Goal: Feedback & Contribution: Submit feedback/report problem

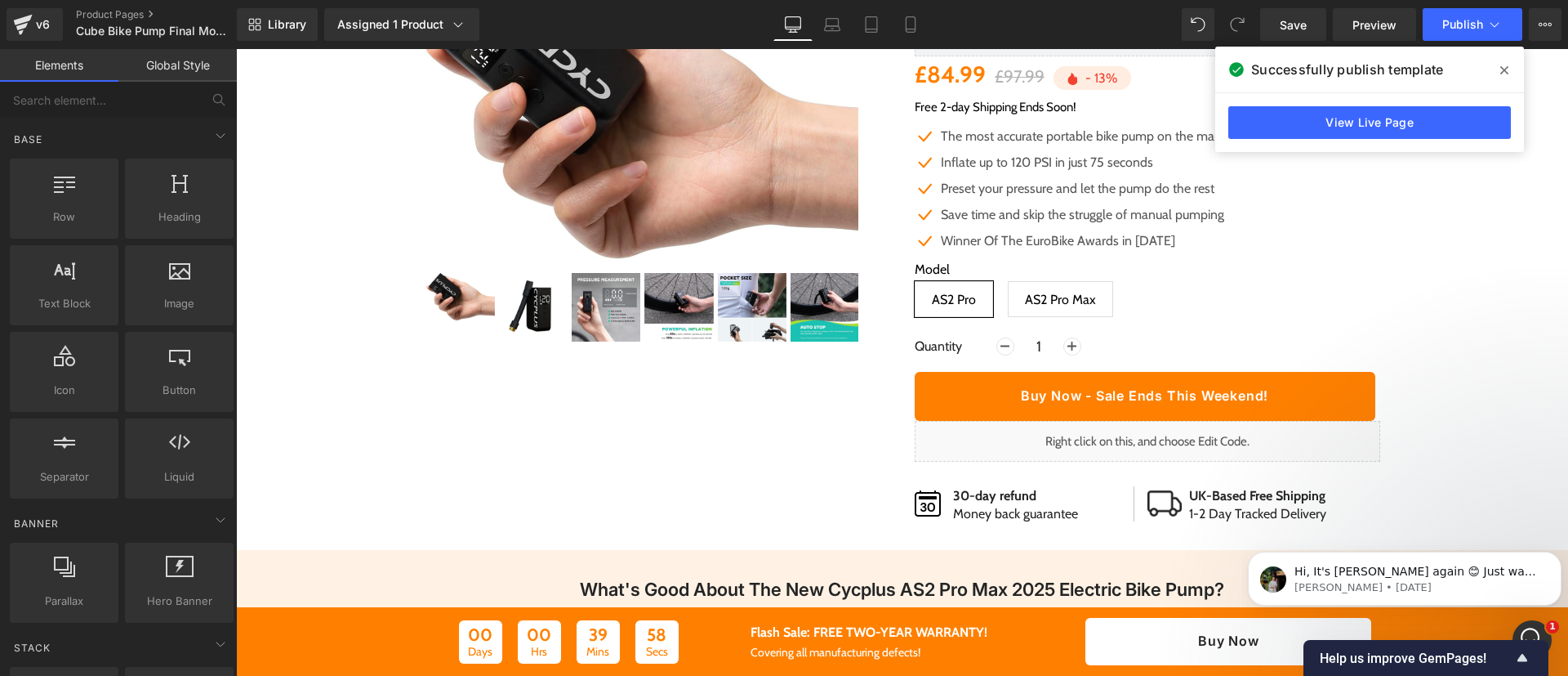
scroll to position [211, 0]
click at [141, 17] on link "Product Pages" at bounding box center [170, 14] width 188 height 13
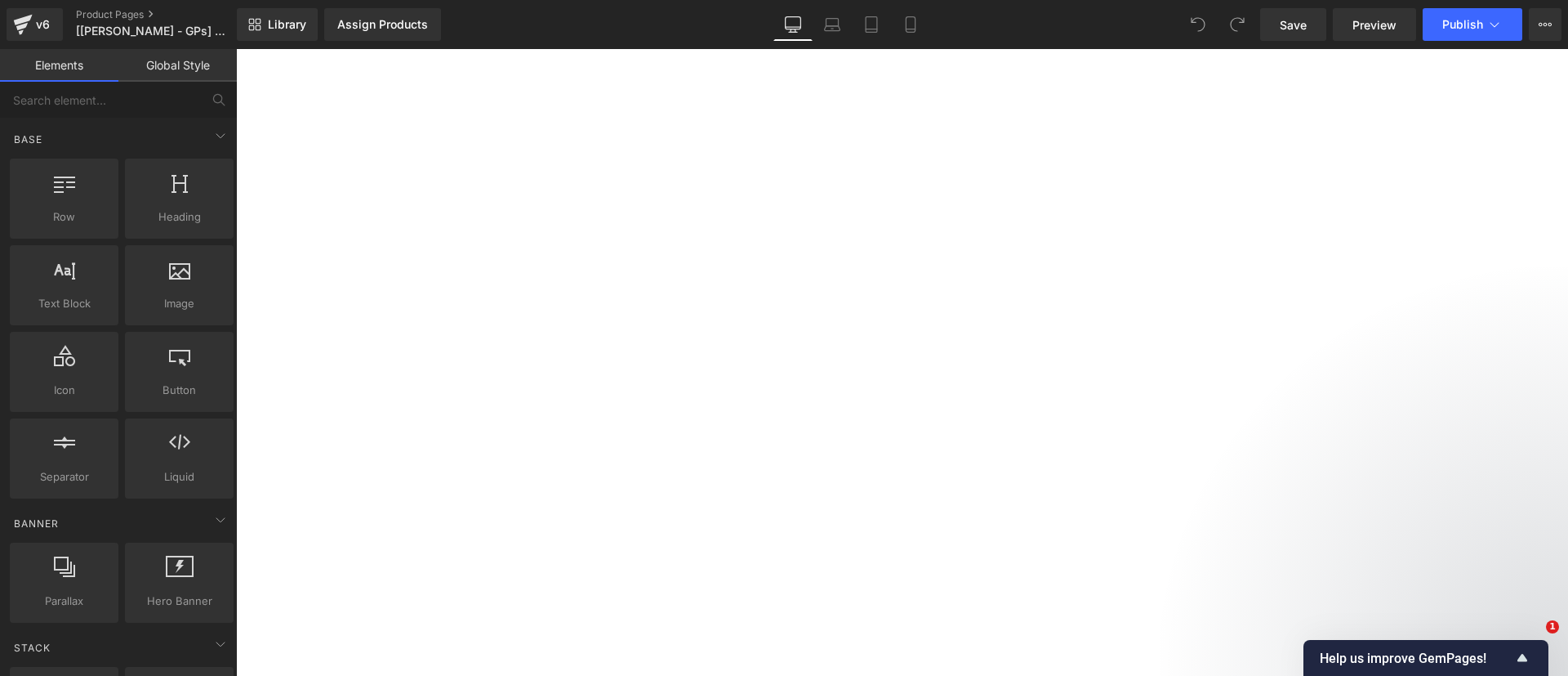
click at [138, 14] on link "Product Pages" at bounding box center [170, 14] width 188 height 13
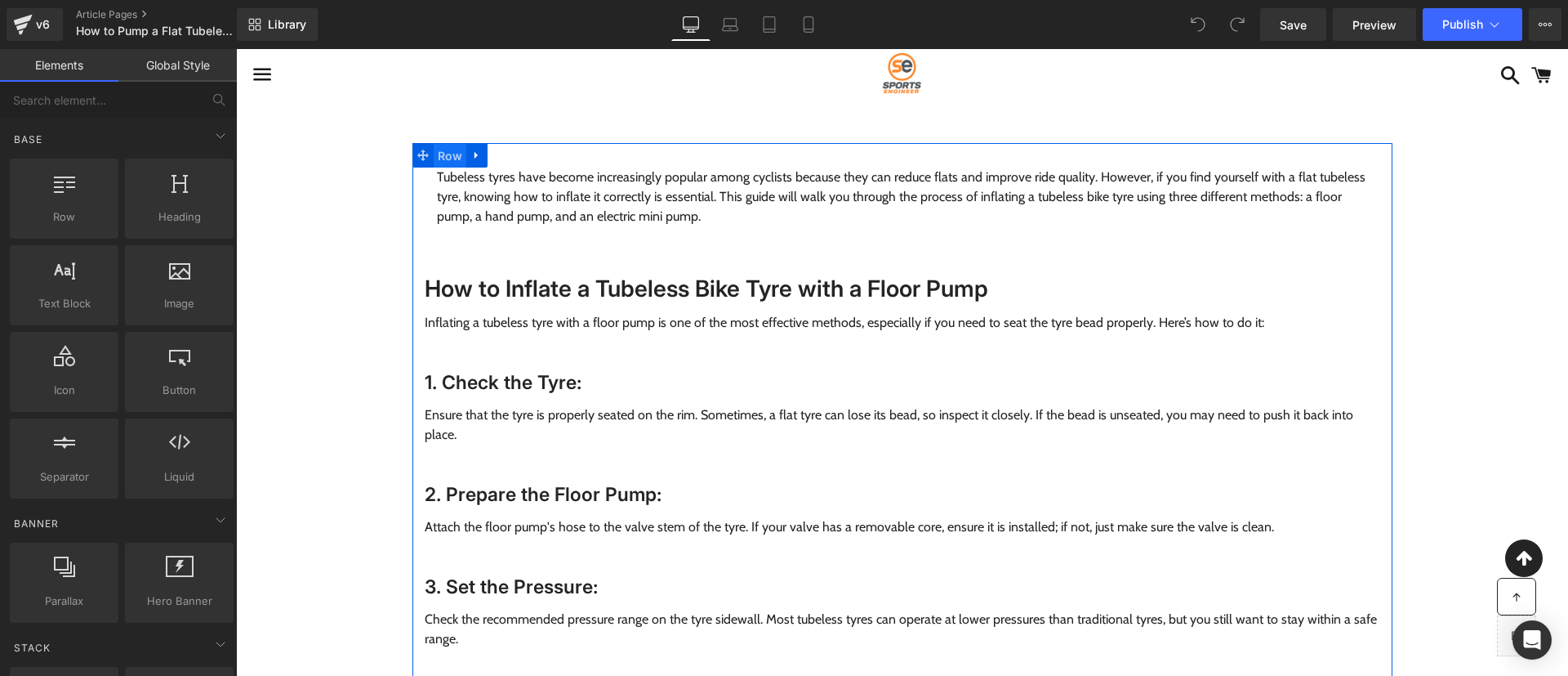
click at [435, 159] on span "Row" at bounding box center [450, 155] width 33 height 24
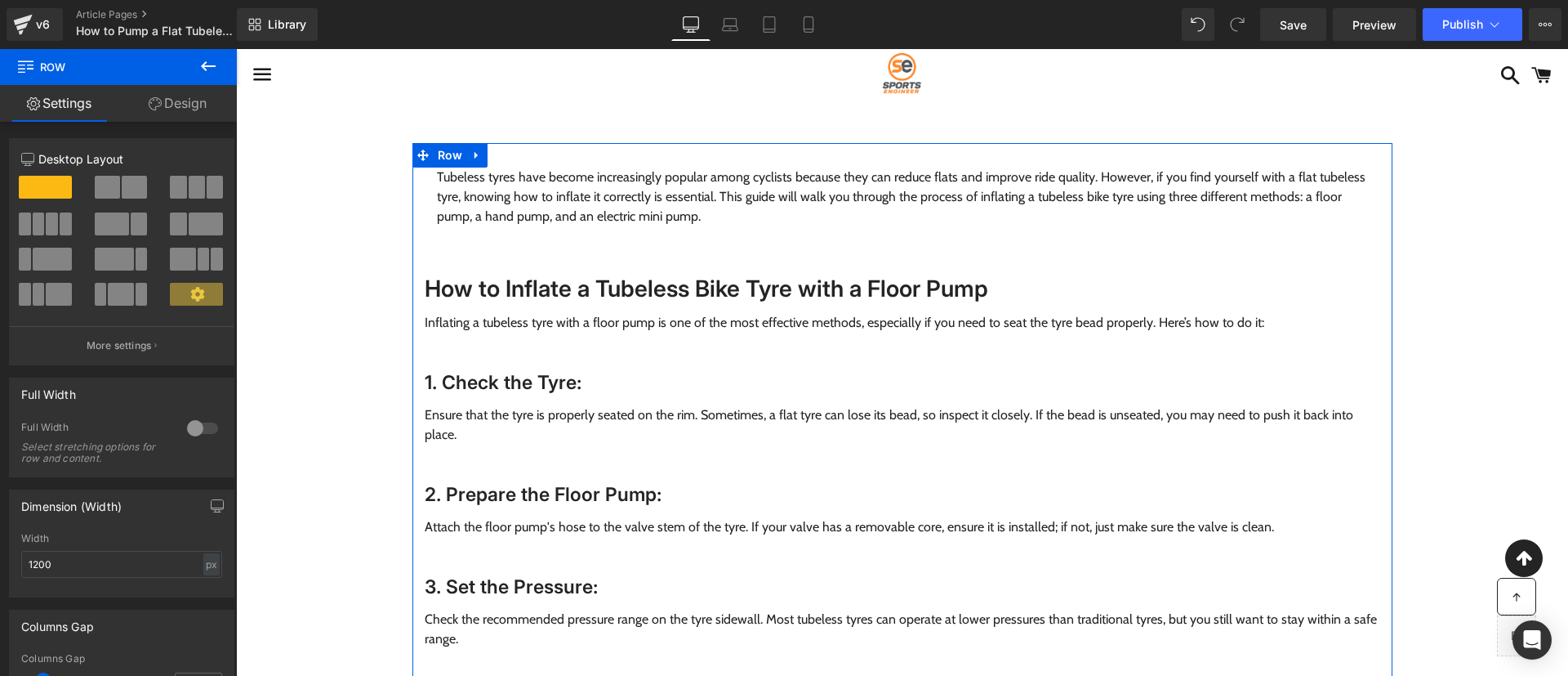
click at [181, 122] on div "12 12 12 Column Size Customizer 12 Desktop Layout Laptop Layout Tablet Layout M…" at bounding box center [122, 558] width 244 height 871
click at [171, 115] on link "Design" at bounding box center [177, 103] width 118 height 37
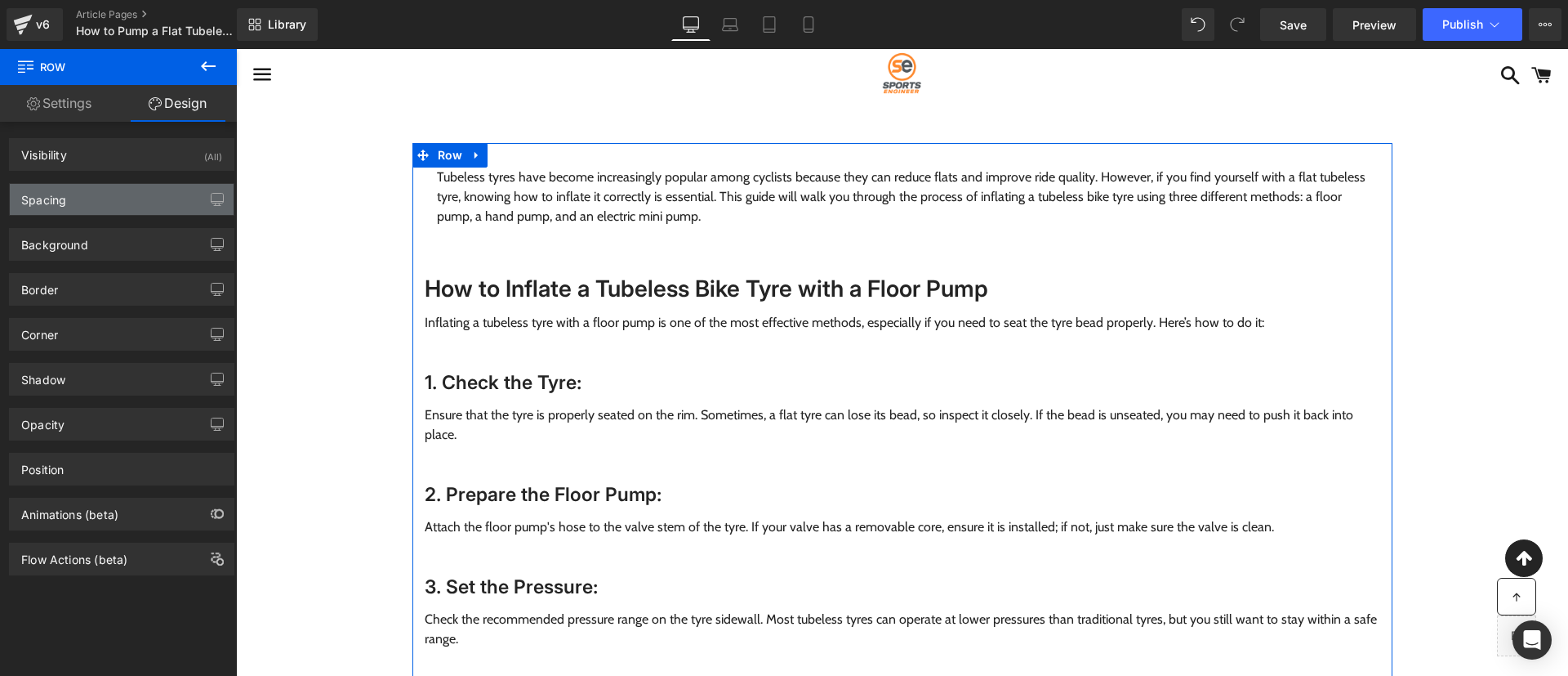
click at [132, 209] on div "Spacing" at bounding box center [122, 199] width 224 height 31
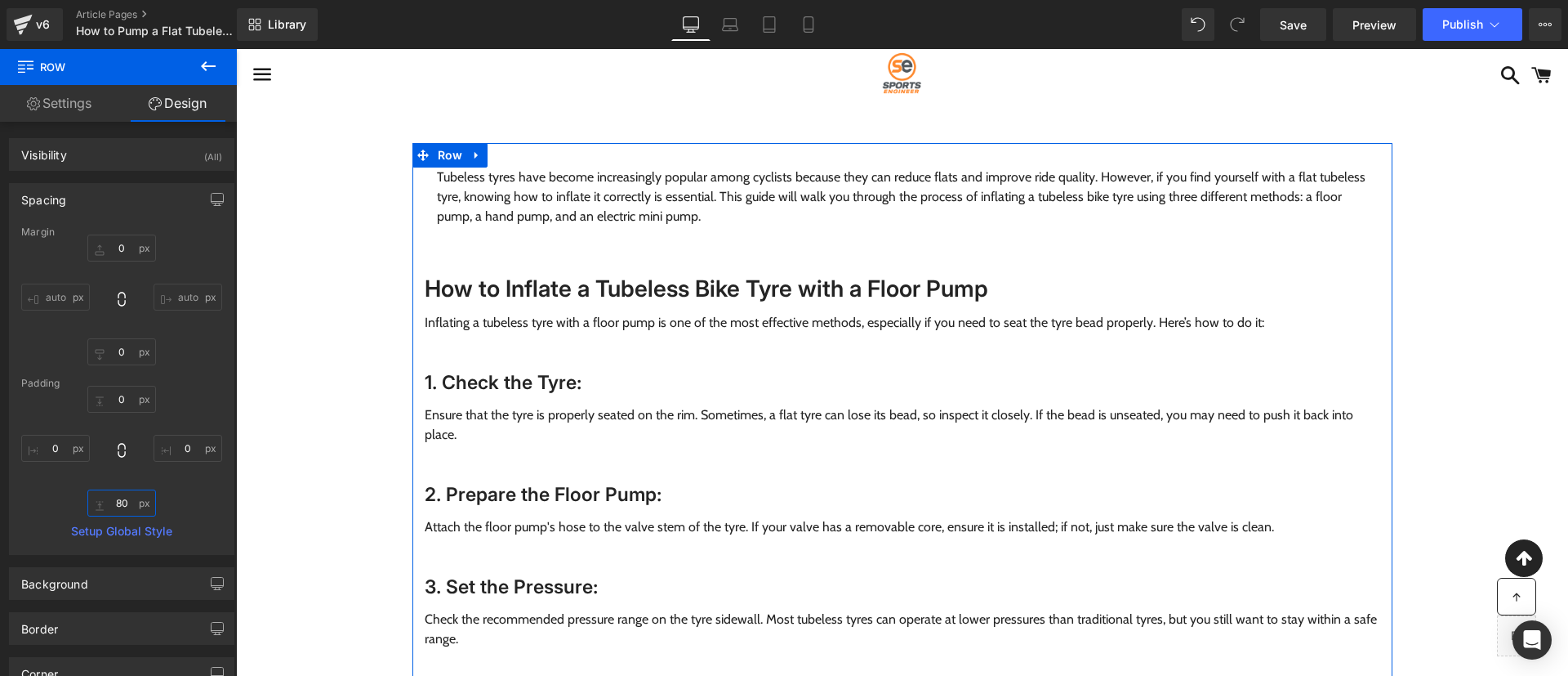
click at [121, 501] on input "80" at bounding box center [122, 503] width 69 height 27
type input "0"
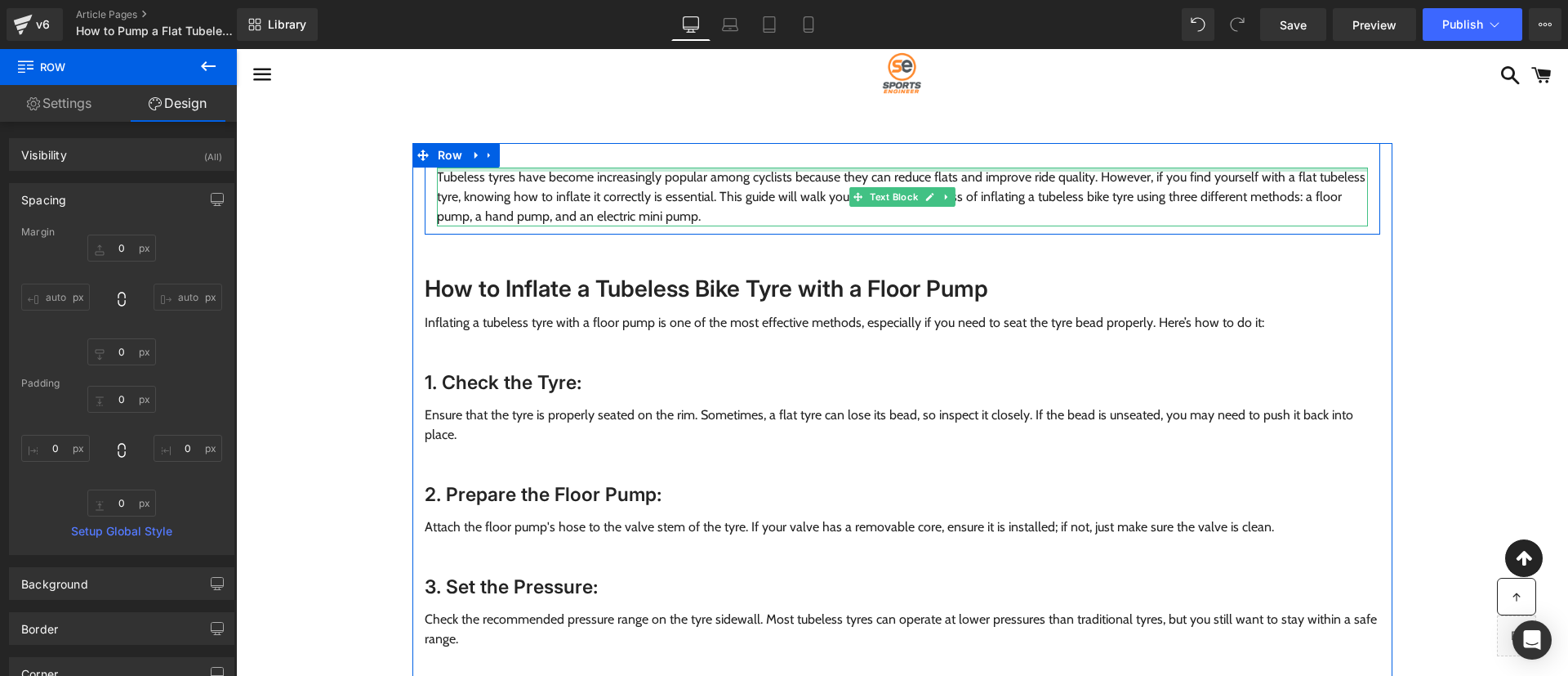
click at [606, 167] on div at bounding box center [902, 169] width 931 height 5
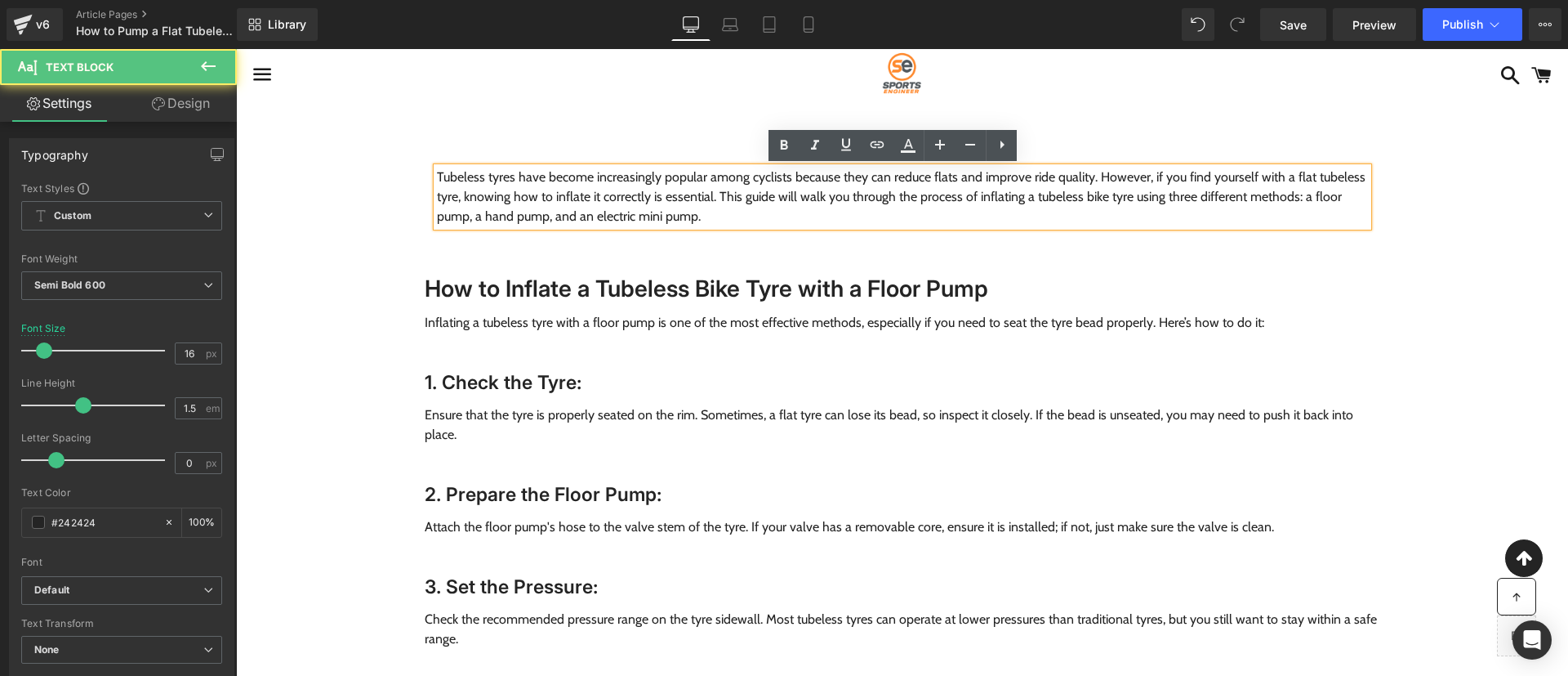
click at [601, 159] on div "Tubeless tyres have become increasingly popular among cyclists because they can…" at bounding box center [902, 188] width 956 height 91
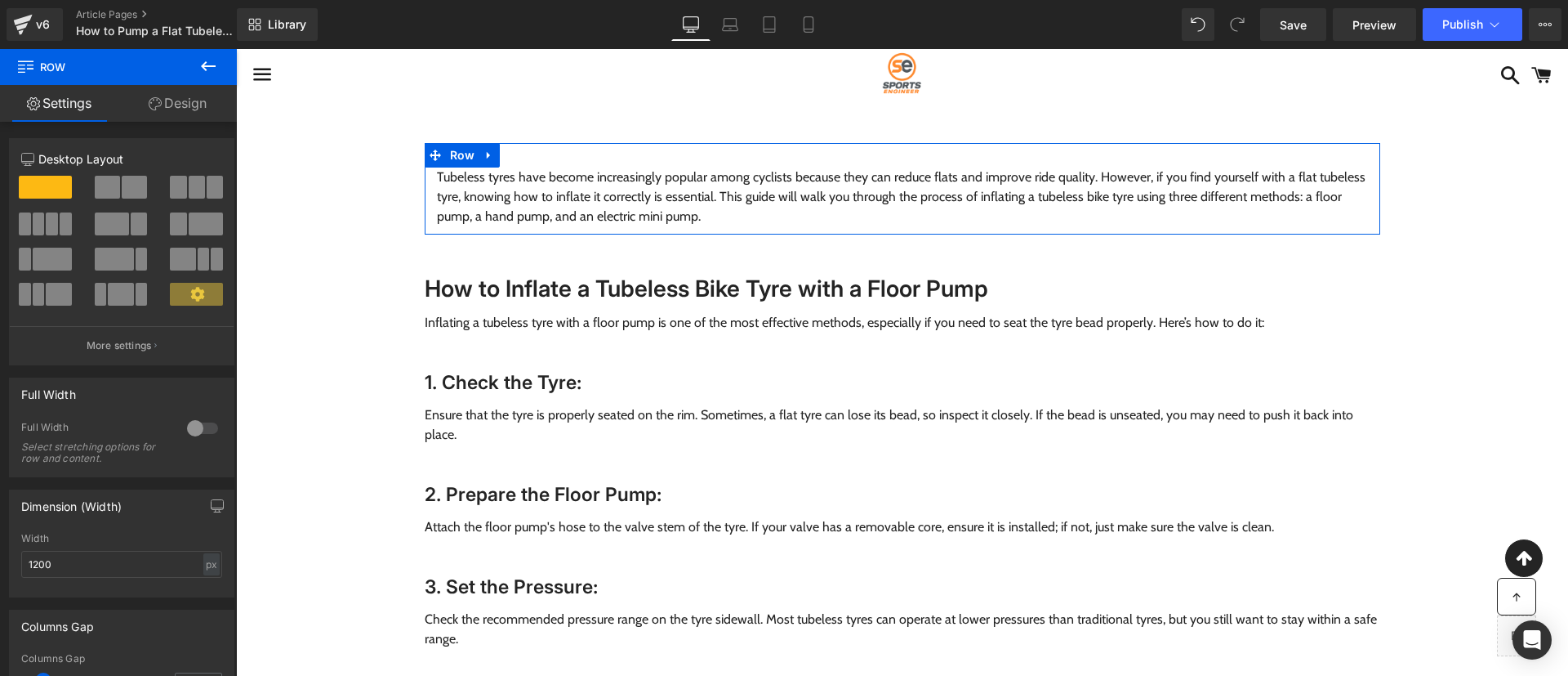
click at [158, 108] on icon at bounding box center [155, 104] width 13 height 13
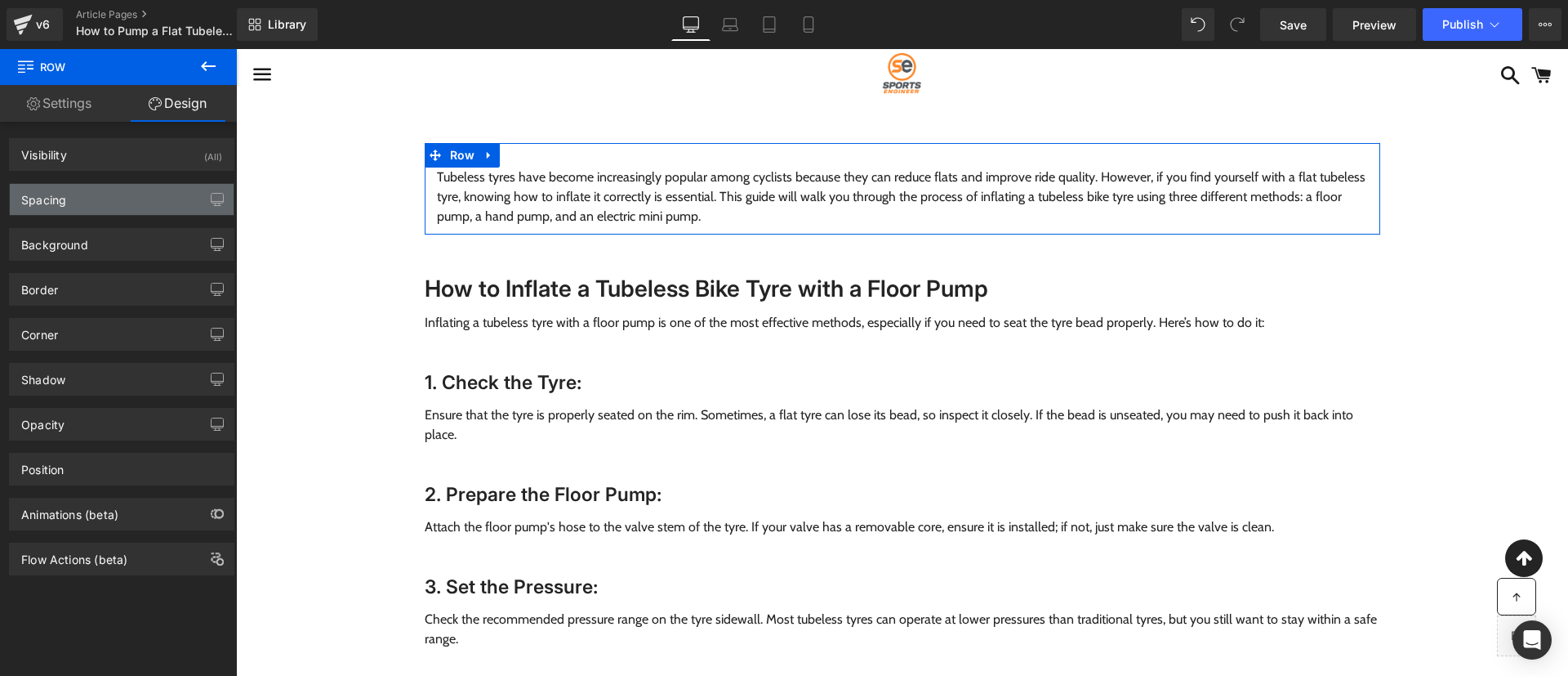
click at [126, 192] on div "Spacing" at bounding box center [122, 199] width 224 height 31
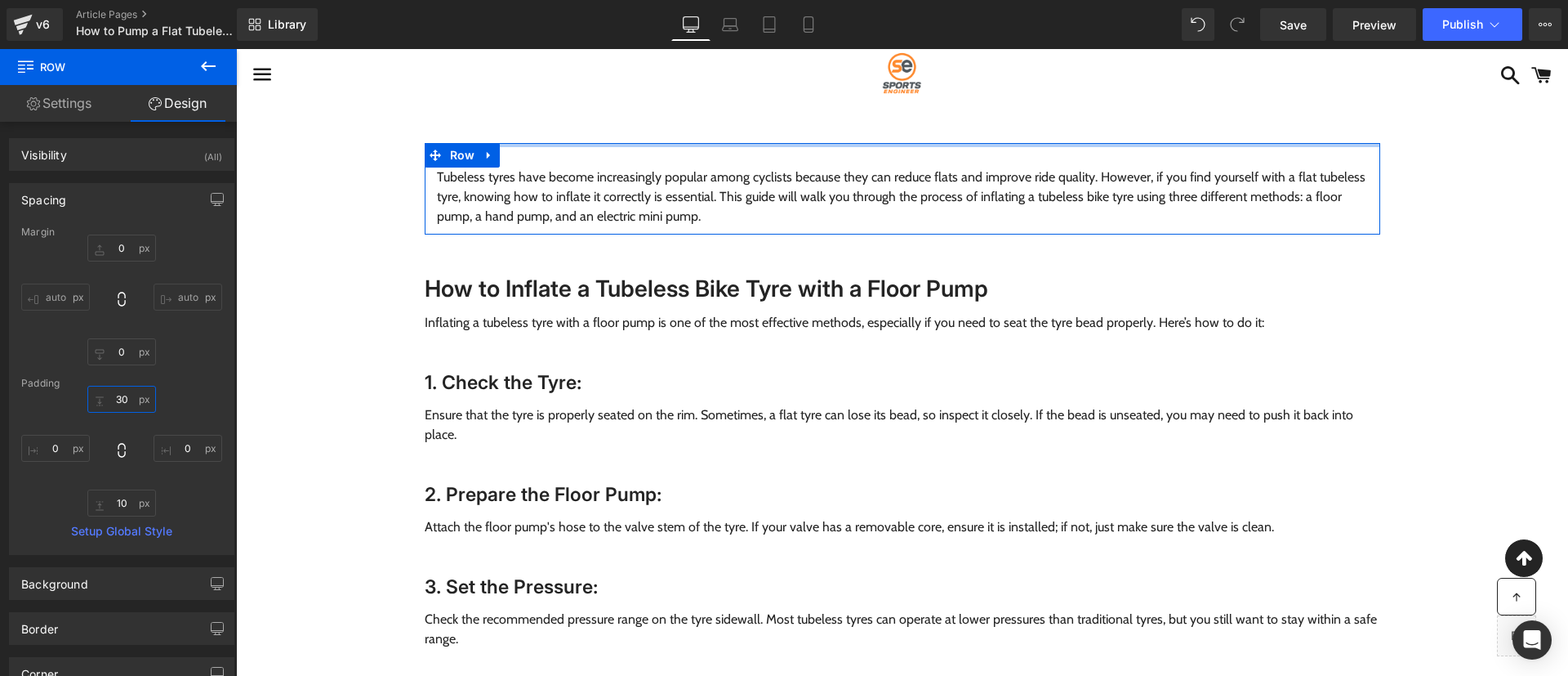
click at [127, 399] on input "30" at bounding box center [122, 399] width 69 height 27
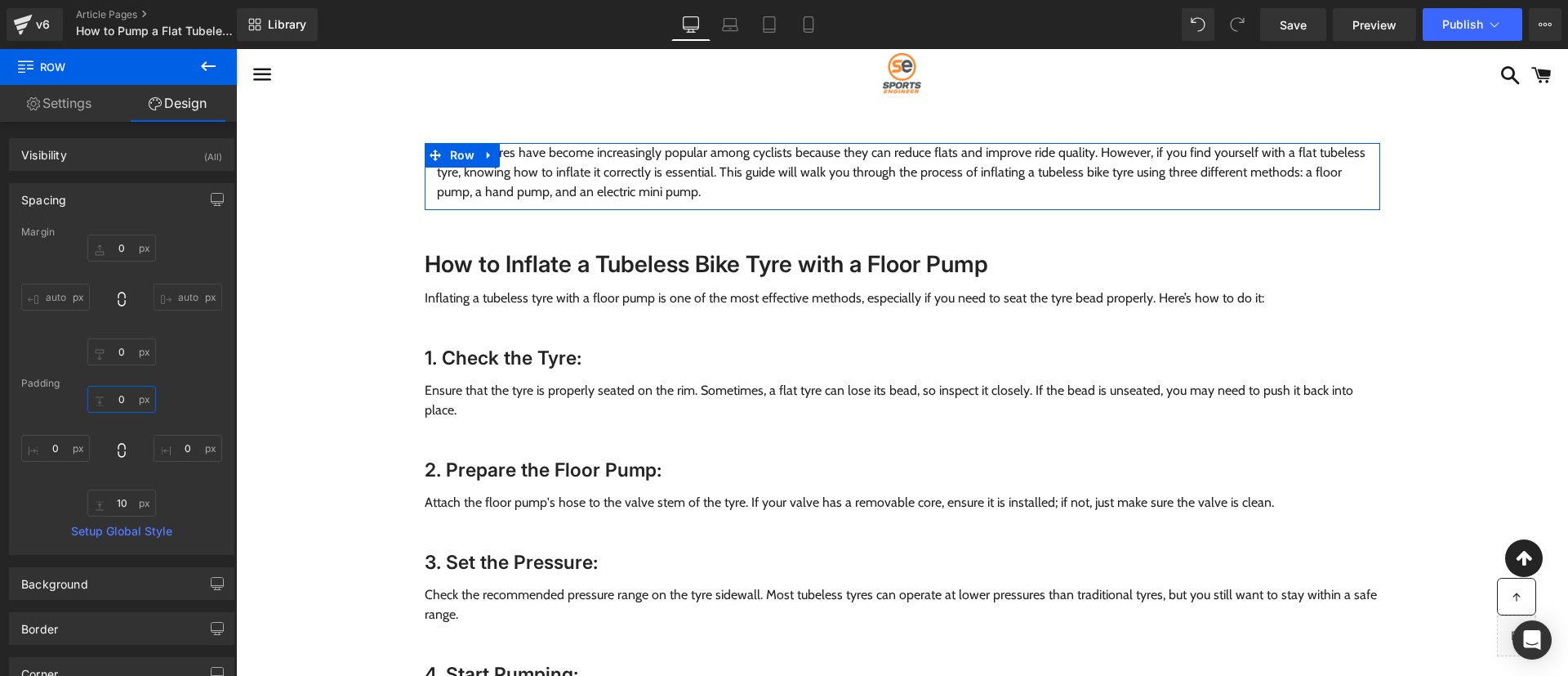
type input "0"
click at [117, 517] on div "Margin 0px 0 auto auto 0px 0 auto auto Padding 0 0 0px 0 10px 10 0px 0 Setup Gl…" at bounding box center [122, 390] width 224 height 328
click at [117, 513] on input "10" at bounding box center [122, 503] width 69 height 27
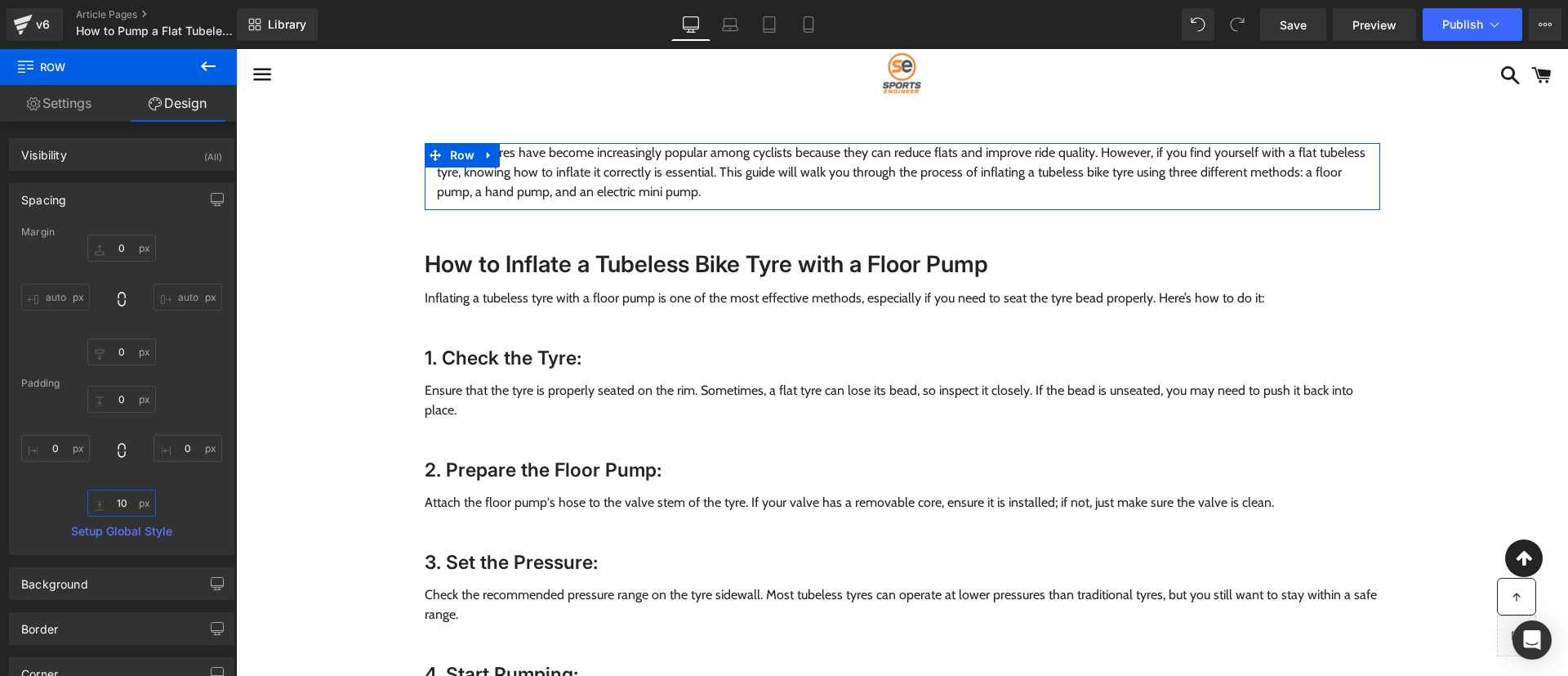
type input "0"
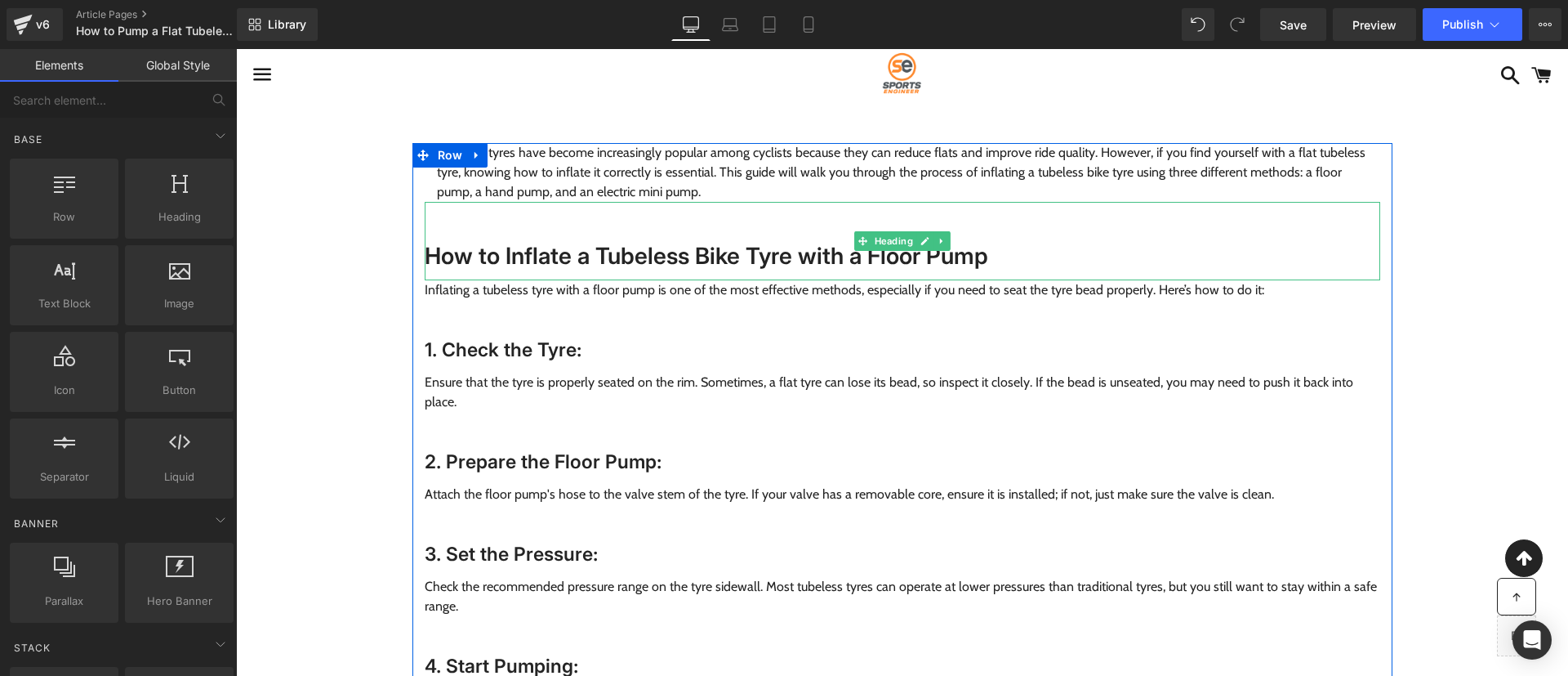
click at [492, 214] on div "How to Inflate a Tubeless Bike Tyre with a Floor Pump" at bounding box center [902, 240] width 956 height 79
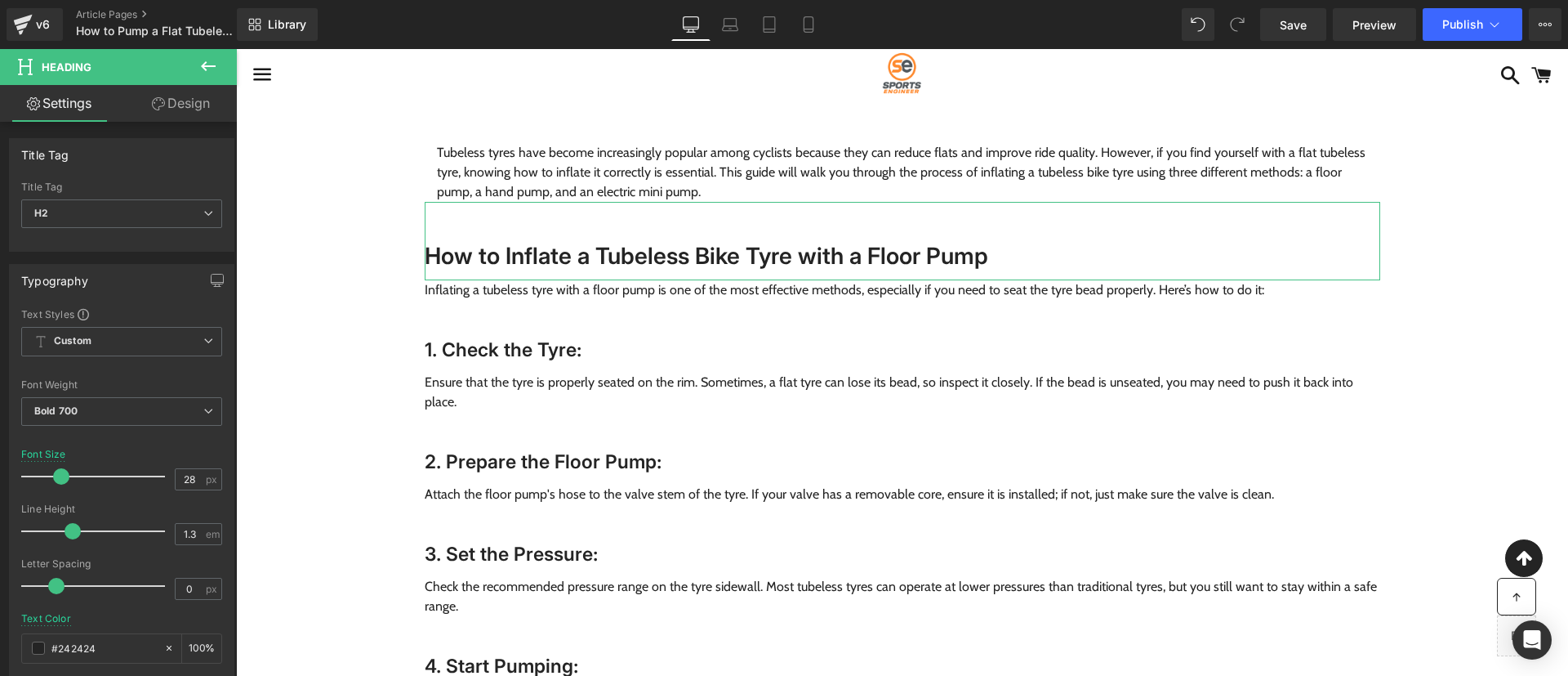
click at [163, 89] on link "Design" at bounding box center [181, 103] width 118 height 37
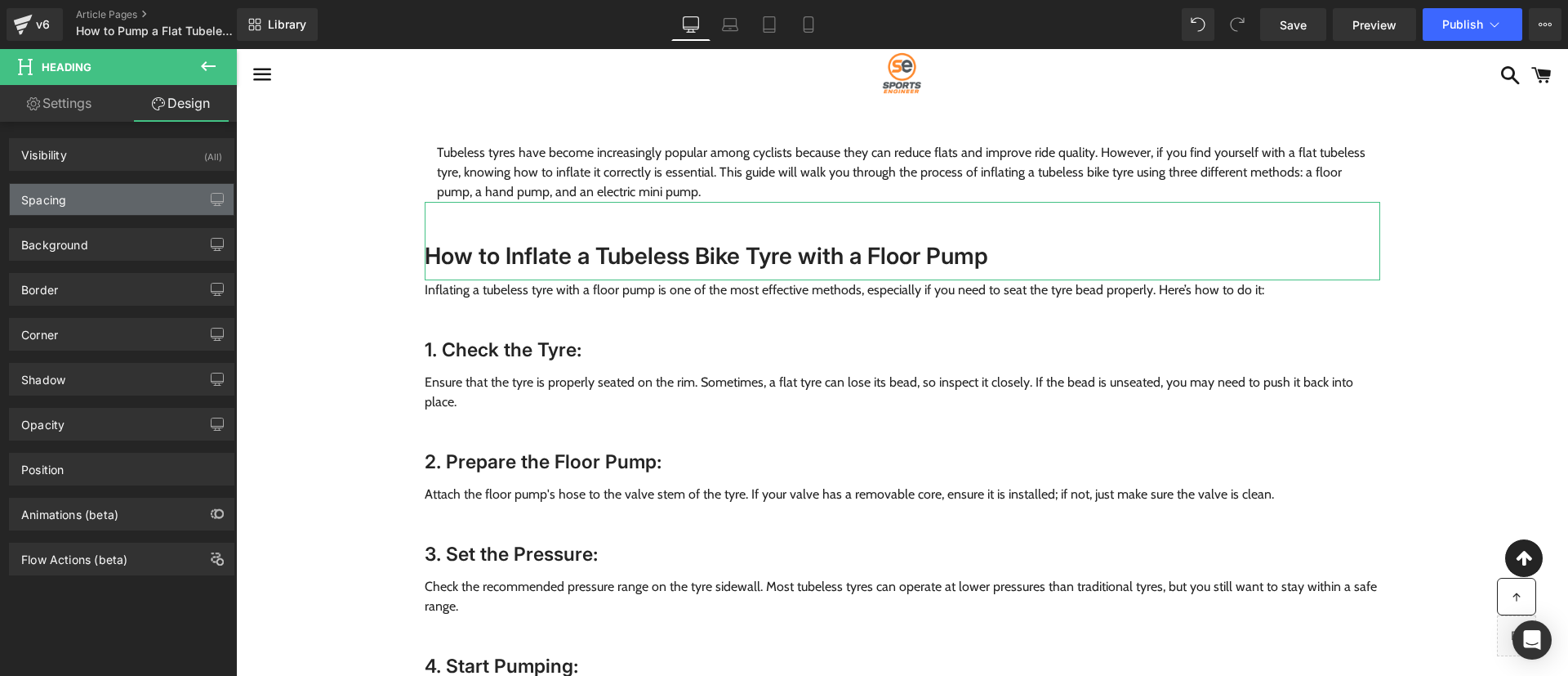
click at [107, 203] on div "Spacing" at bounding box center [122, 199] width 224 height 31
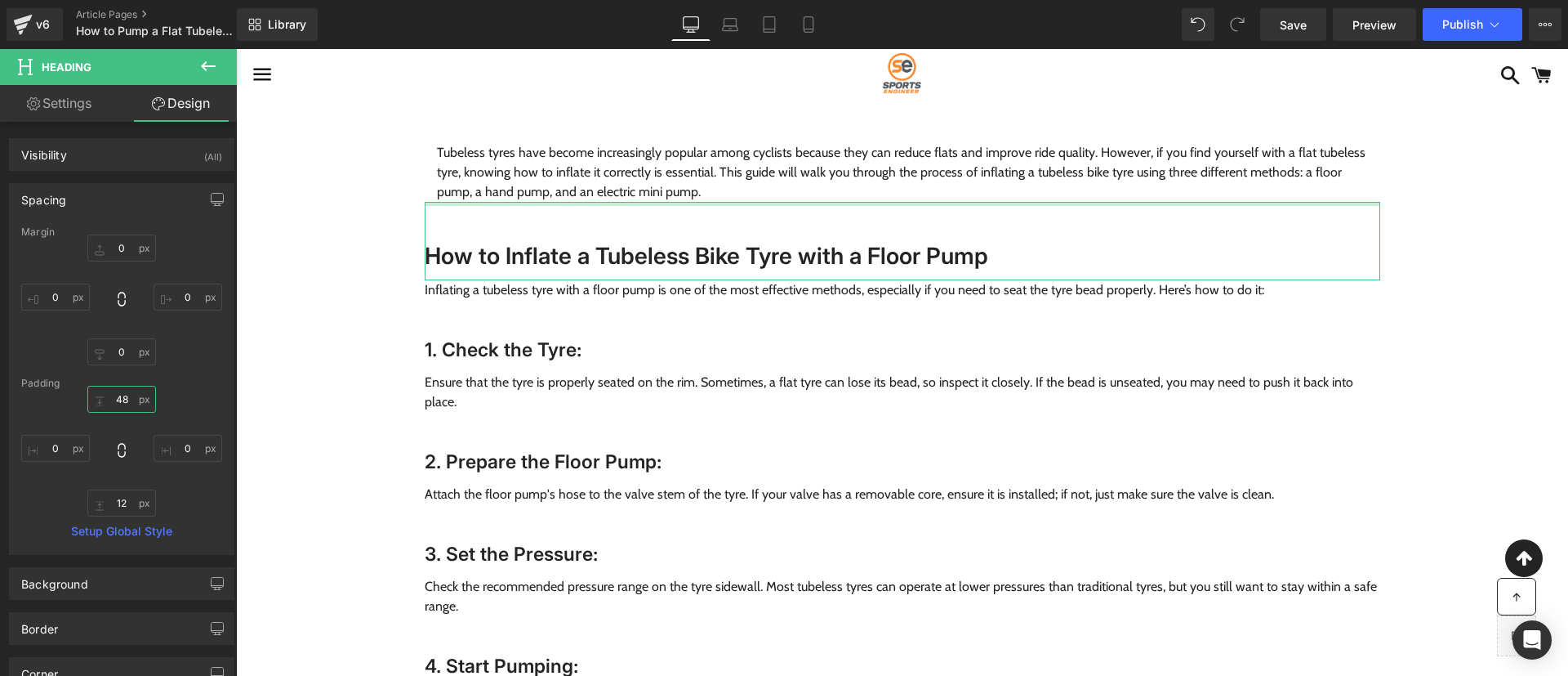
click at [119, 404] on input "48" at bounding box center [122, 399] width 69 height 27
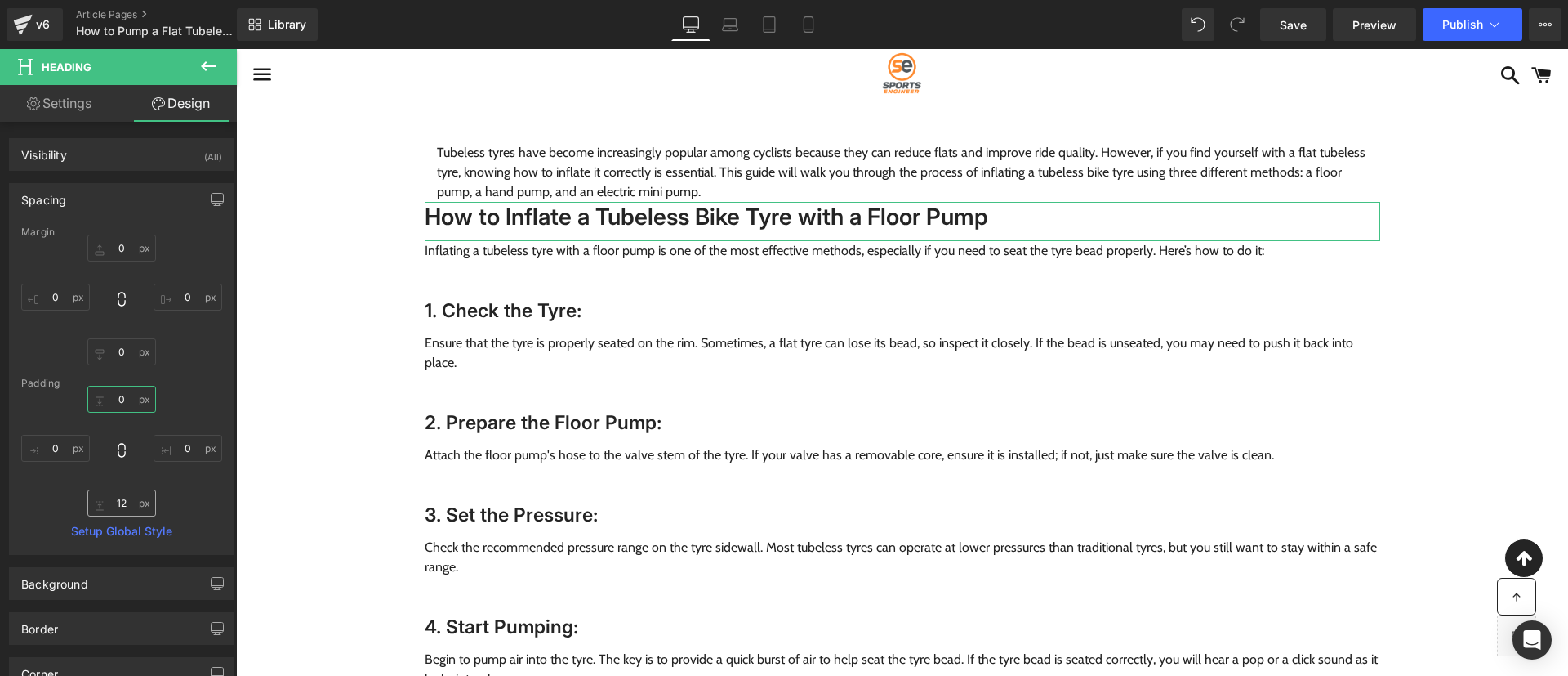
type input "0"
click at [121, 502] on input "12" at bounding box center [122, 503] width 69 height 27
type input "0"
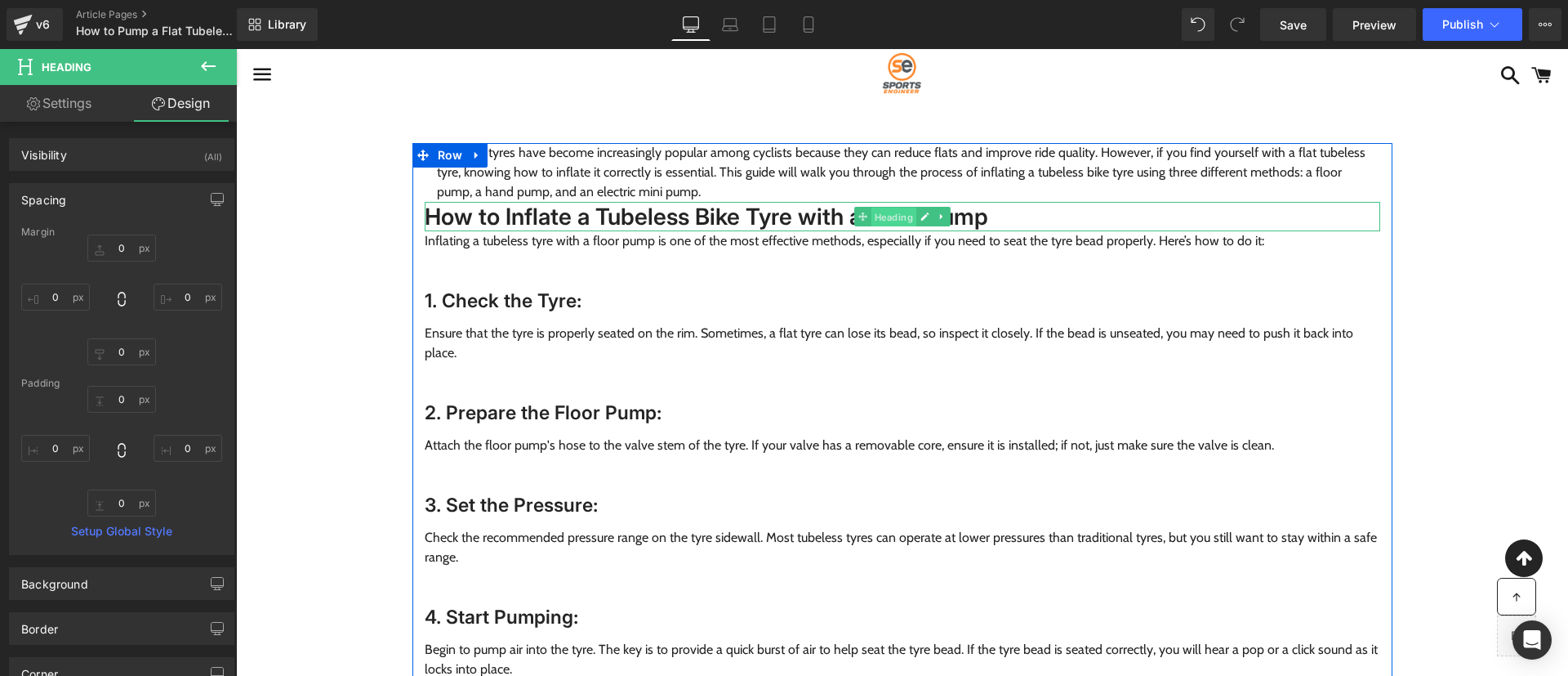
click at [882, 218] on span "Heading" at bounding box center [893, 218] width 45 height 20
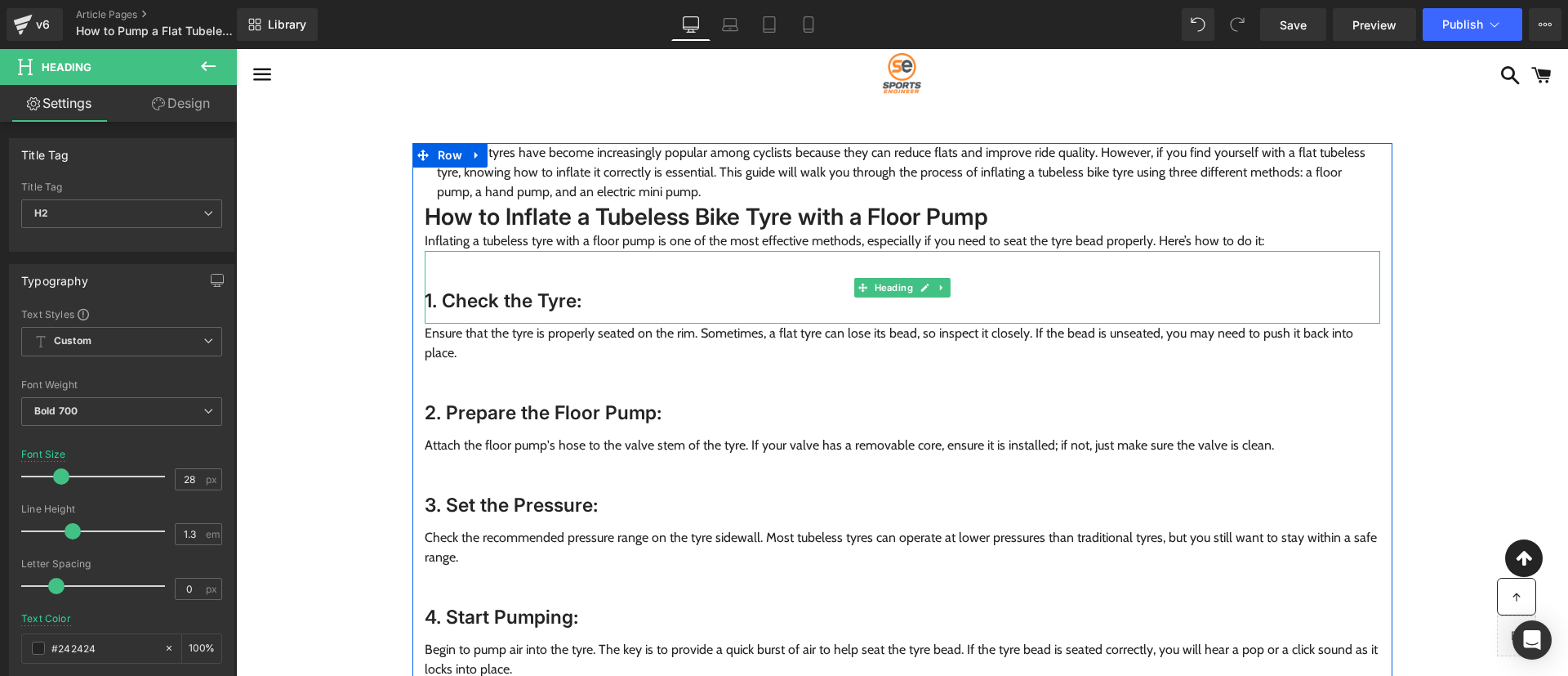
click at [787, 297] on h3 "1. Check the Tyre:" at bounding box center [902, 301] width 956 height 24
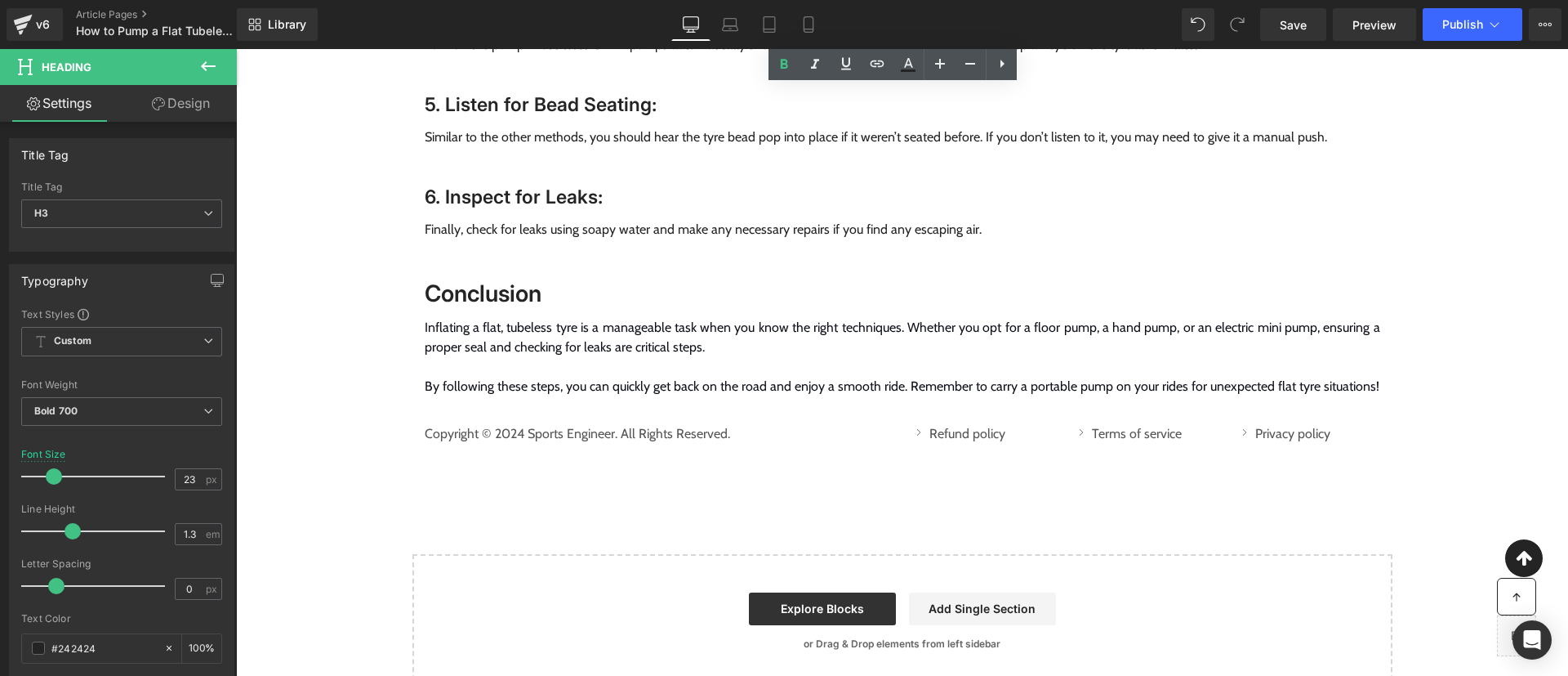
scroll to position [2005, 0]
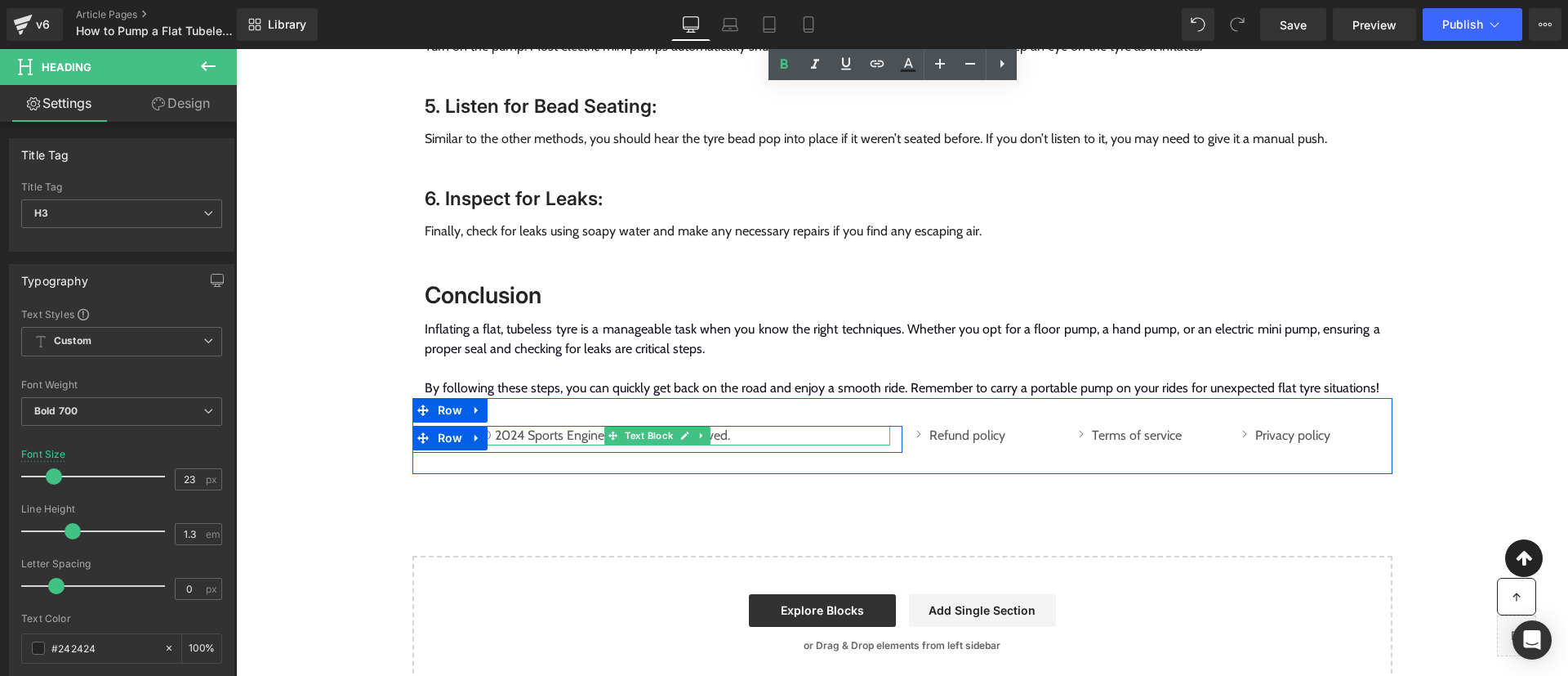
click at [503, 426] on p "Copyright © 2024 Sports Engineer. All Rights Reserved." at bounding box center [657, 436] width 465 height 20
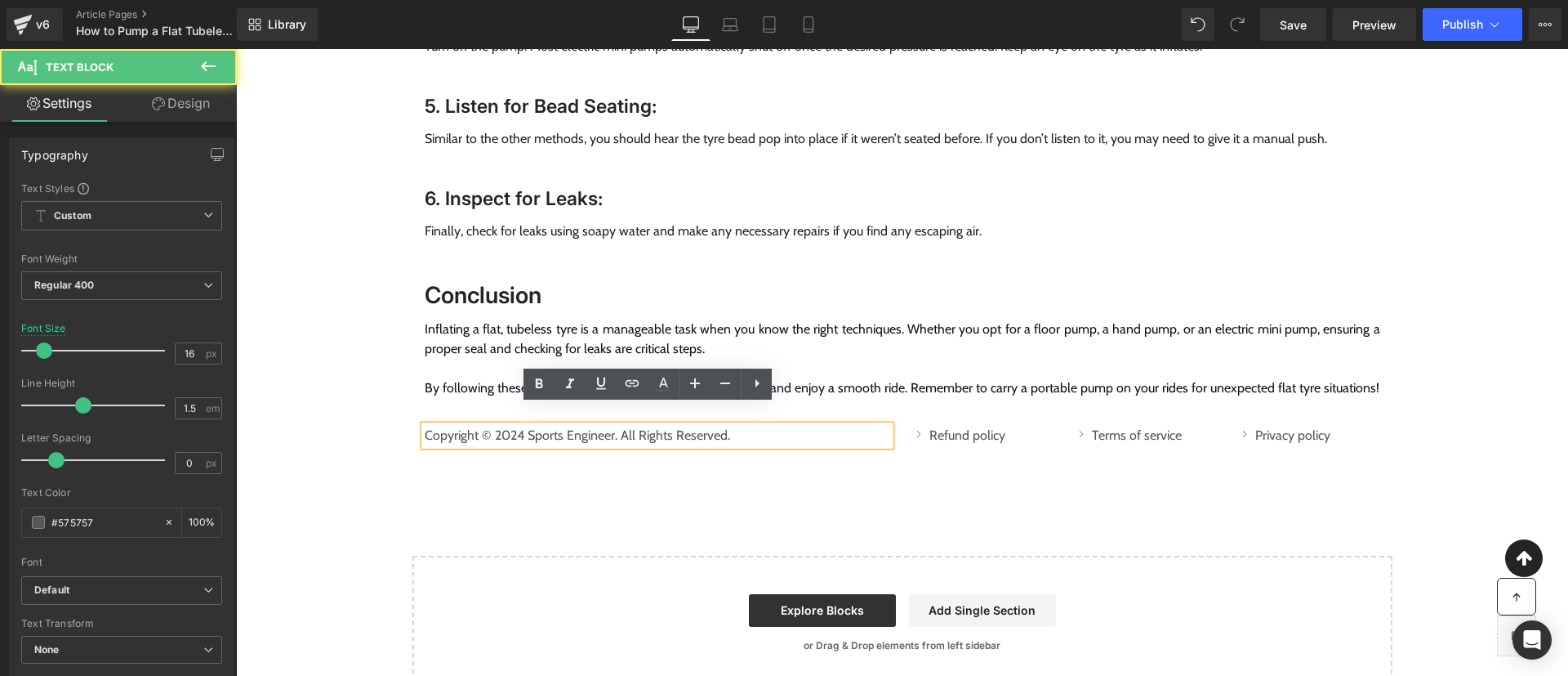
click at [506, 426] on p "Copyright © 2024 Sports Engineer. All Rights Reserved." at bounding box center [657, 436] width 465 height 20
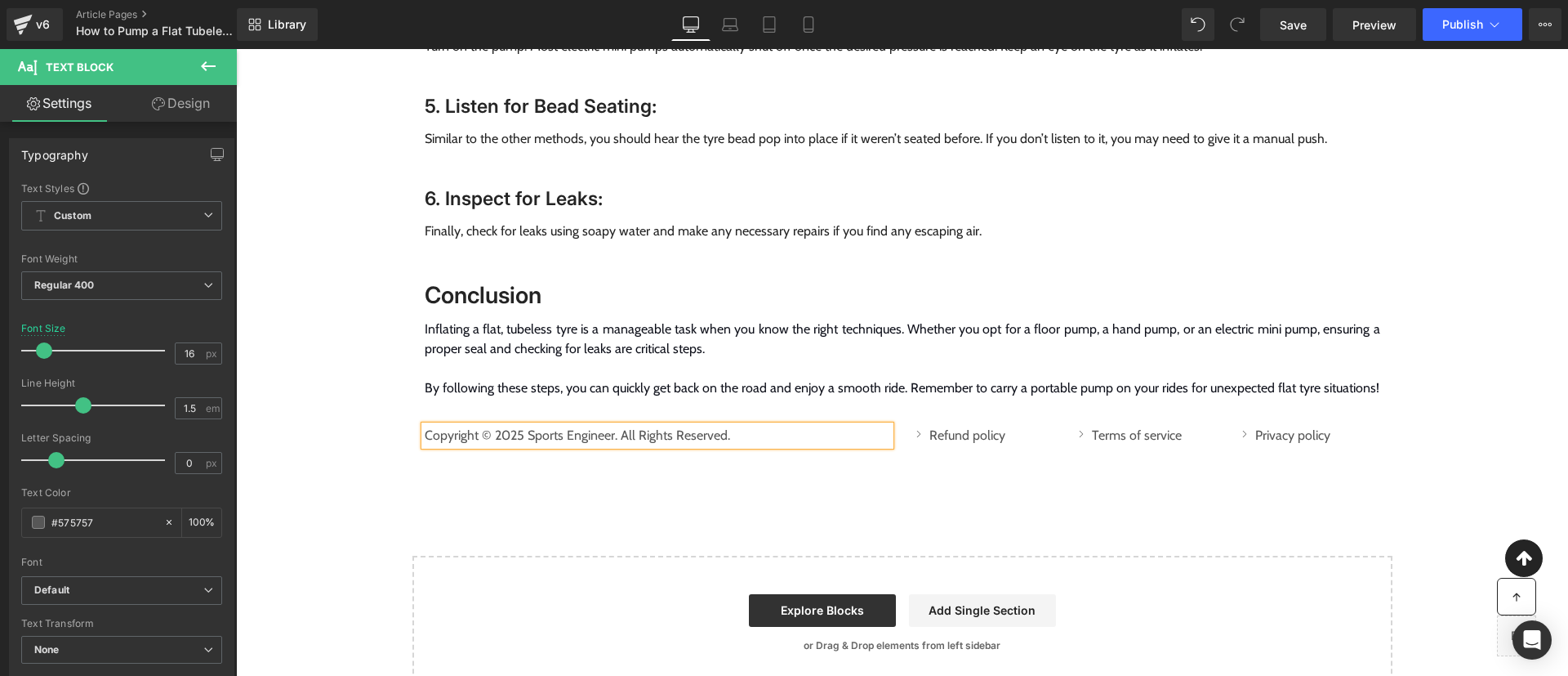
scroll to position [2207, 0]
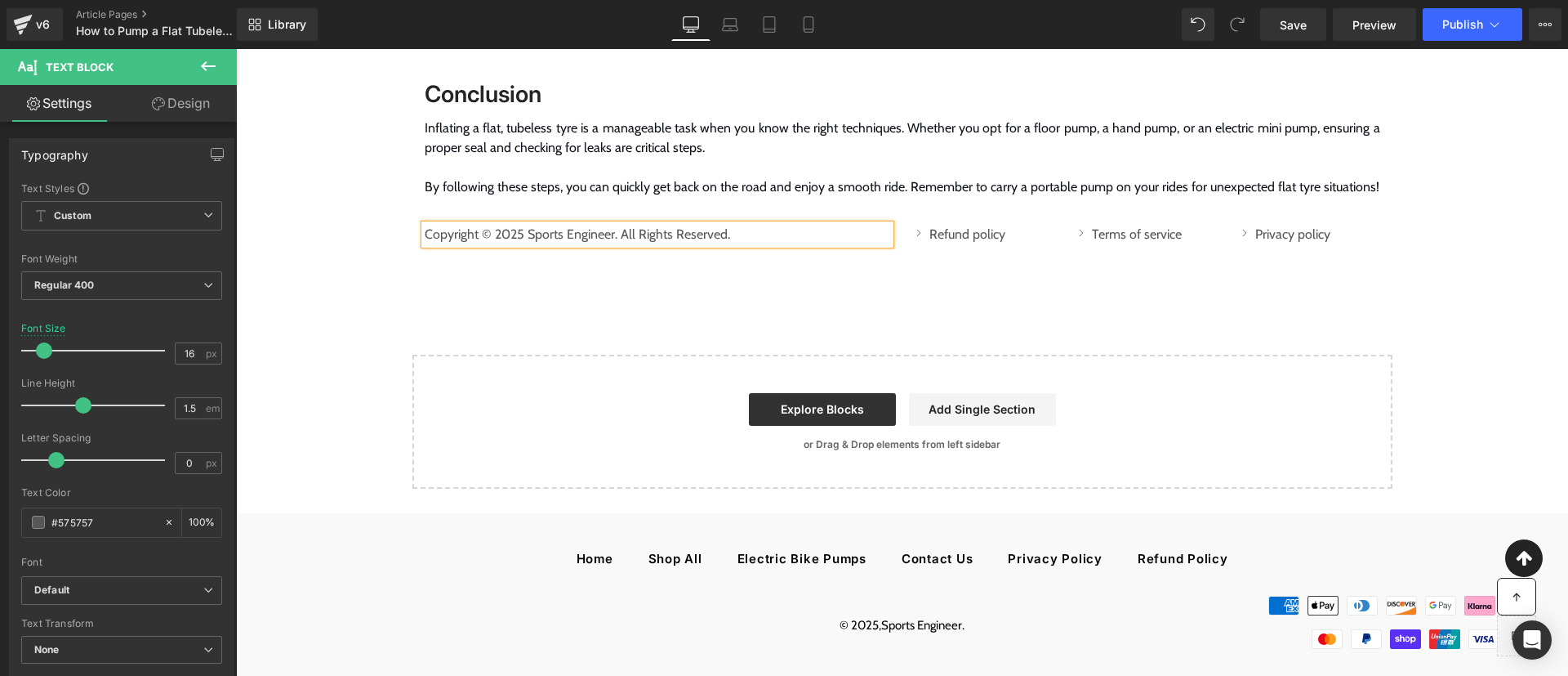
click at [929, 243] on div "Copyright © 2025 Sports Engineer. All Rights Reserved. Text Block Row Icon Refu…" at bounding box center [902, 235] width 980 height 76
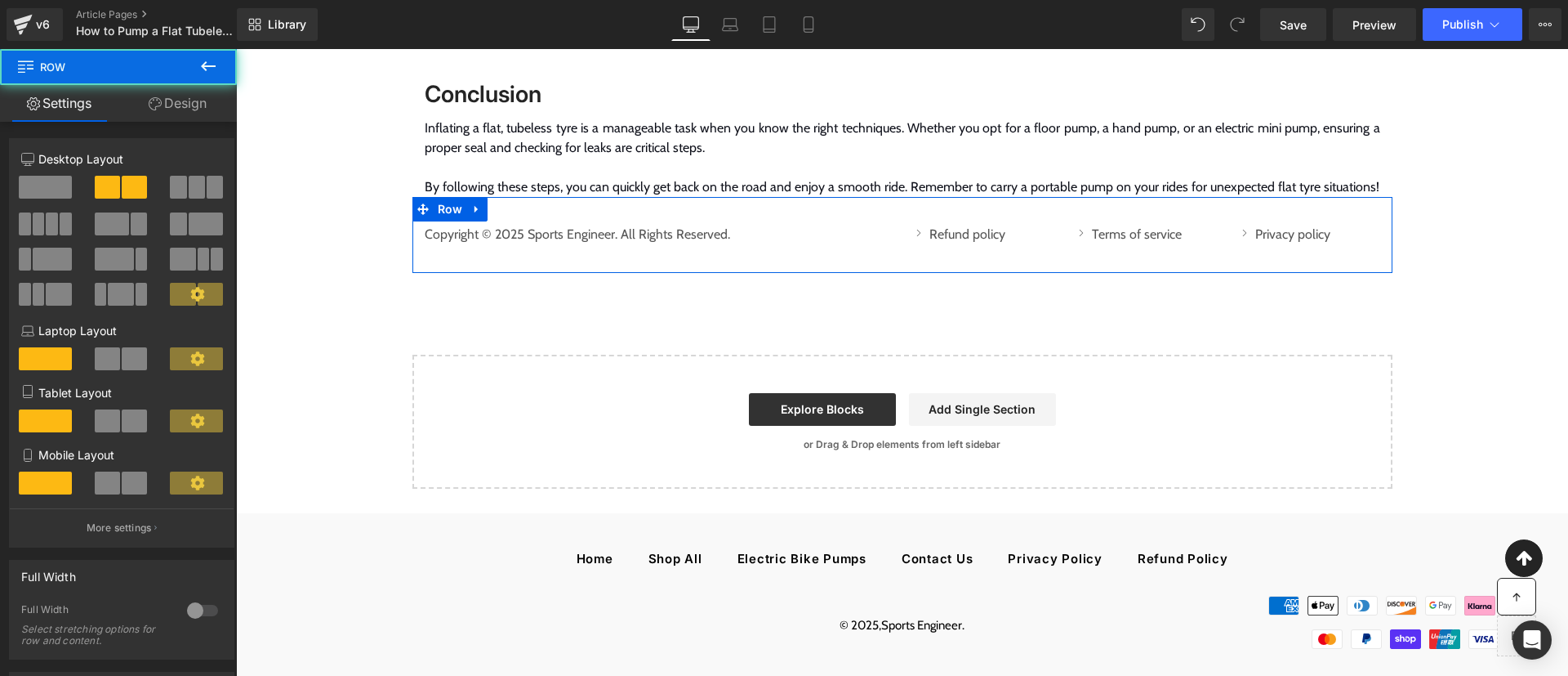
click at [851, 197] on div "Copyright © 2025 Sports Engineer. All Rights Reserved. Text Block Row Icon Refu…" at bounding box center [902, 235] width 980 height 76
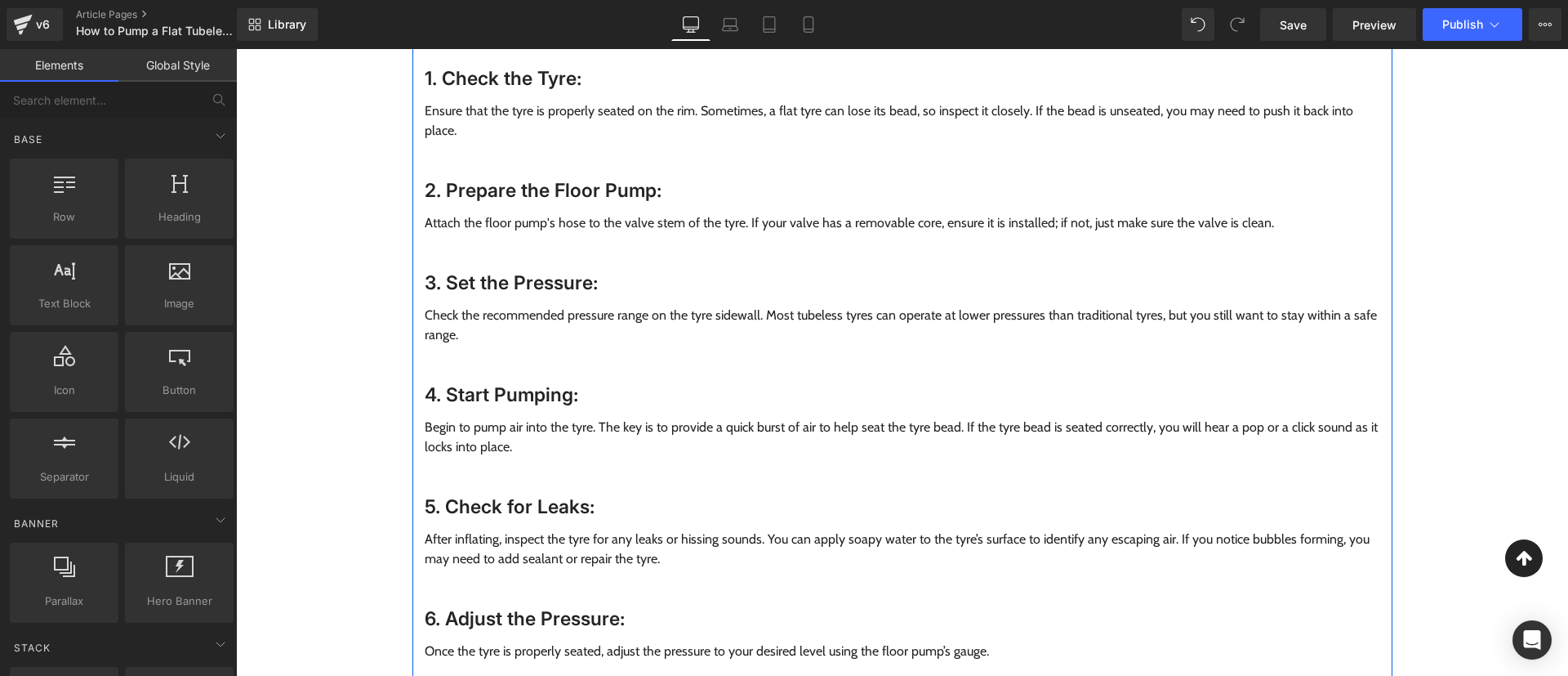
scroll to position [0, 0]
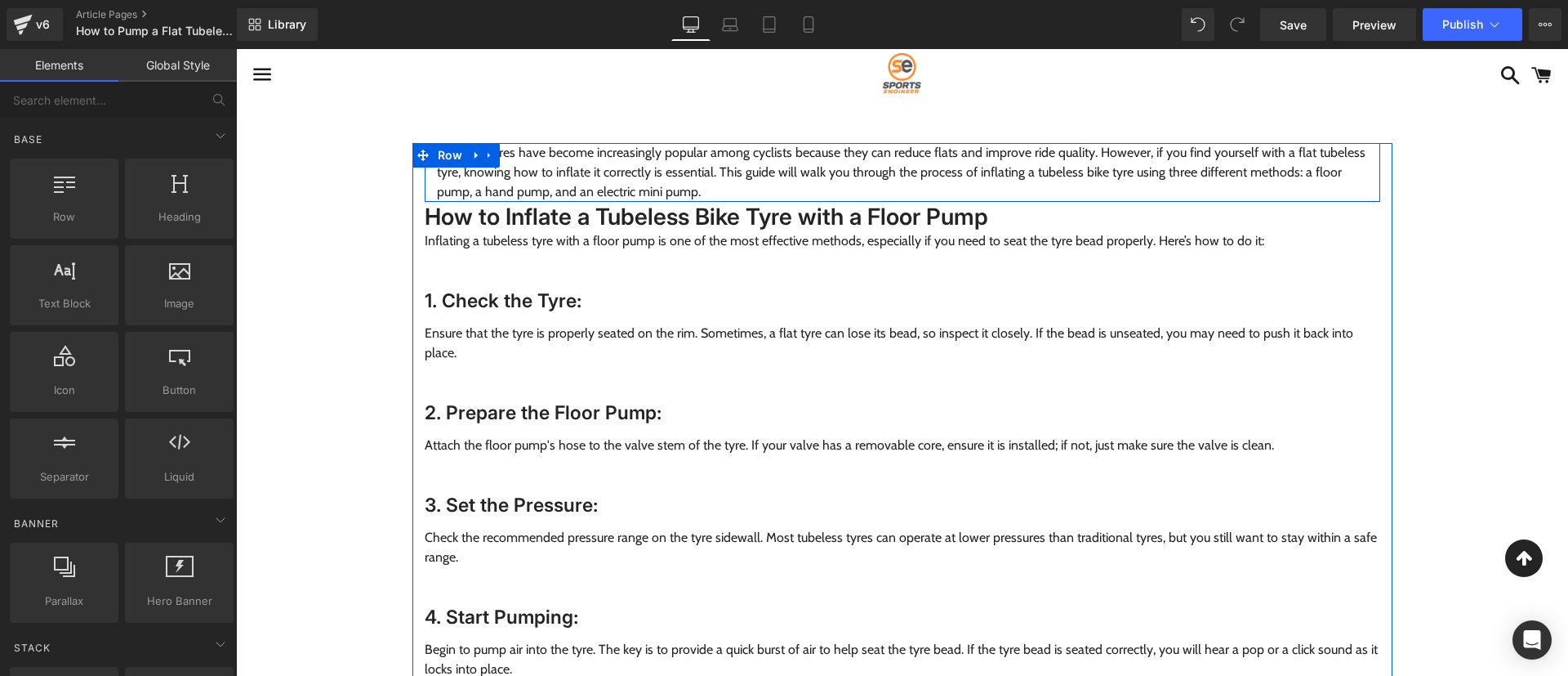
click at [425, 184] on div "Tubeless tyres have become increasingly popular among cyclists because they can…" at bounding box center [902, 172] width 956 height 59
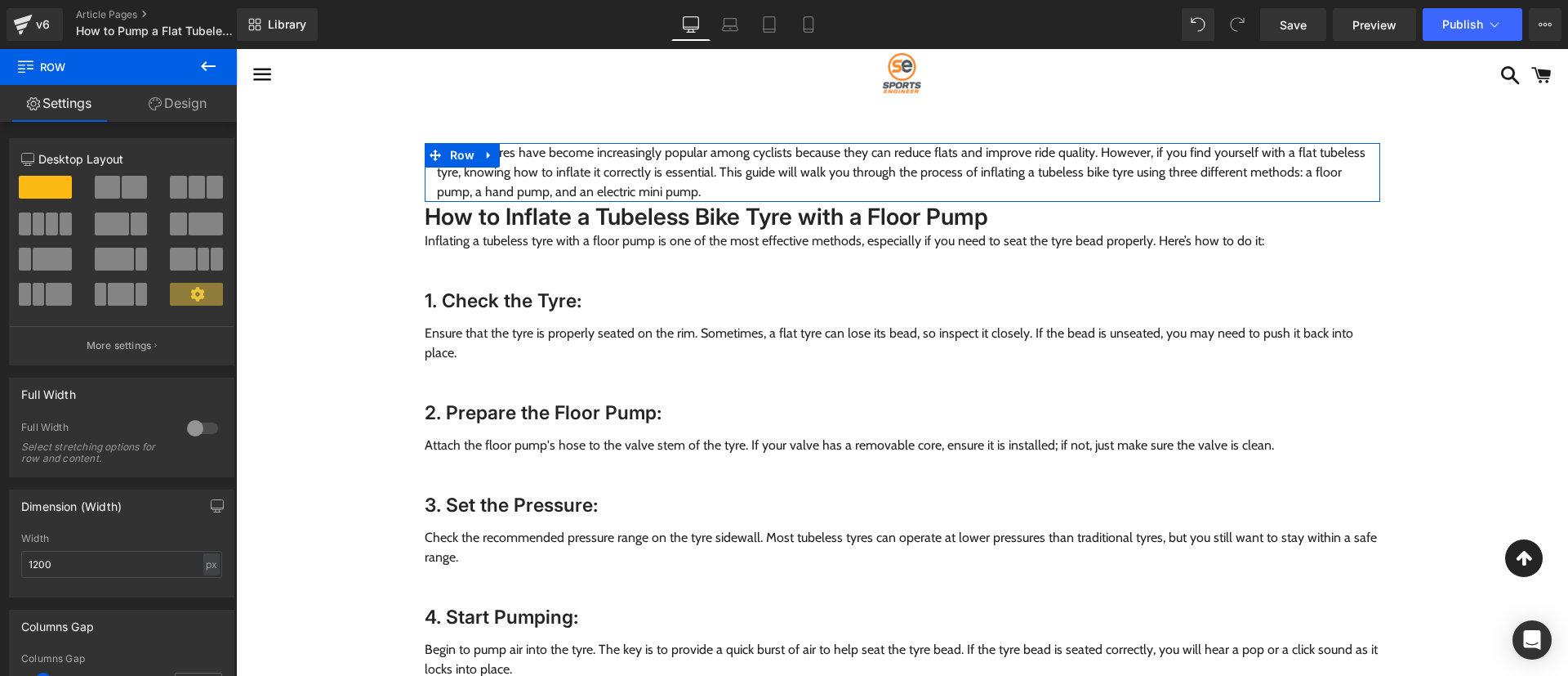
click at [152, 98] on icon at bounding box center [155, 104] width 13 height 13
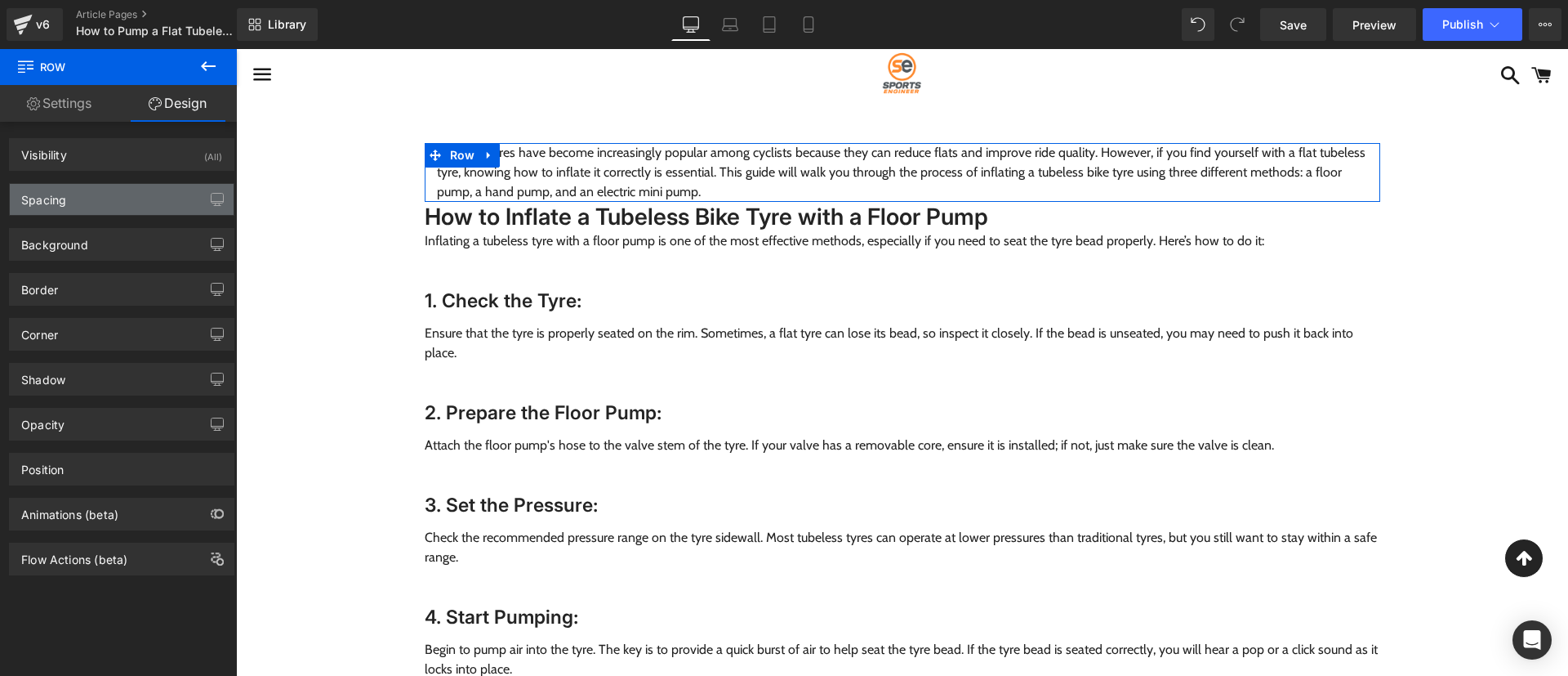
click at [72, 186] on div "Spacing" at bounding box center [122, 199] width 224 height 31
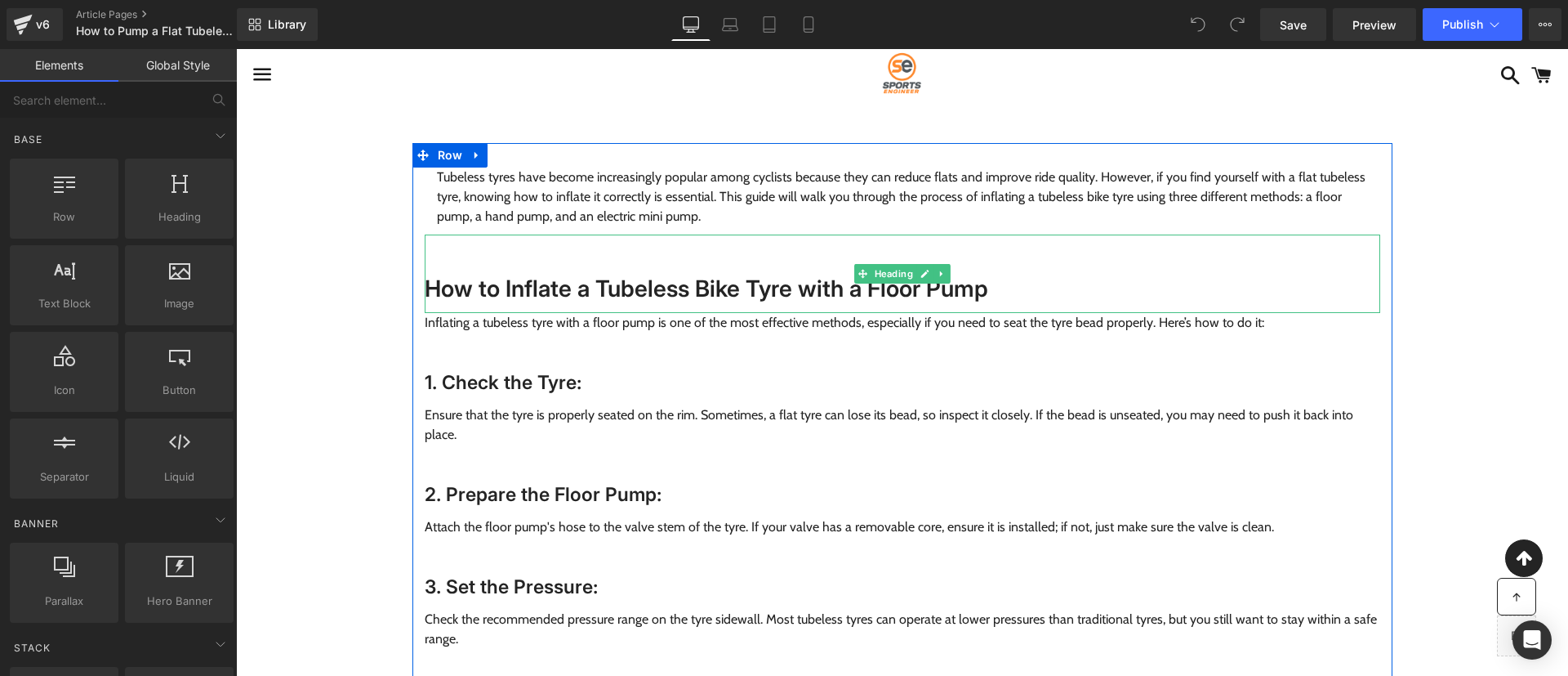
drag, startPoint x: 877, startPoint y: 323, endPoint x: 807, endPoint y: 284, distance: 80.1
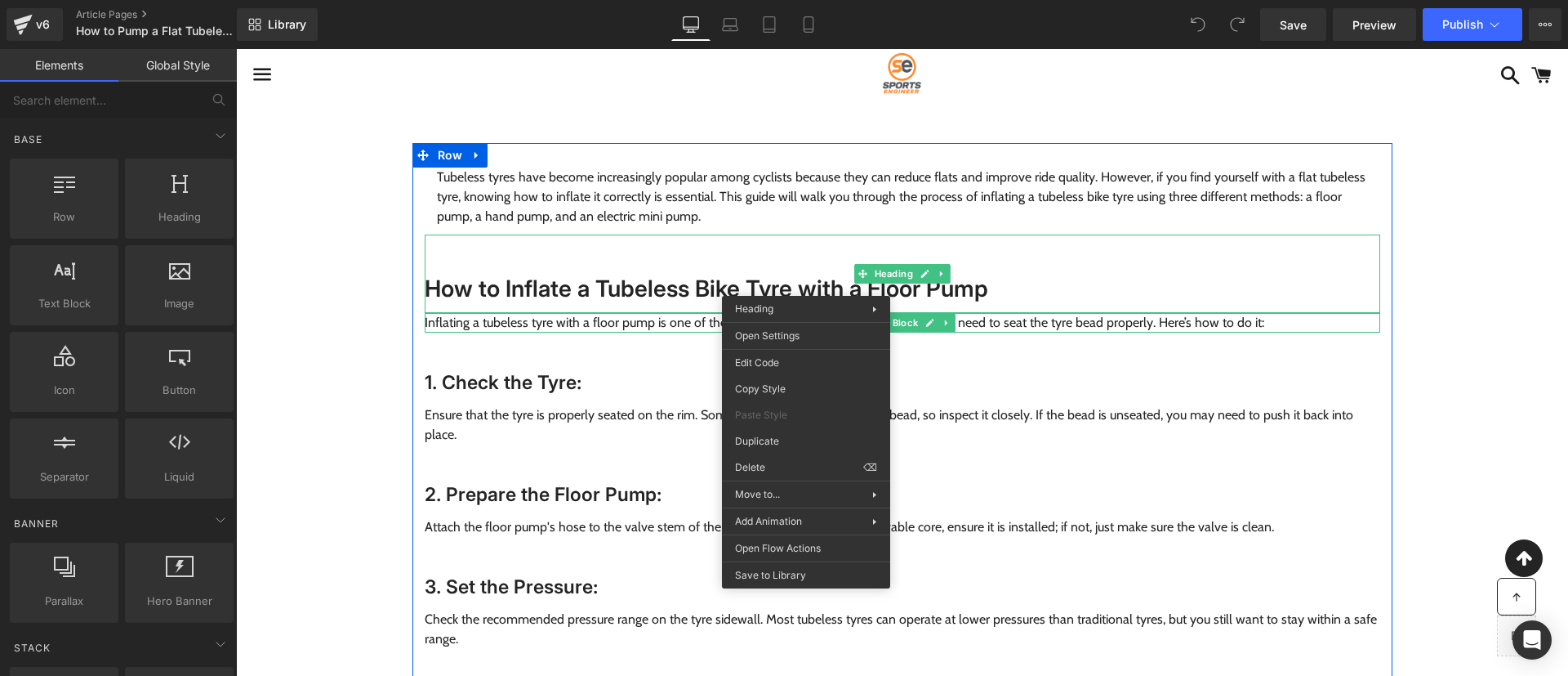
click at [1098, 324] on span "Inflating a tubeless tyre with a floor pump is one of the most effective method…" at bounding box center [845, 322] width 840 height 15
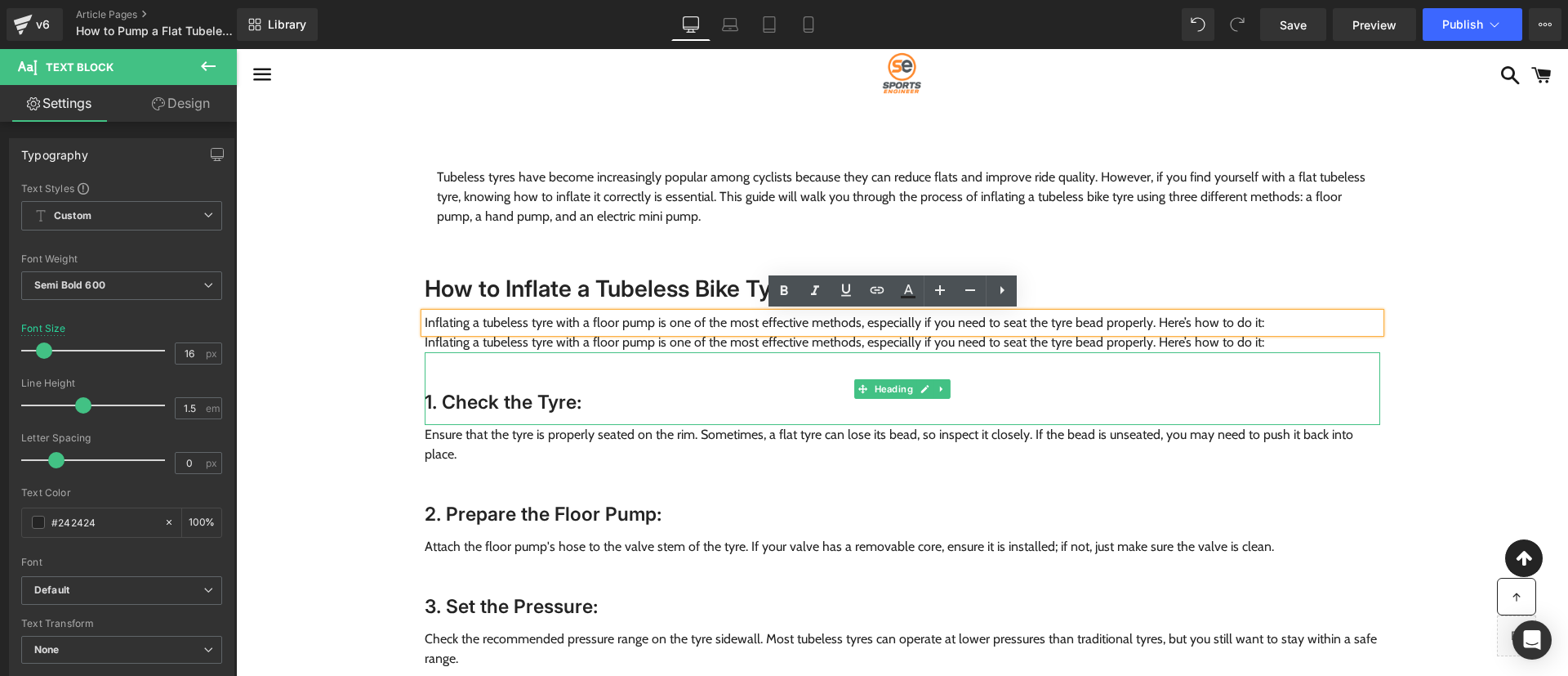
click at [975, 403] on h3 "1. Check the Tyre:" at bounding box center [902, 402] width 956 height 24
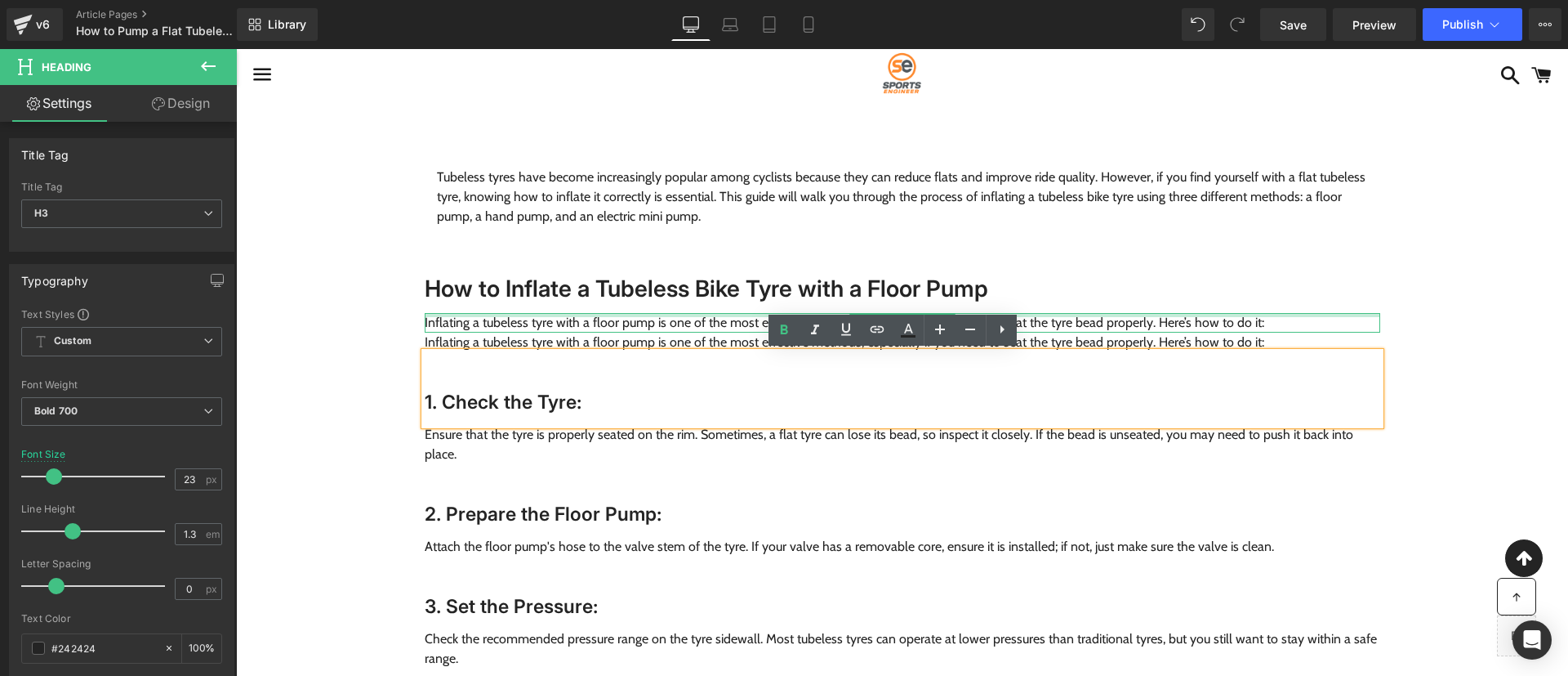
click at [626, 321] on span "Inflating a tubeless tyre with a floor pump is one of the most effective method…" at bounding box center [845, 322] width 840 height 15
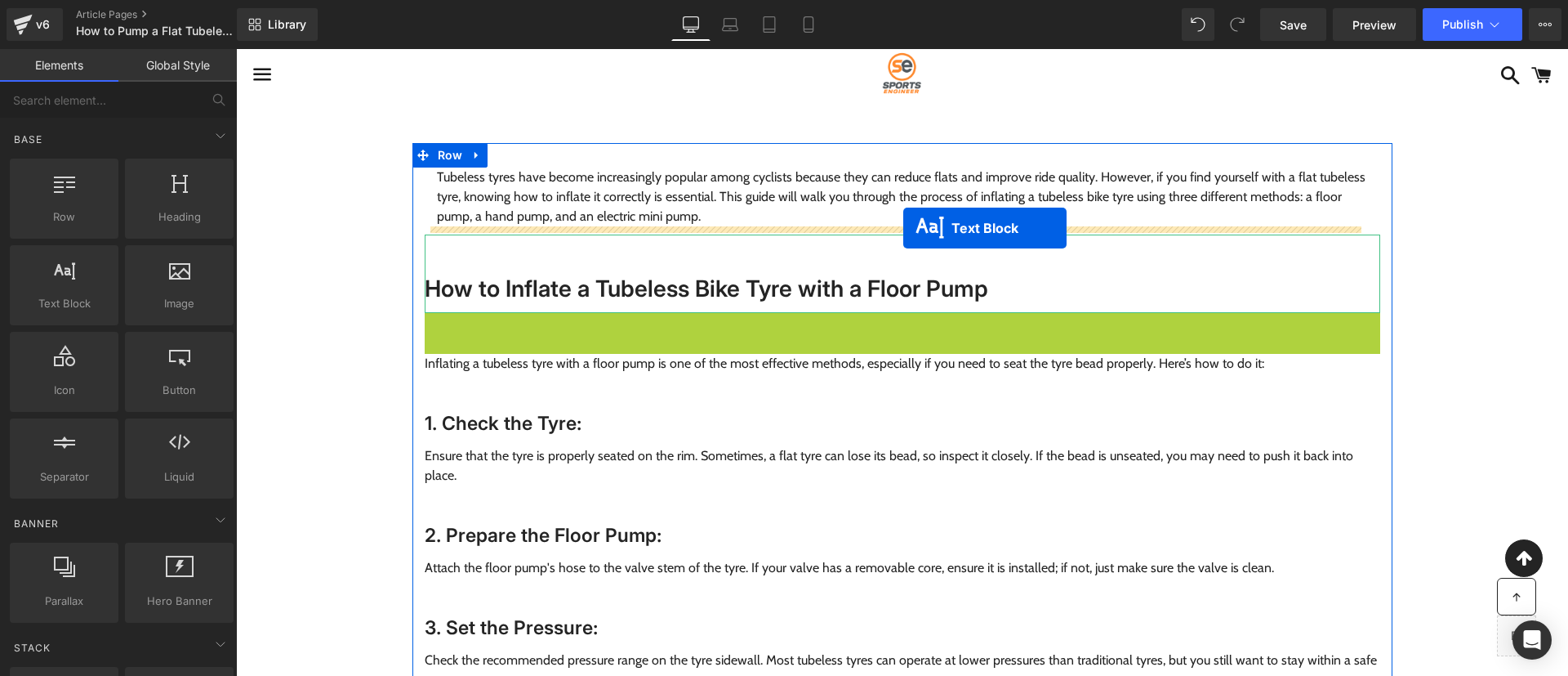
drag, startPoint x: 873, startPoint y: 320, endPoint x: 902, endPoint y: 227, distance: 97.4
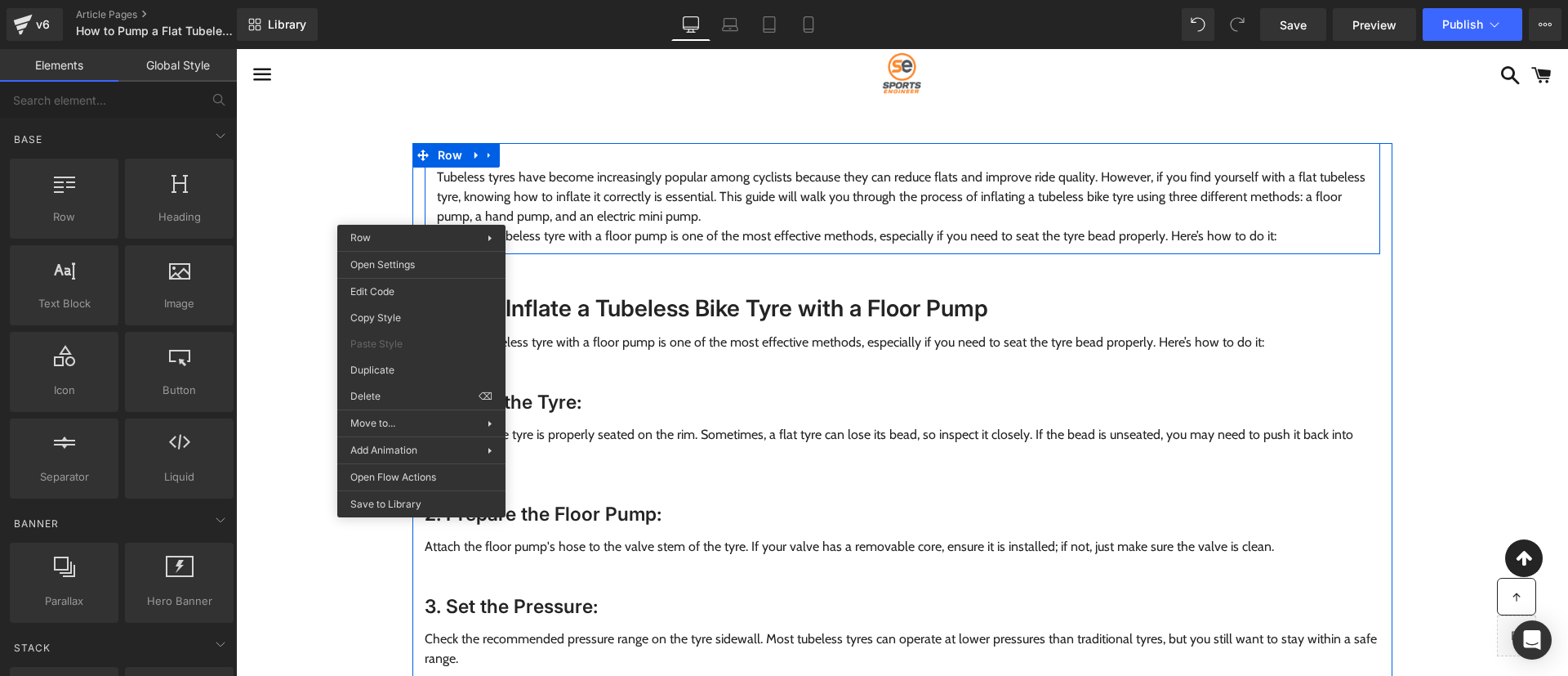
click at [630, 174] on span "Tubeless tyres have become increasingly popular among cyclists because they can…" at bounding box center [901, 196] width 929 height 55
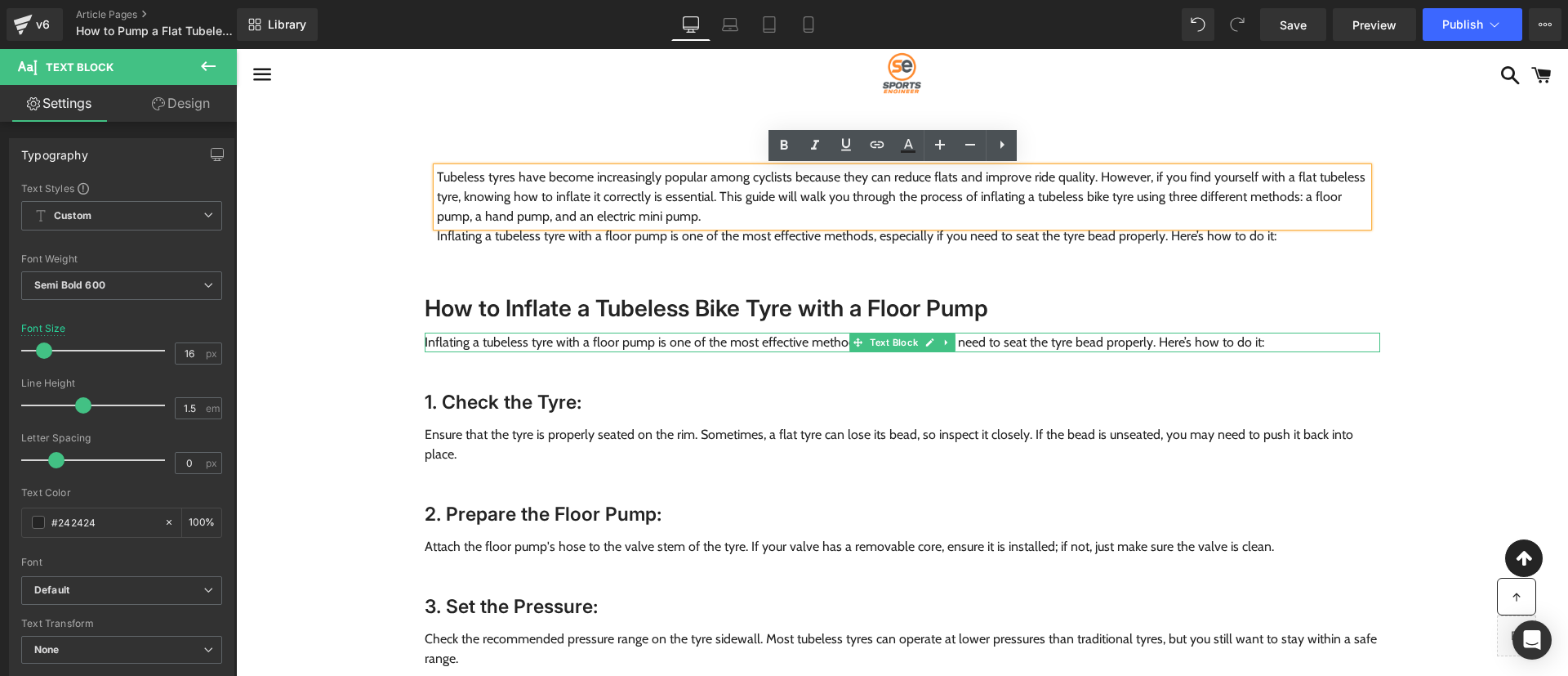
click at [590, 345] on span "Inflating a tubeless tyre with a floor pump is one of the most effective method…" at bounding box center [845, 342] width 840 height 15
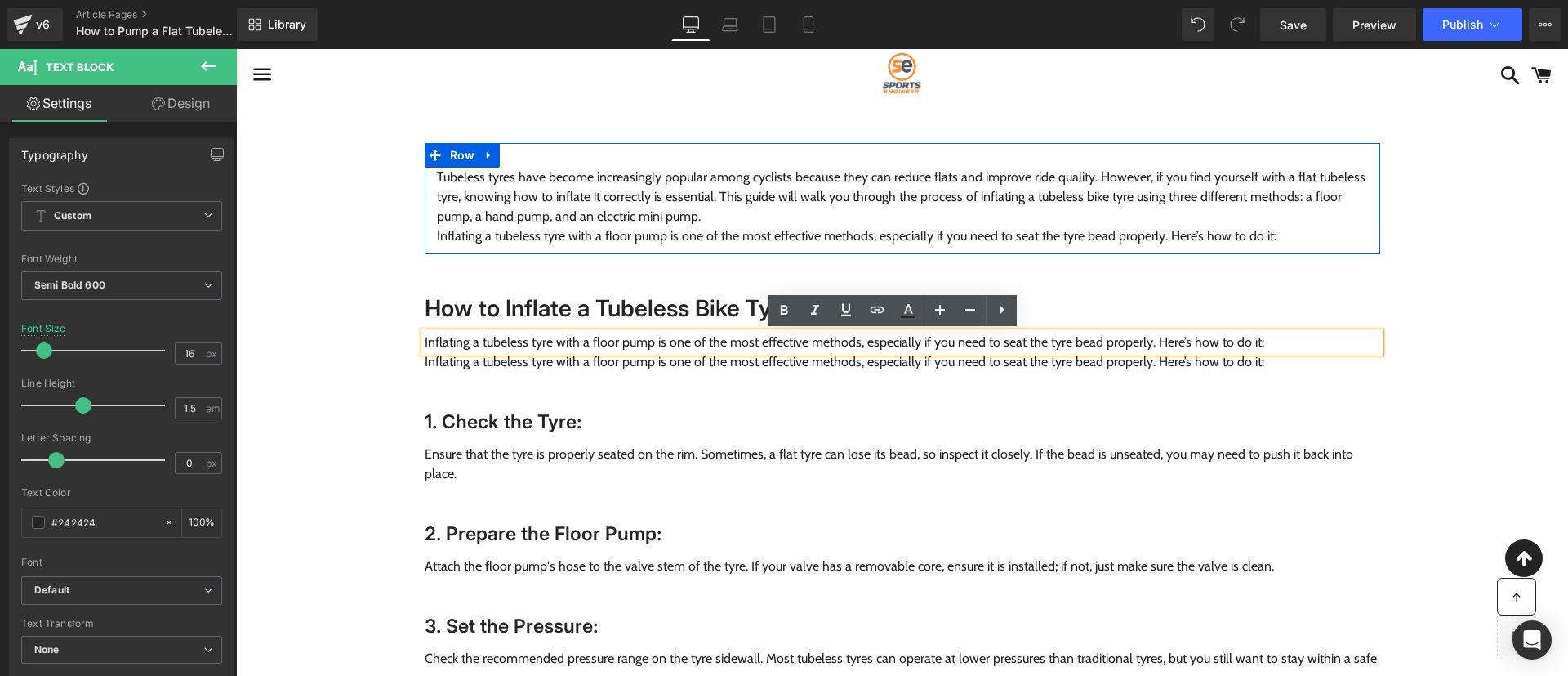
click at [525, 210] on span "Tubeless tyres have become increasingly popular among cyclists because they can…" at bounding box center [901, 196] width 929 height 55
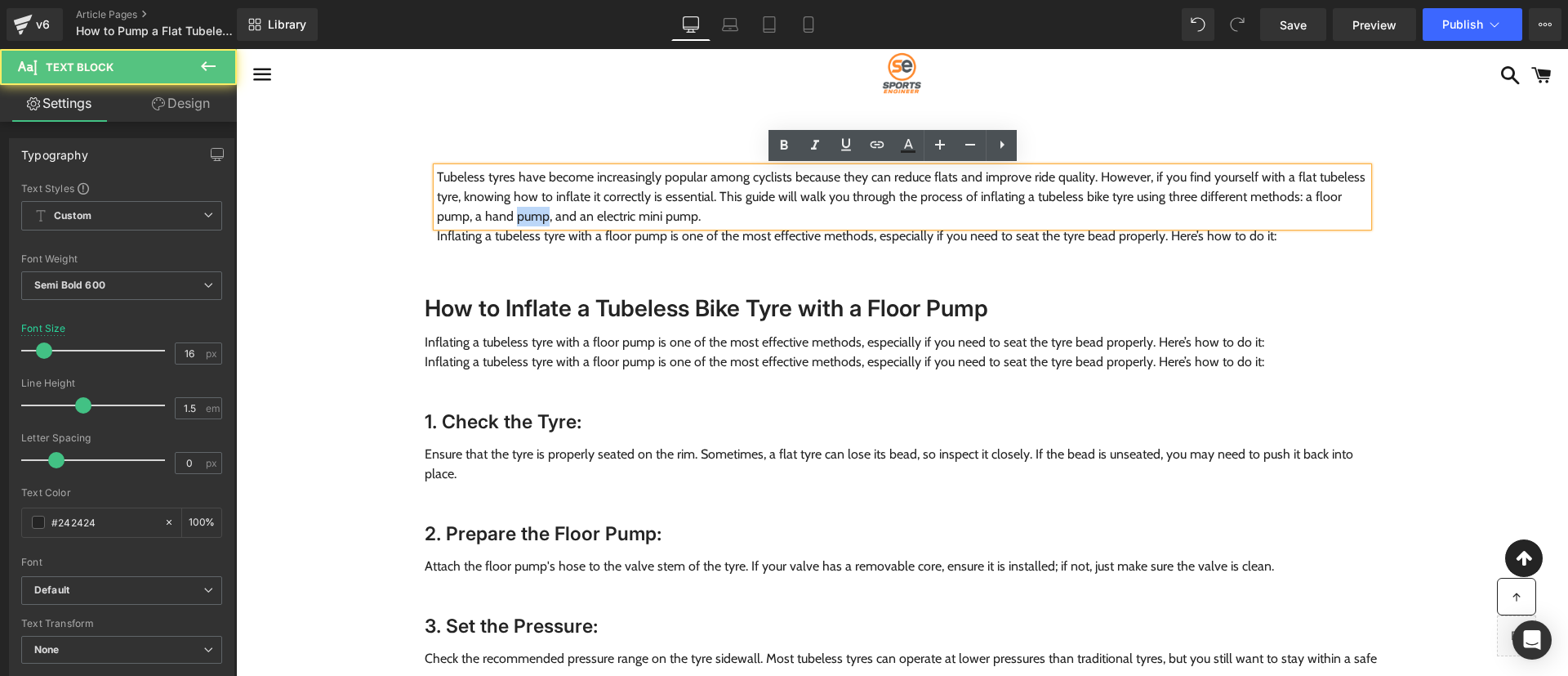
click at [525, 210] on span "Tubeless tyres have become increasingly popular among cyclists because they can…" at bounding box center [901, 196] width 929 height 55
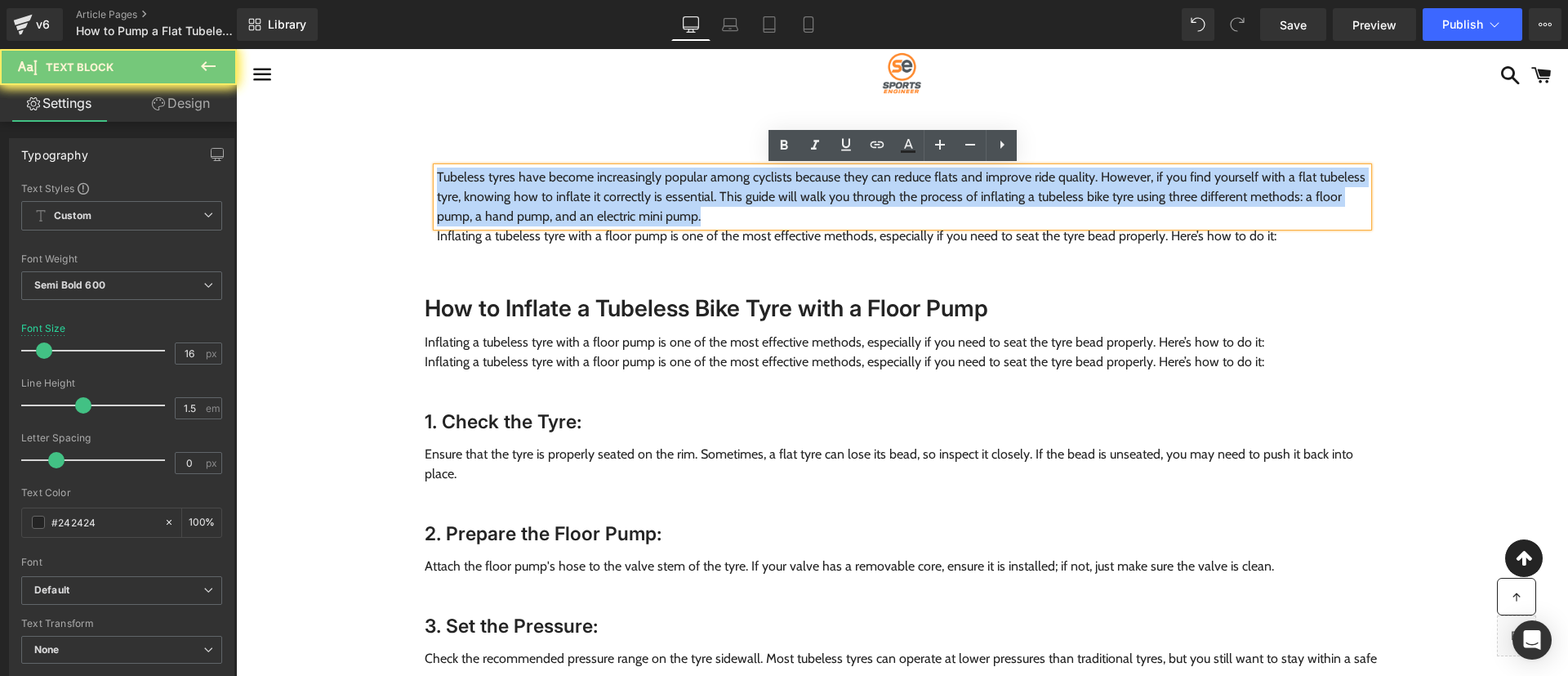
click at [525, 210] on span "Tubeless tyres have become increasingly popular among cyclists because they can…" at bounding box center [901, 196] width 929 height 55
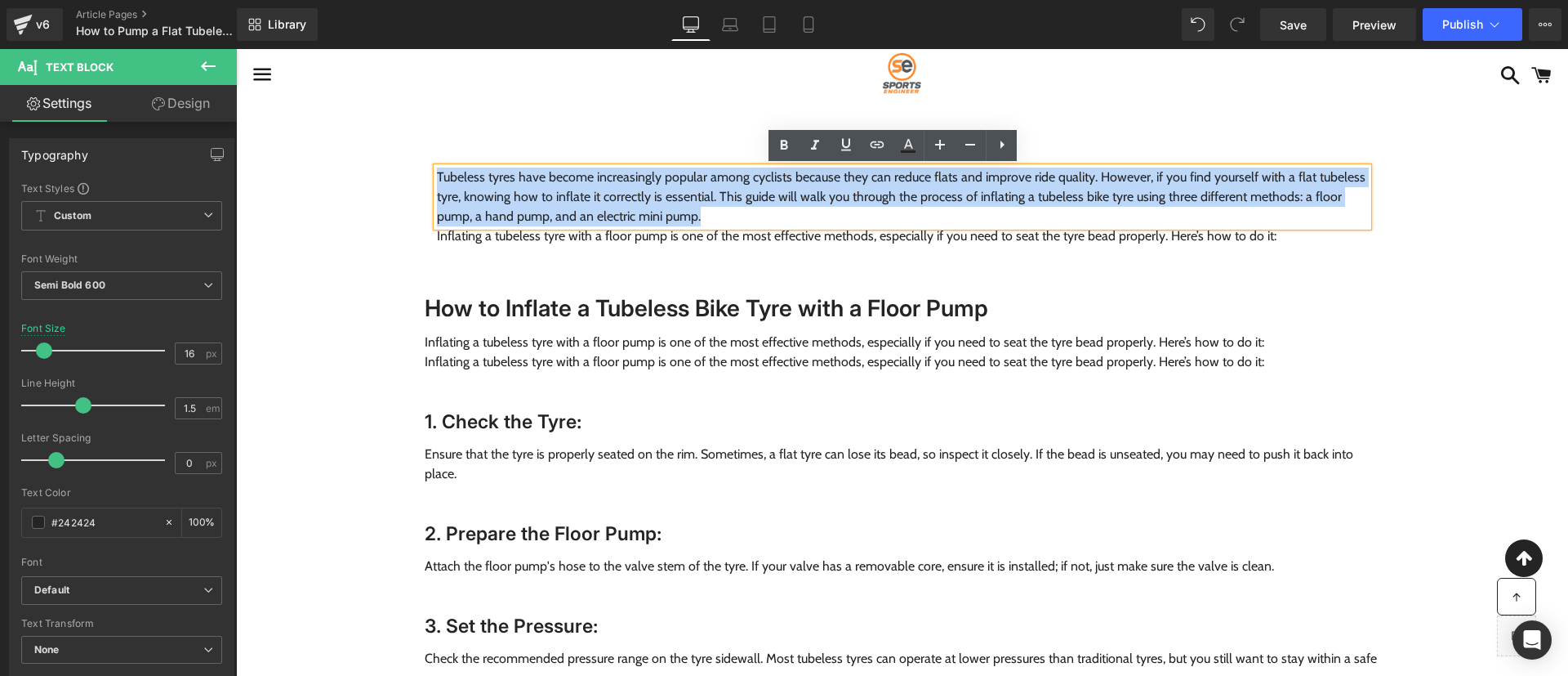
copy span "Tubeless tyres have become increasingly popular among cyclists because they can…"
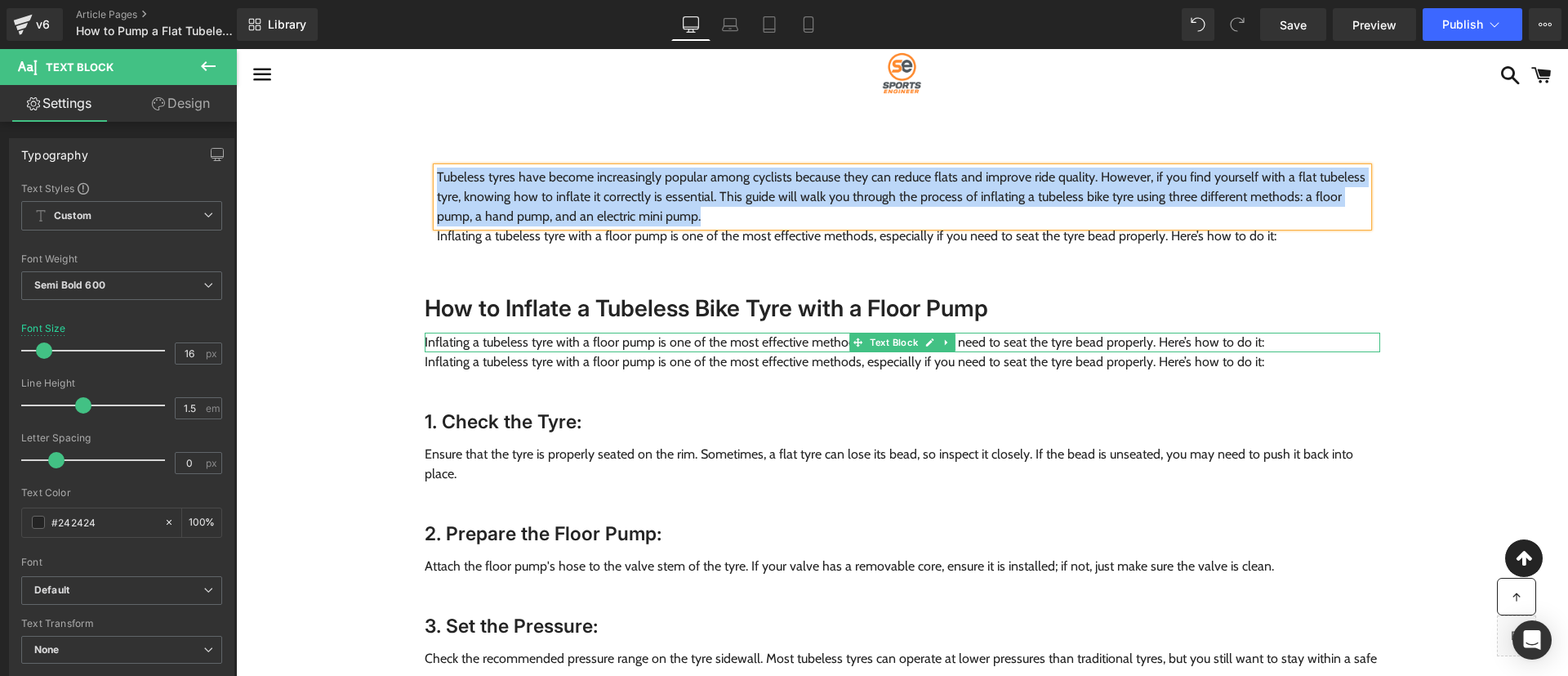
click at [592, 341] on span "Inflating a tubeless tyre with a floor pump is one of the most effective method…" at bounding box center [845, 342] width 840 height 15
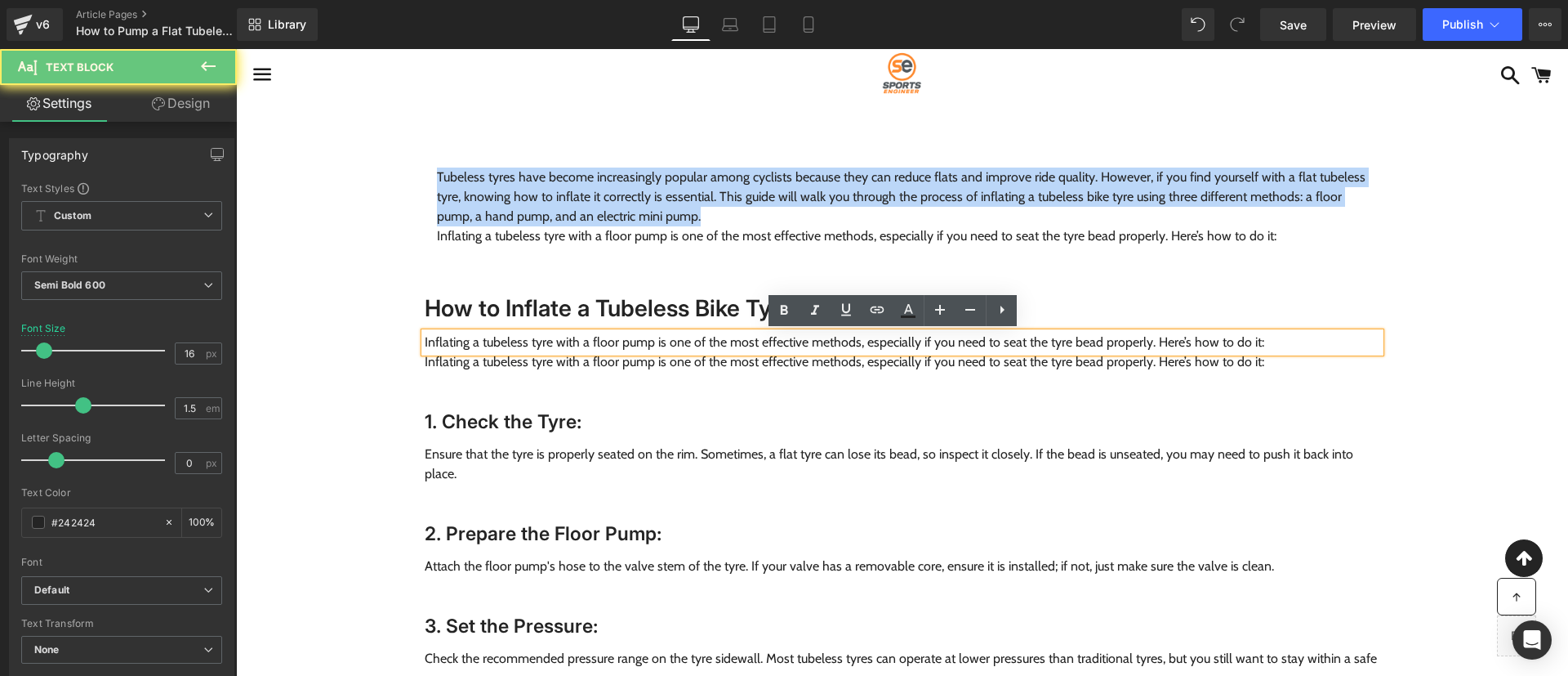
click at [592, 341] on span "Inflating a tubeless tyre with a floor pump is one of the most effective method…" at bounding box center [845, 342] width 840 height 15
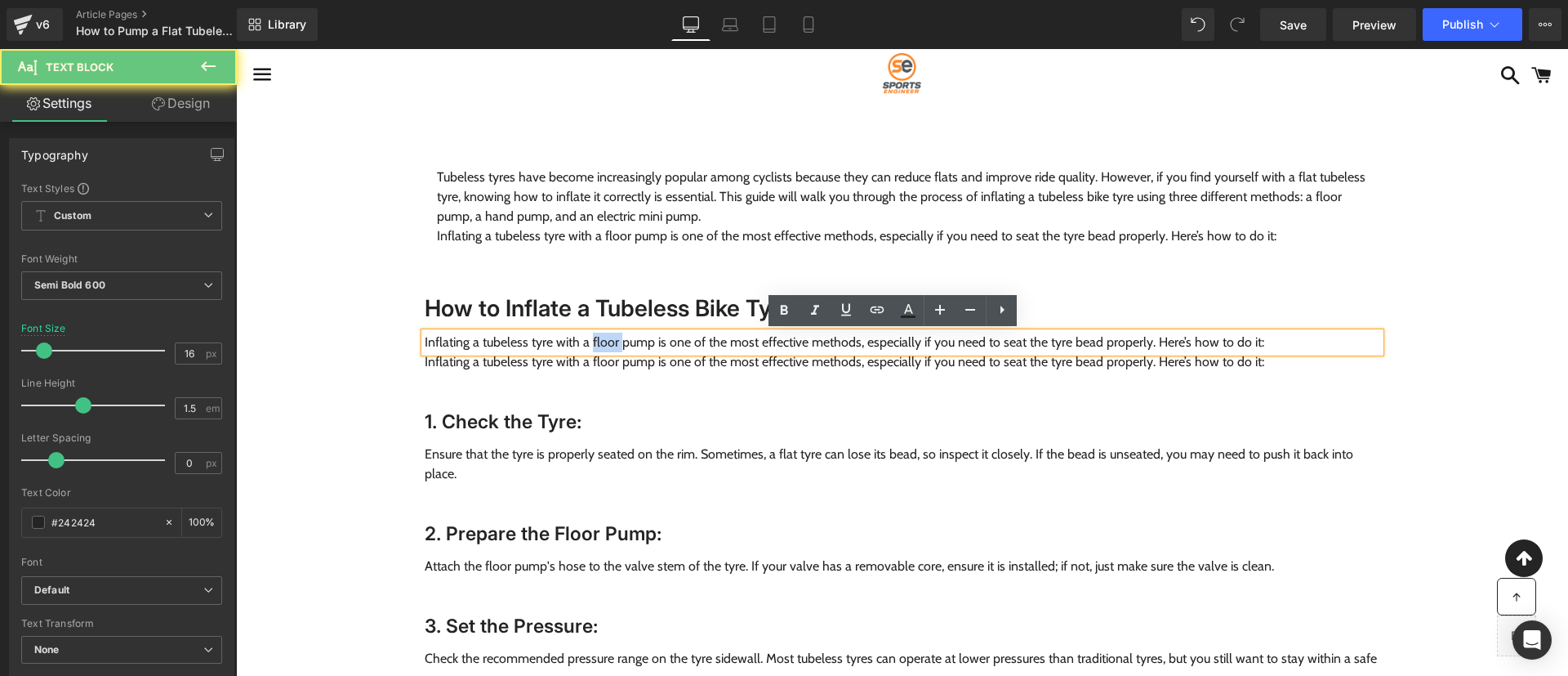
click at [592, 341] on span "Inflating a tubeless tyre with a floor pump is one of the most effective method…" at bounding box center [845, 342] width 840 height 15
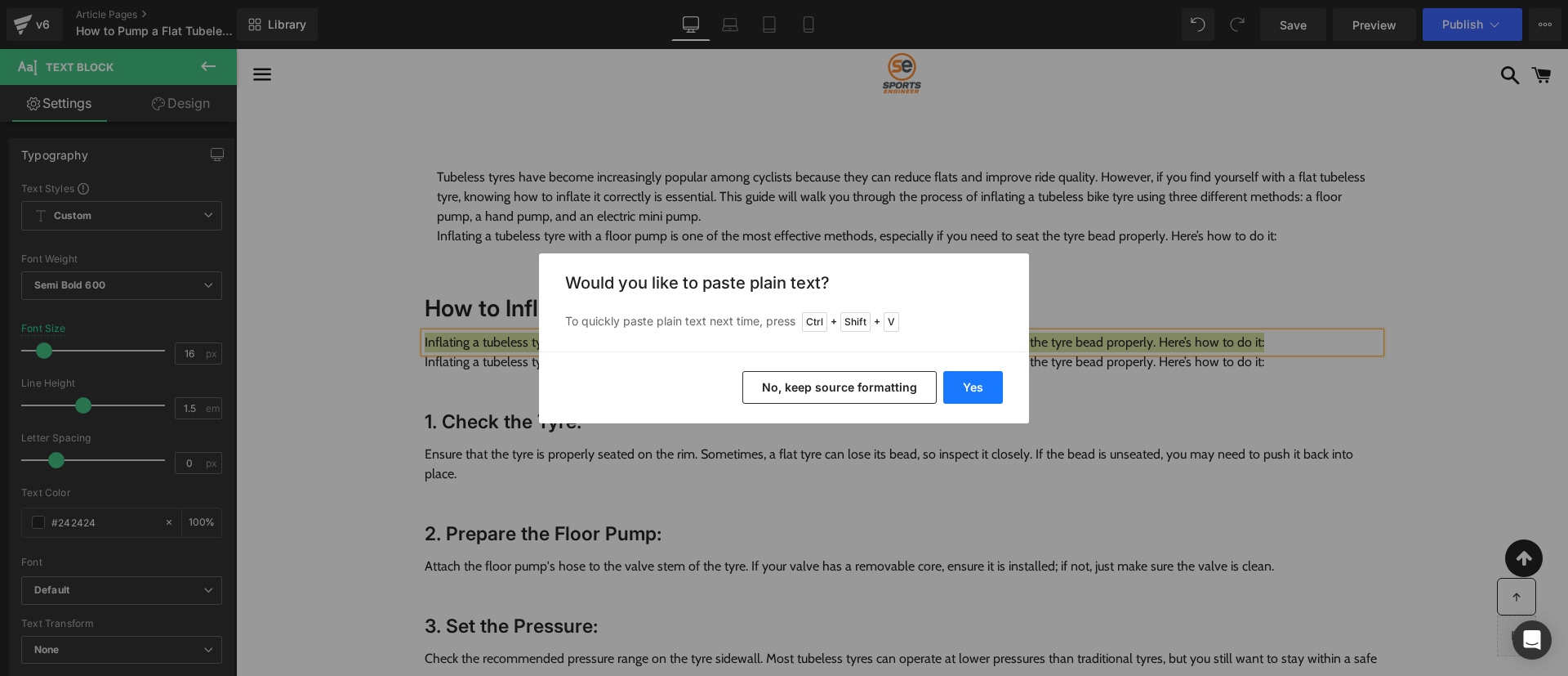
click at [985, 384] on button "Yes" at bounding box center [974, 388] width 60 height 33
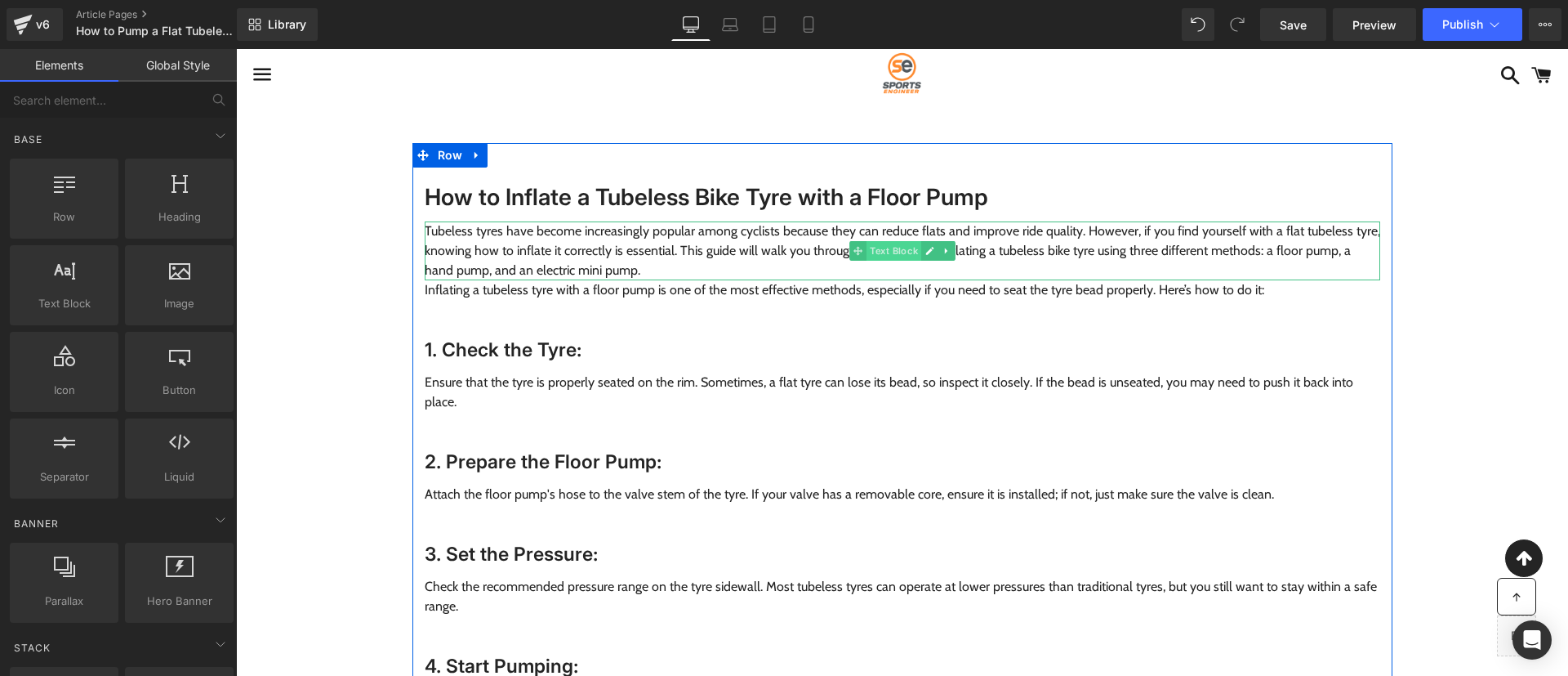
click at [888, 254] on span "Text Block" at bounding box center [893, 251] width 55 height 20
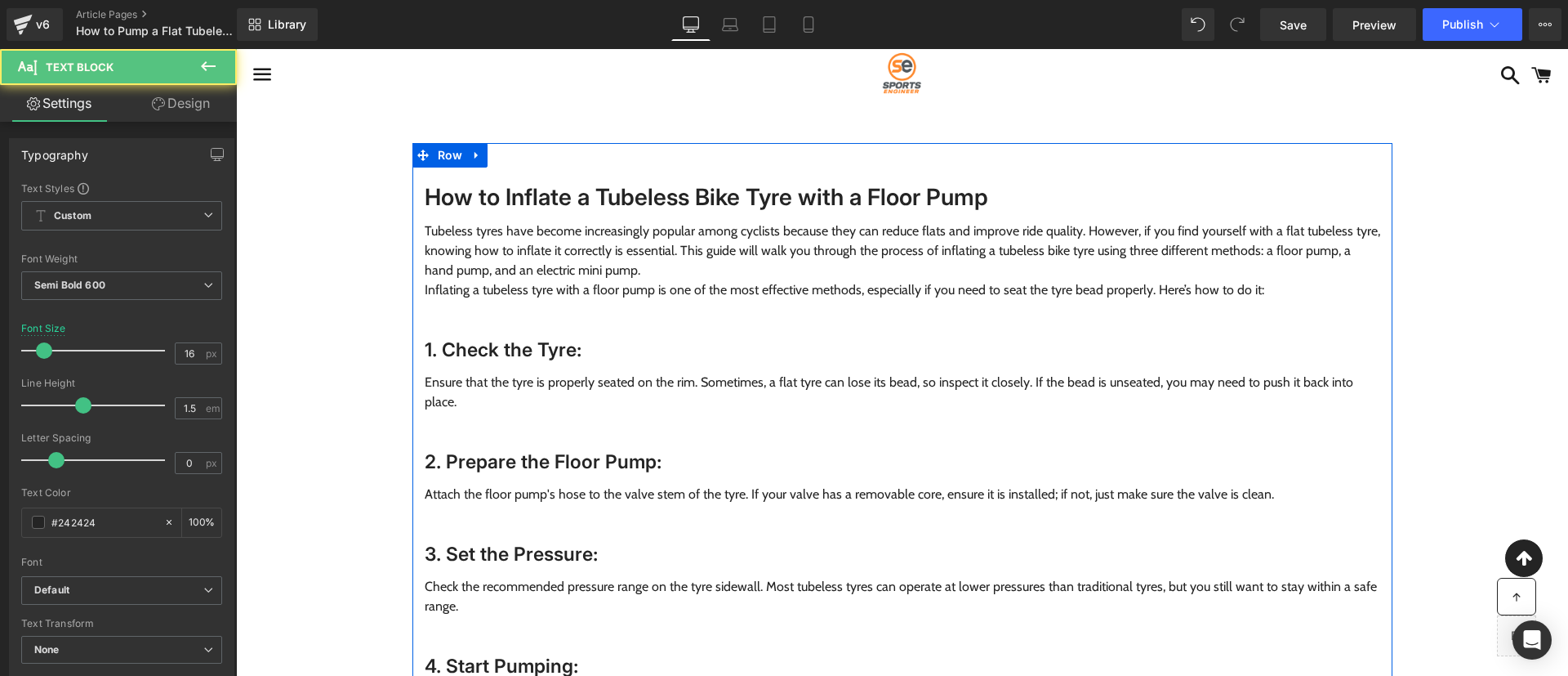
click at [778, 200] on h2 "How to Inflate a Tubeless Bike Tyre with a Floor Pump" at bounding box center [902, 197] width 956 height 30
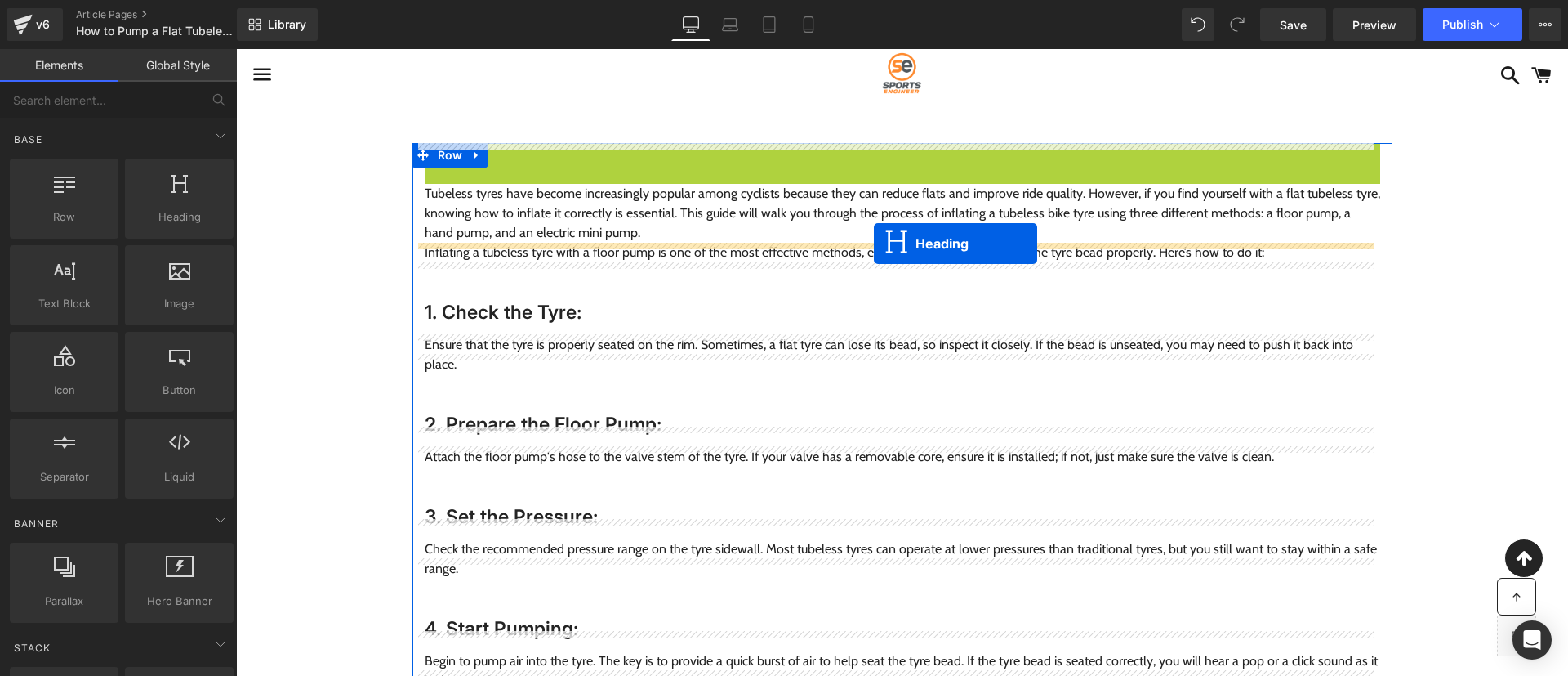
drag, startPoint x: 882, startPoint y: 183, endPoint x: 873, endPoint y: 243, distance: 60.7
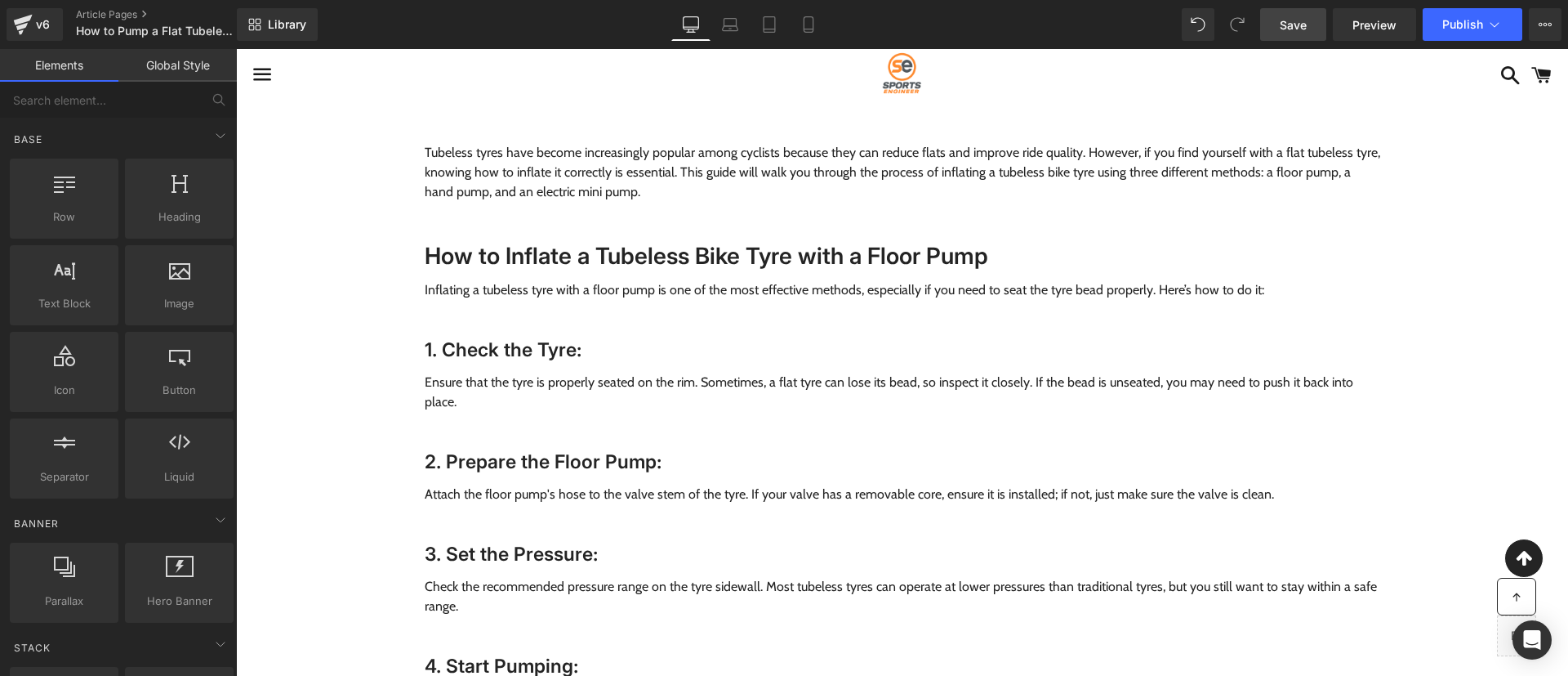
click at [1306, 12] on link "Save" at bounding box center [1293, 24] width 66 height 33
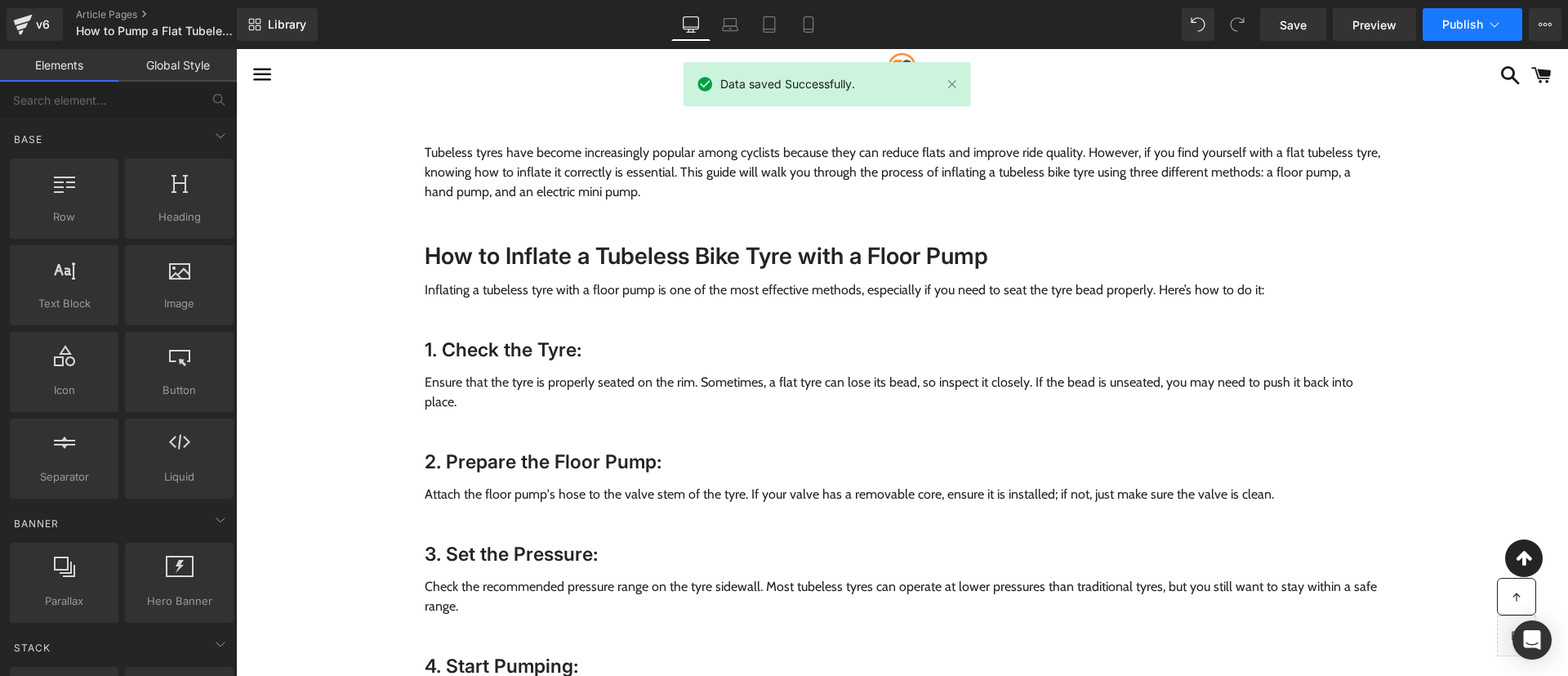
click at [1477, 26] on span "Publish" at bounding box center [1462, 24] width 41 height 13
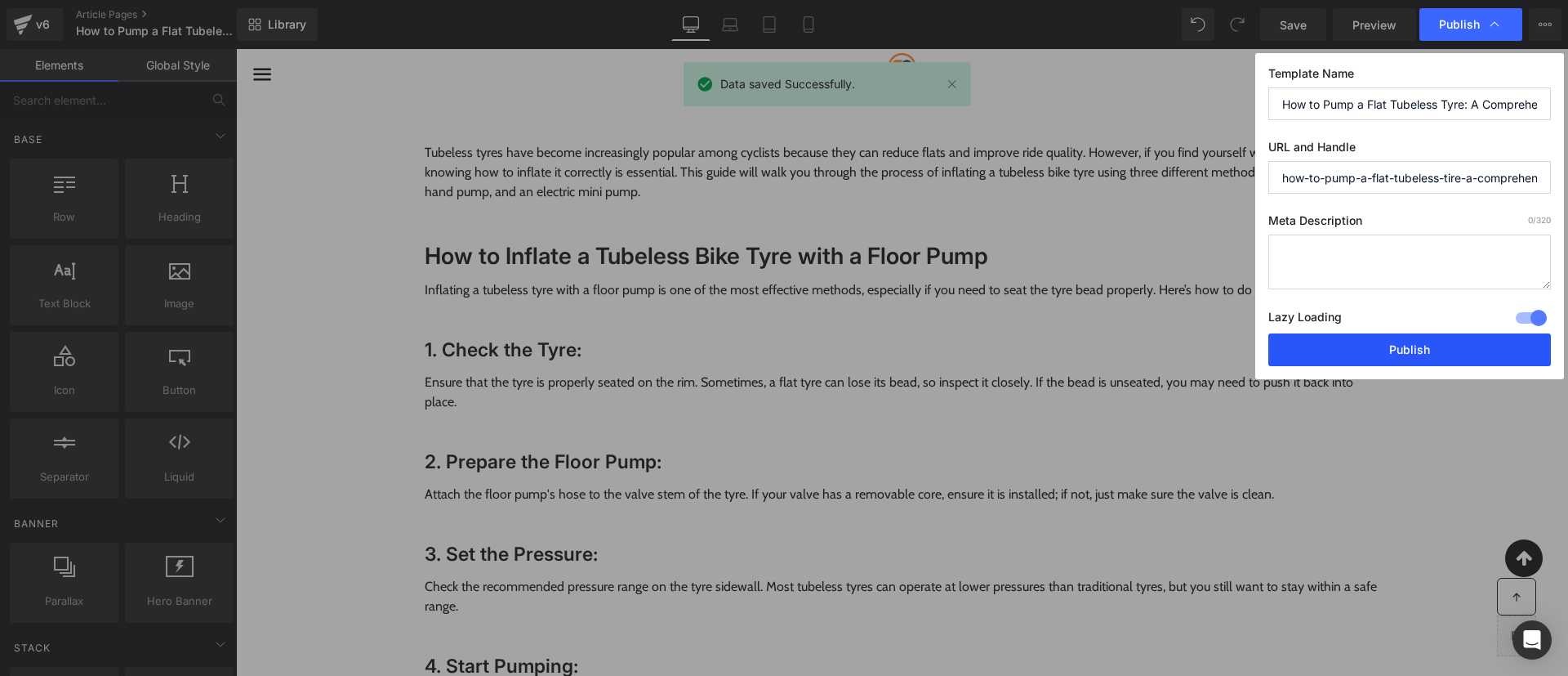
click at [1367, 358] on button "Publish" at bounding box center [1409, 350] width 283 height 33
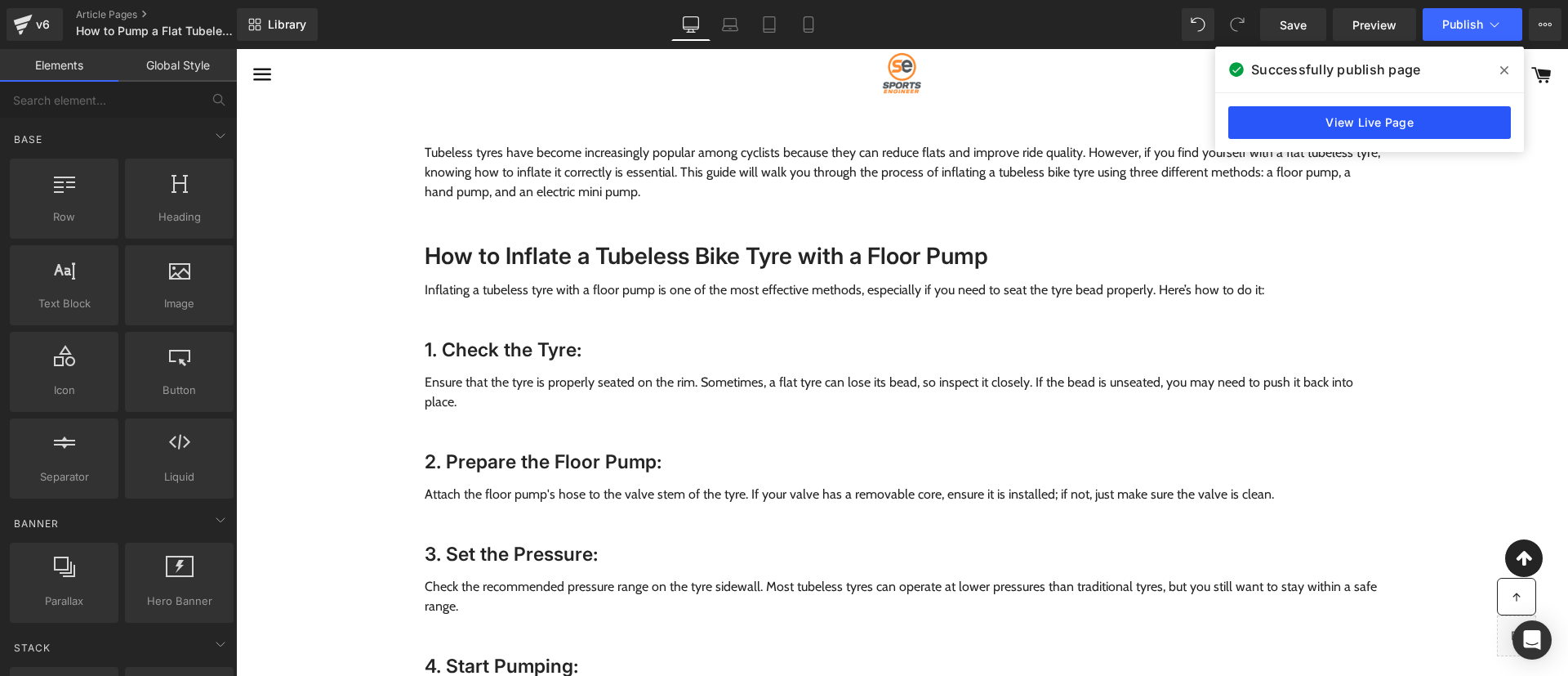
click at [1357, 116] on link "View Live Page" at bounding box center [1369, 123] width 283 height 33
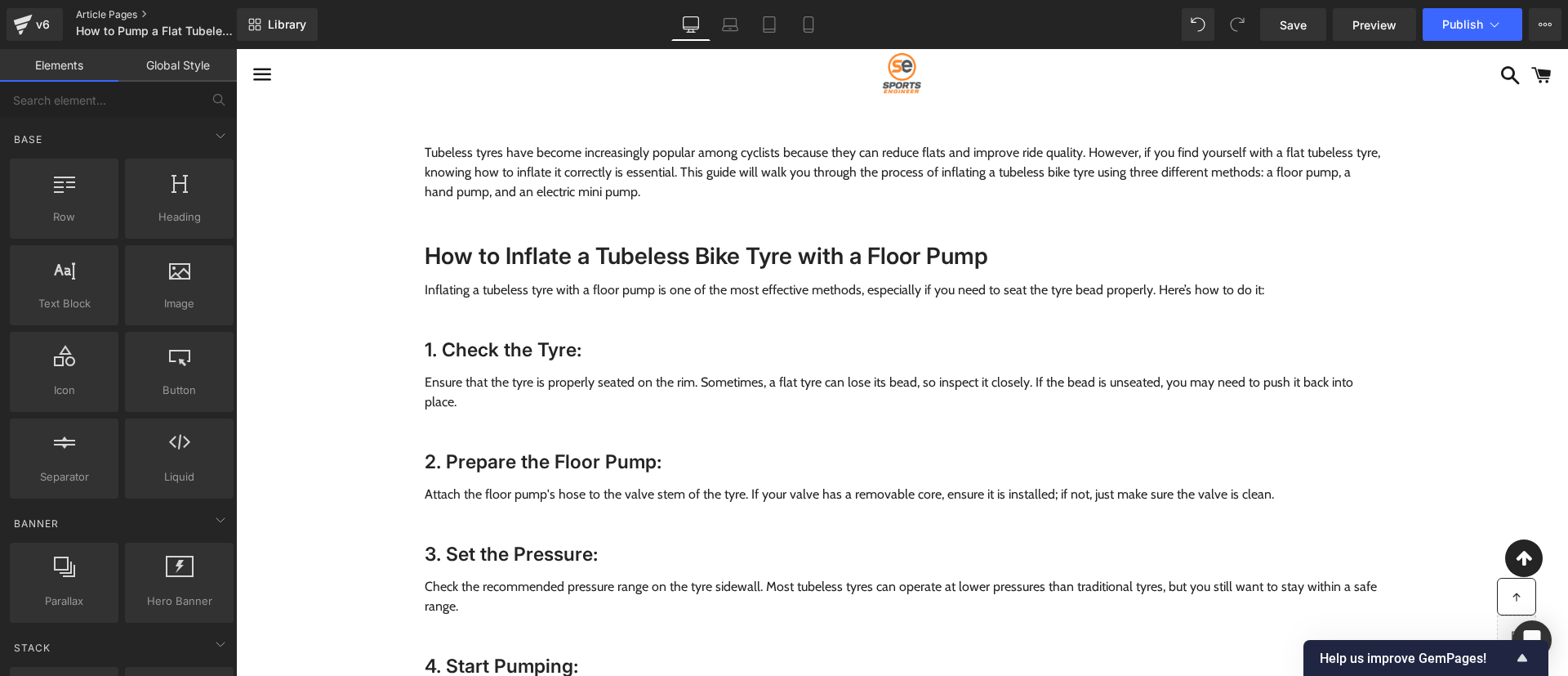
click at [115, 13] on link "Article Pages" at bounding box center [170, 14] width 188 height 13
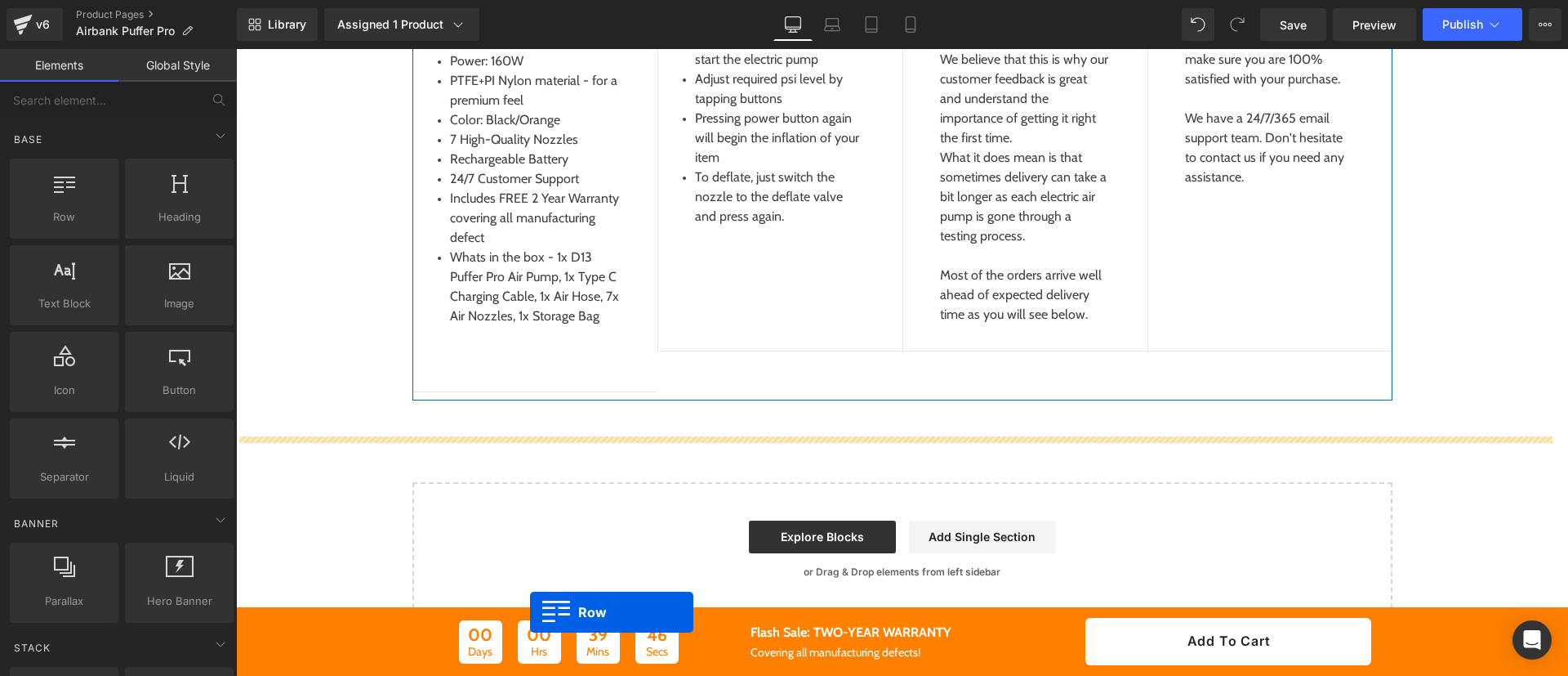
scroll to position [4102, 0]
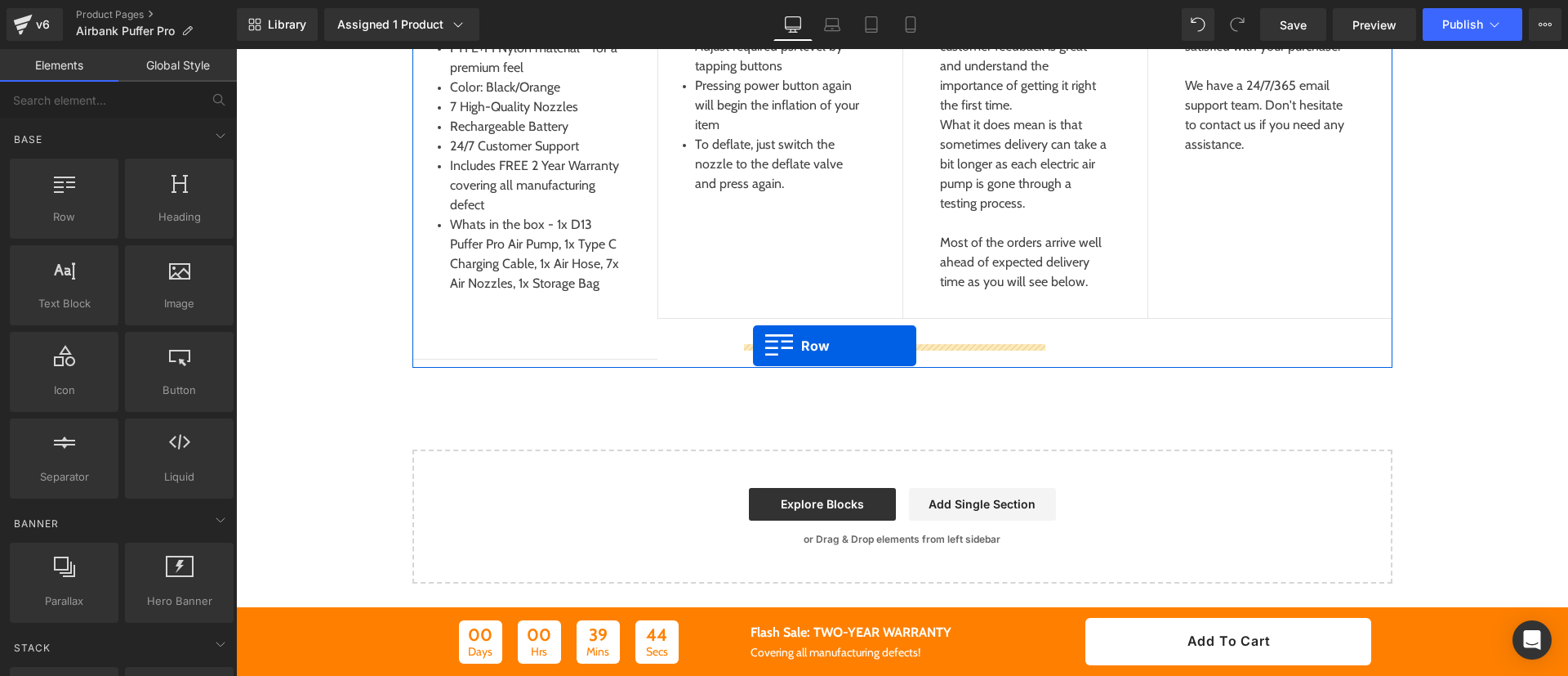
drag, startPoint x: 445, startPoint y: 127, endPoint x: 752, endPoint y: 346, distance: 377.1
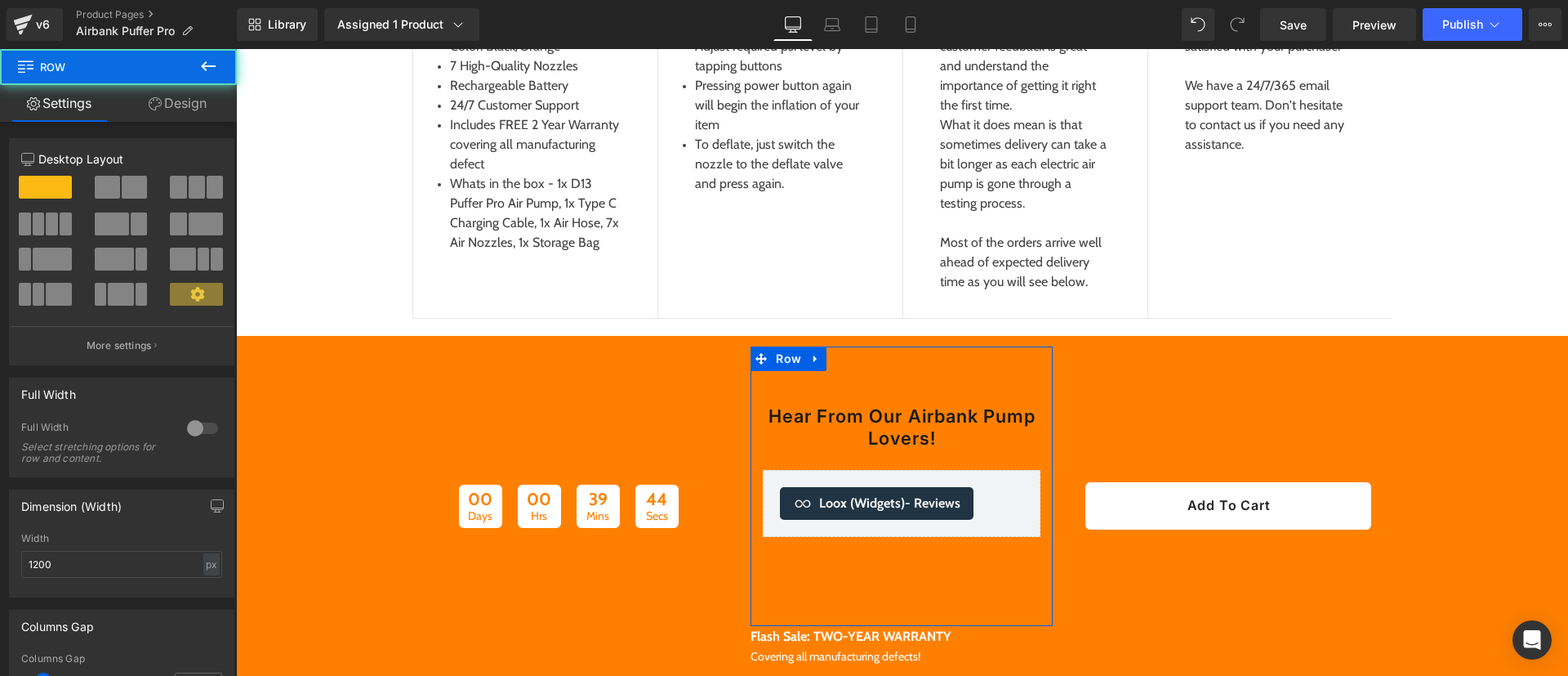
scroll to position [4061, 0]
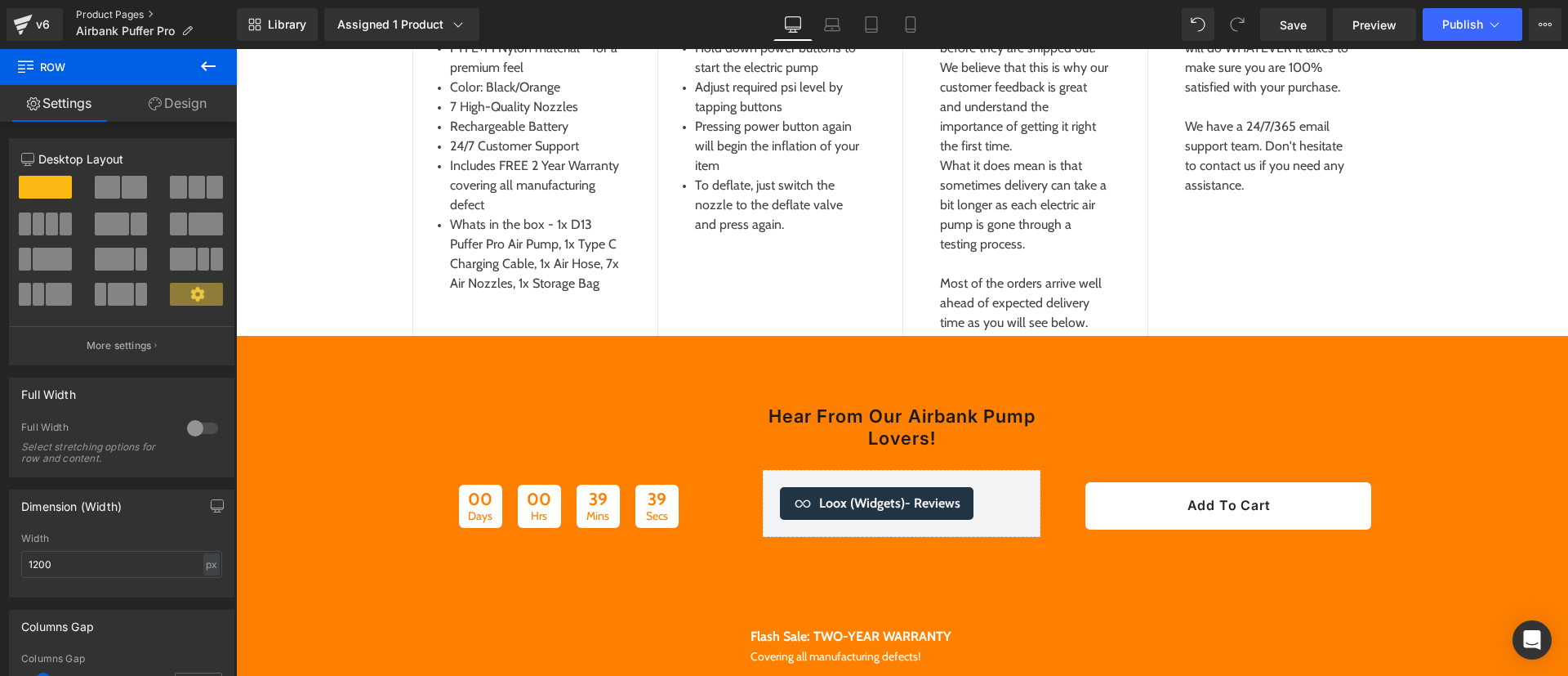
click at [117, 11] on link "Product Pages" at bounding box center [156, 14] width 161 height 13
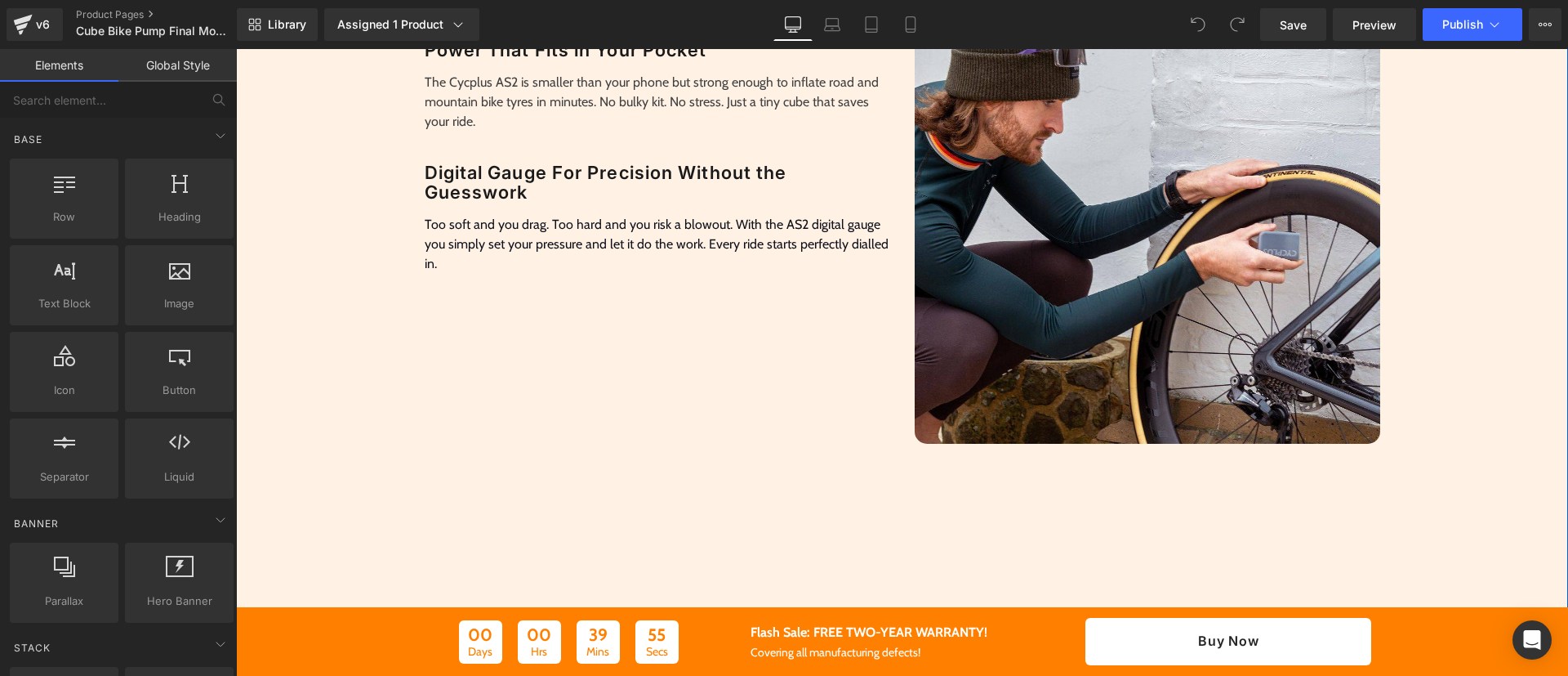
scroll to position [1012, 0]
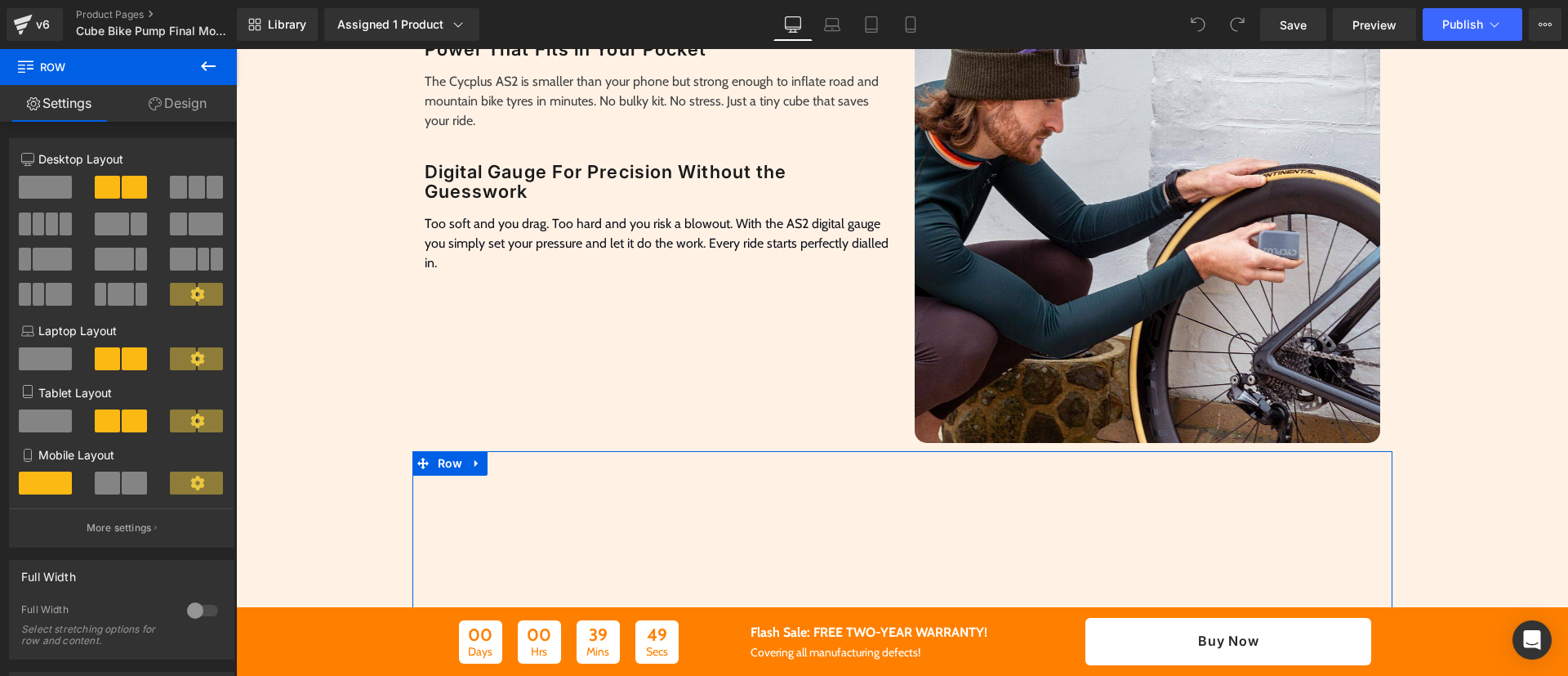
click at [210, 90] on link "Design" at bounding box center [177, 103] width 118 height 37
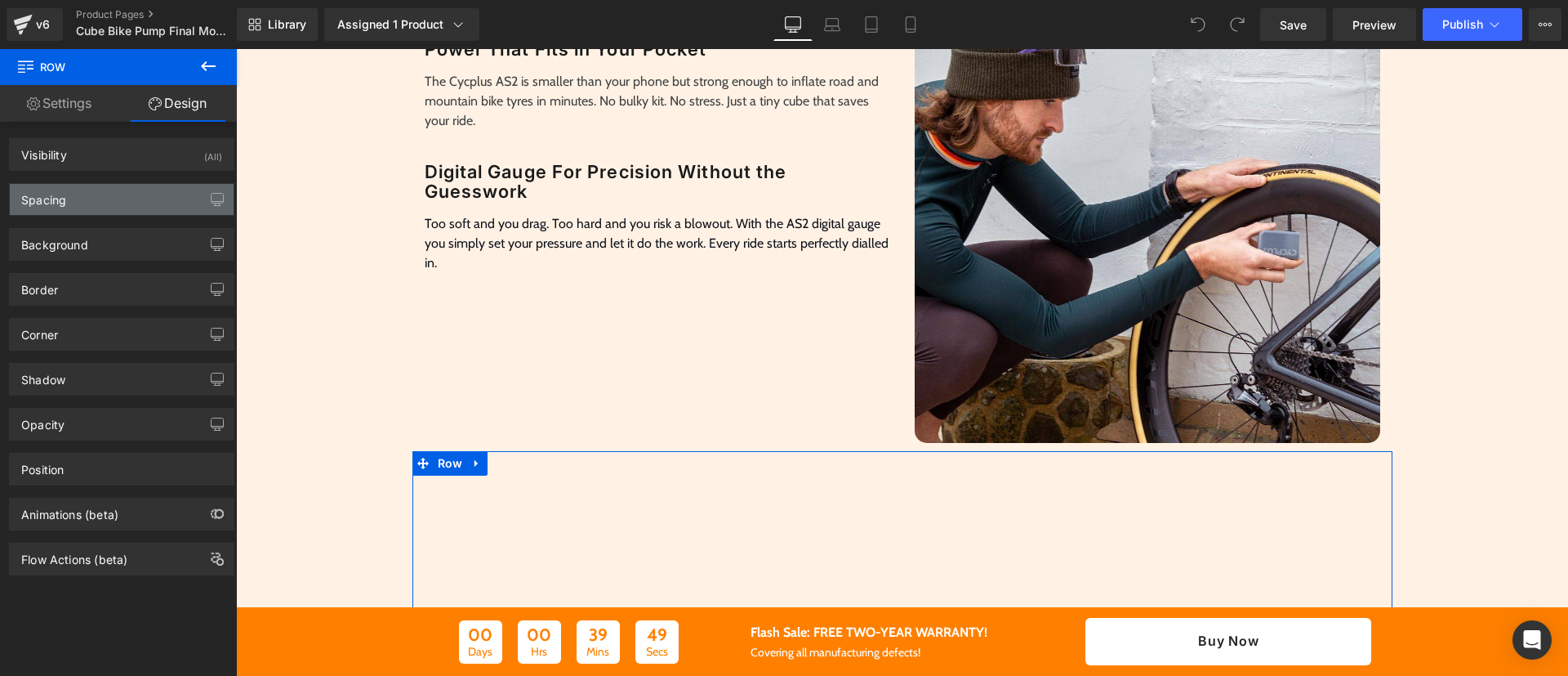
click at [132, 203] on div "Spacing" at bounding box center [122, 199] width 224 height 31
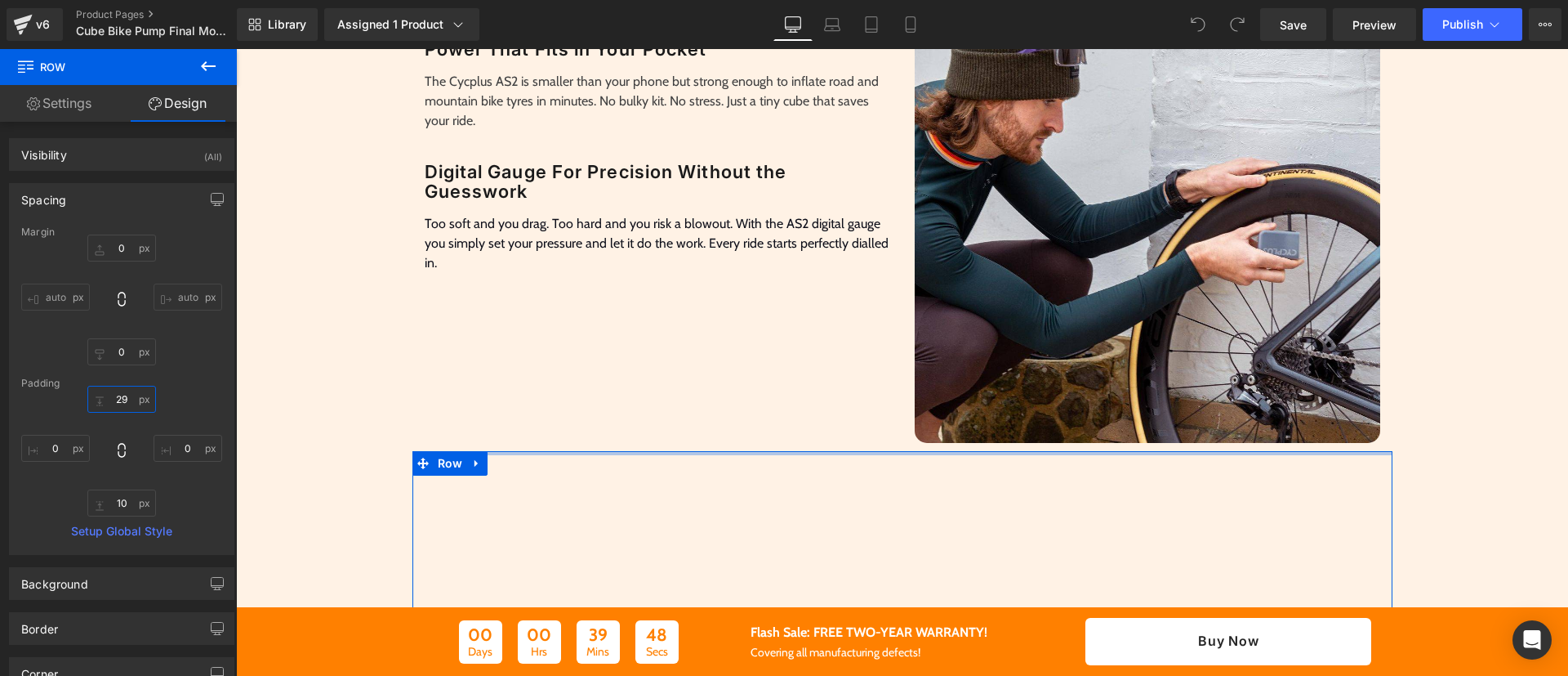
click at [124, 402] on input "29" at bounding box center [122, 399] width 69 height 27
type input "0"
click at [123, 500] on input "10" at bounding box center [122, 503] width 69 height 27
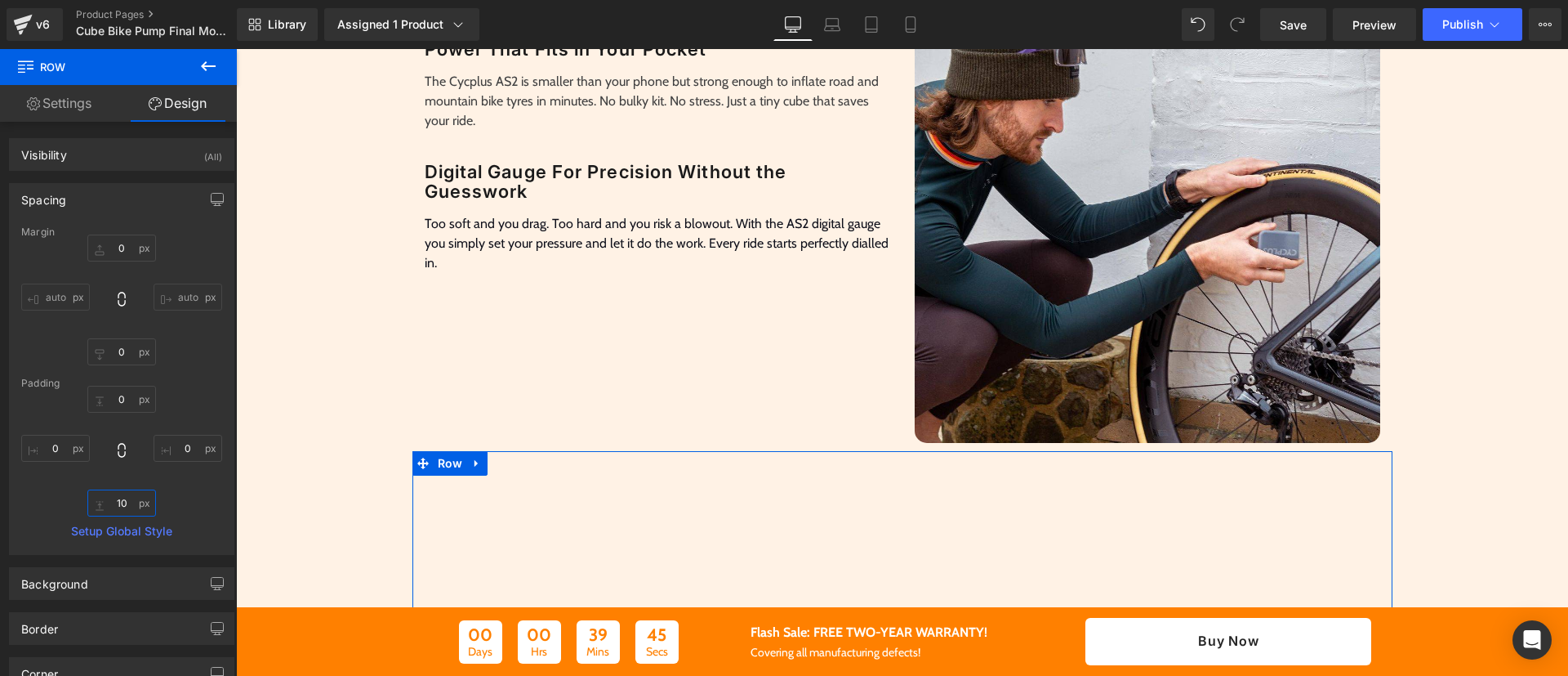
click at [123, 500] on input "10" at bounding box center [122, 503] width 69 height 27
type input "0"
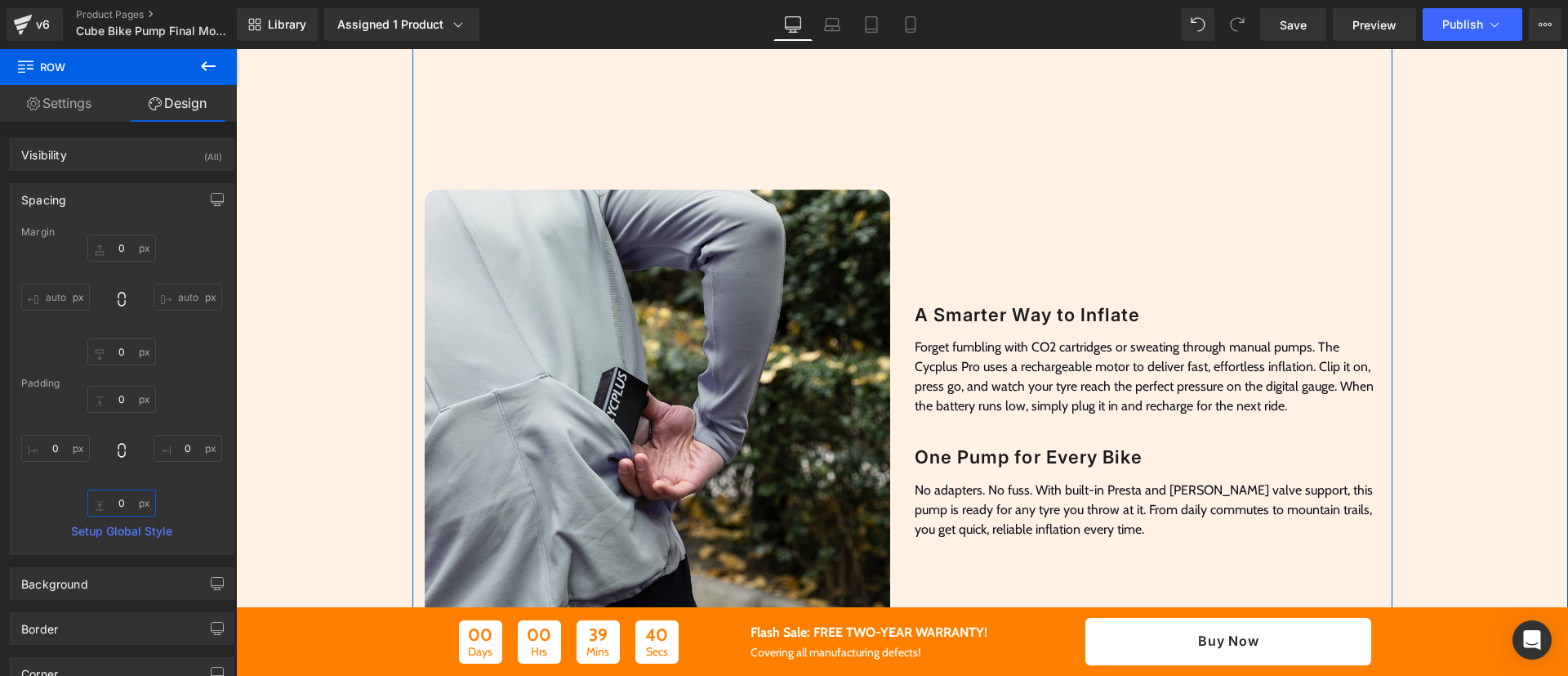
scroll to position [1536, 0]
click at [947, 294] on div "A Smarter Way to Inflate Heading Forget fumbling with CO2 cartridges or sweatin…" at bounding box center [1147, 421] width 490 height 987
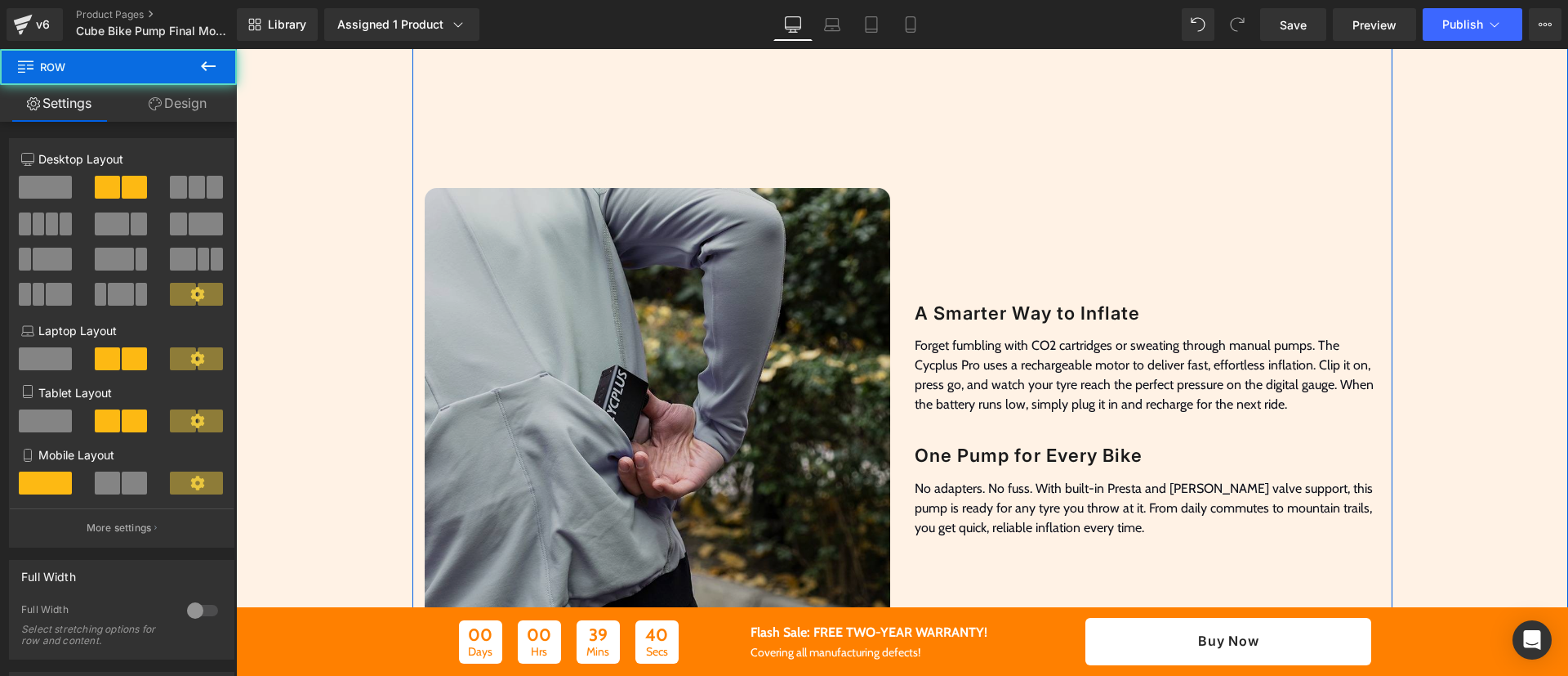
click at [773, 288] on img at bounding box center [657, 420] width 465 height 465
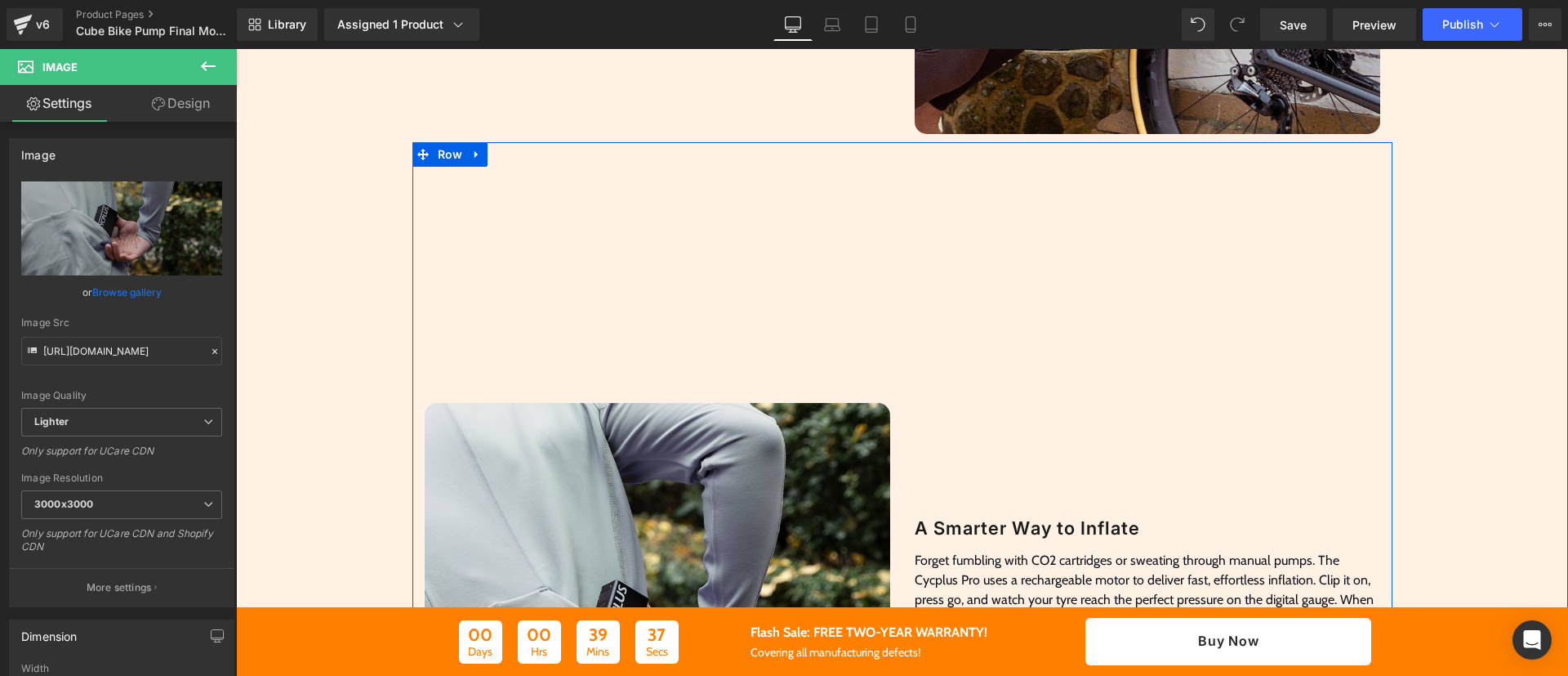
scroll to position [1320, 0]
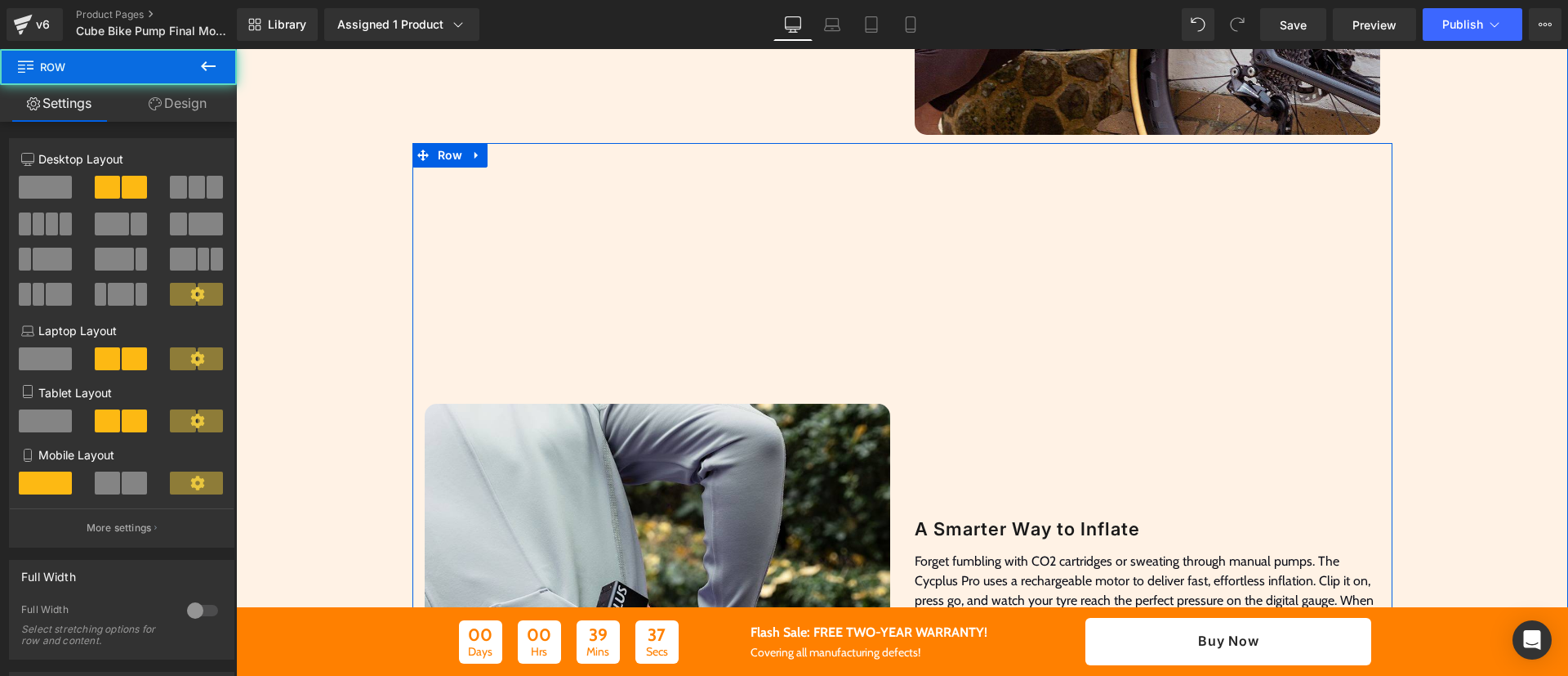
click at [902, 279] on div "A Smarter Way to Inflate Heading Forget fumbling with CO2 cartridges or sweatin…" at bounding box center [1147, 636] width 490 height 987
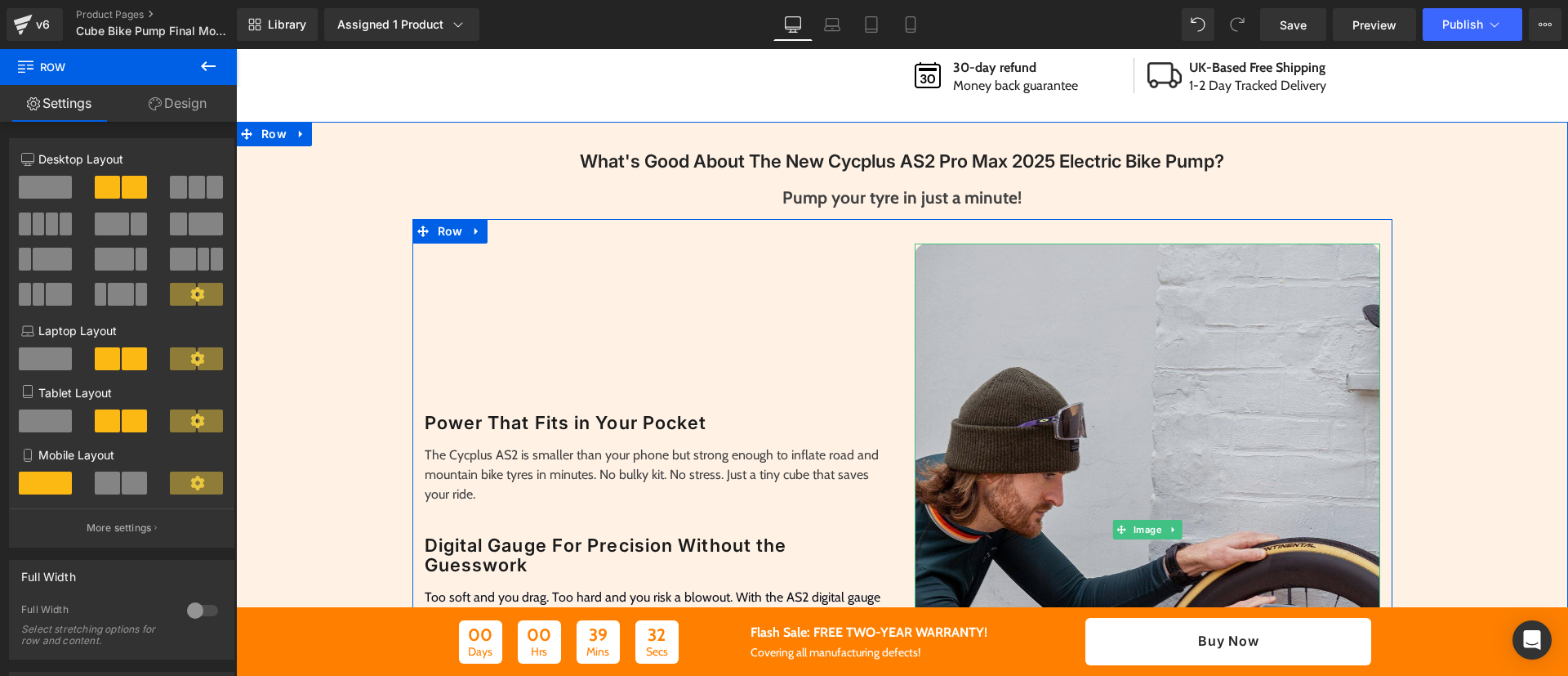
scroll to position [647, 0]
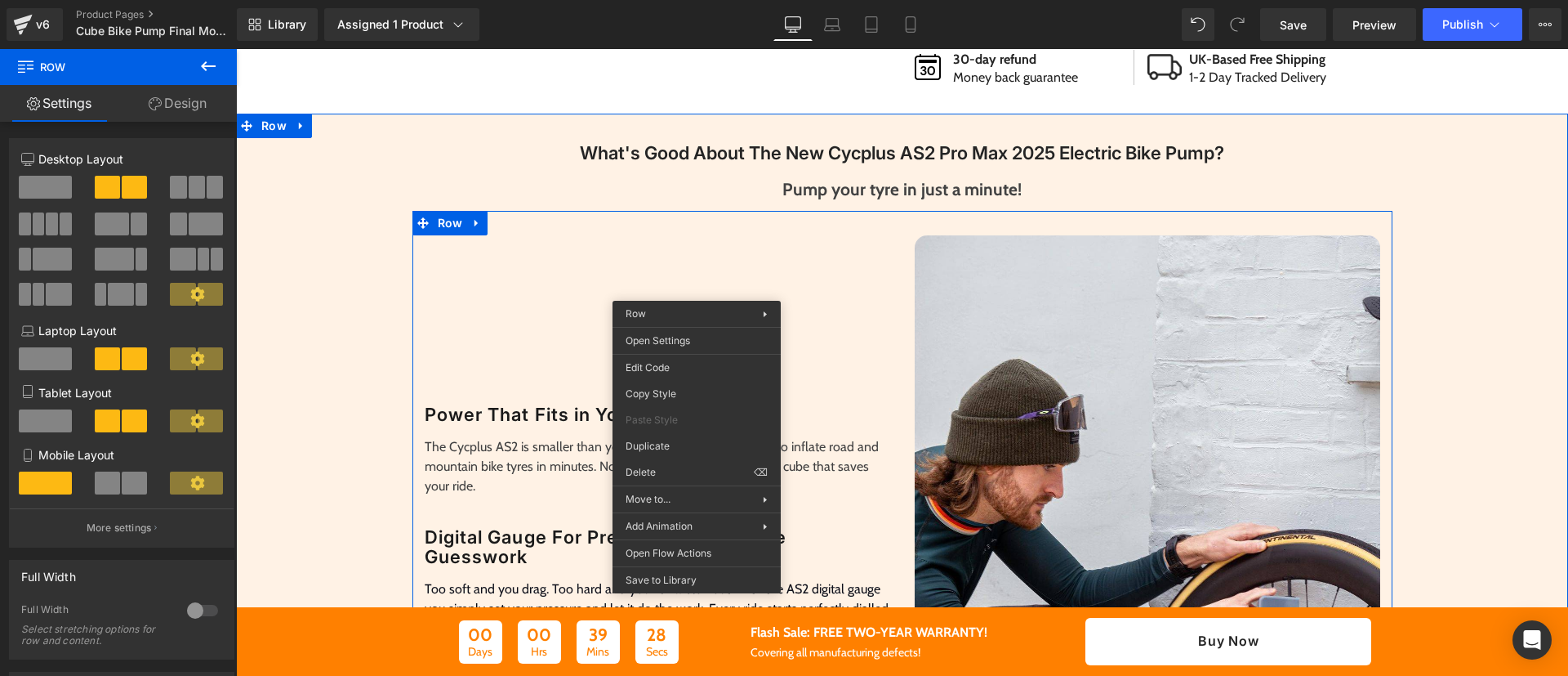
click at [592, 254] on div "Image Power That Fits in Your Pocket Heading The Cycplus AS2 is smaller than yo…" at bounding box center [658, 521] width 490 height 573
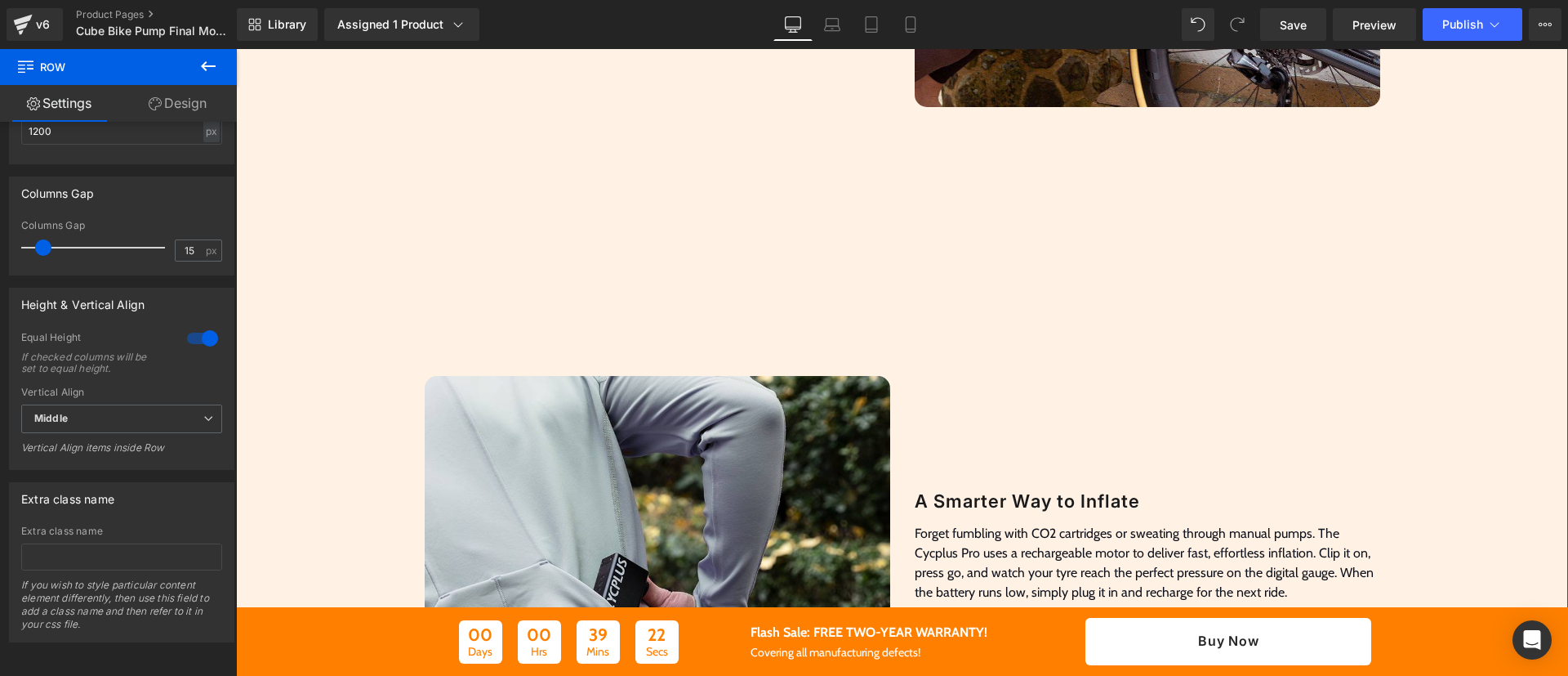
scroll to position [1533, 0]
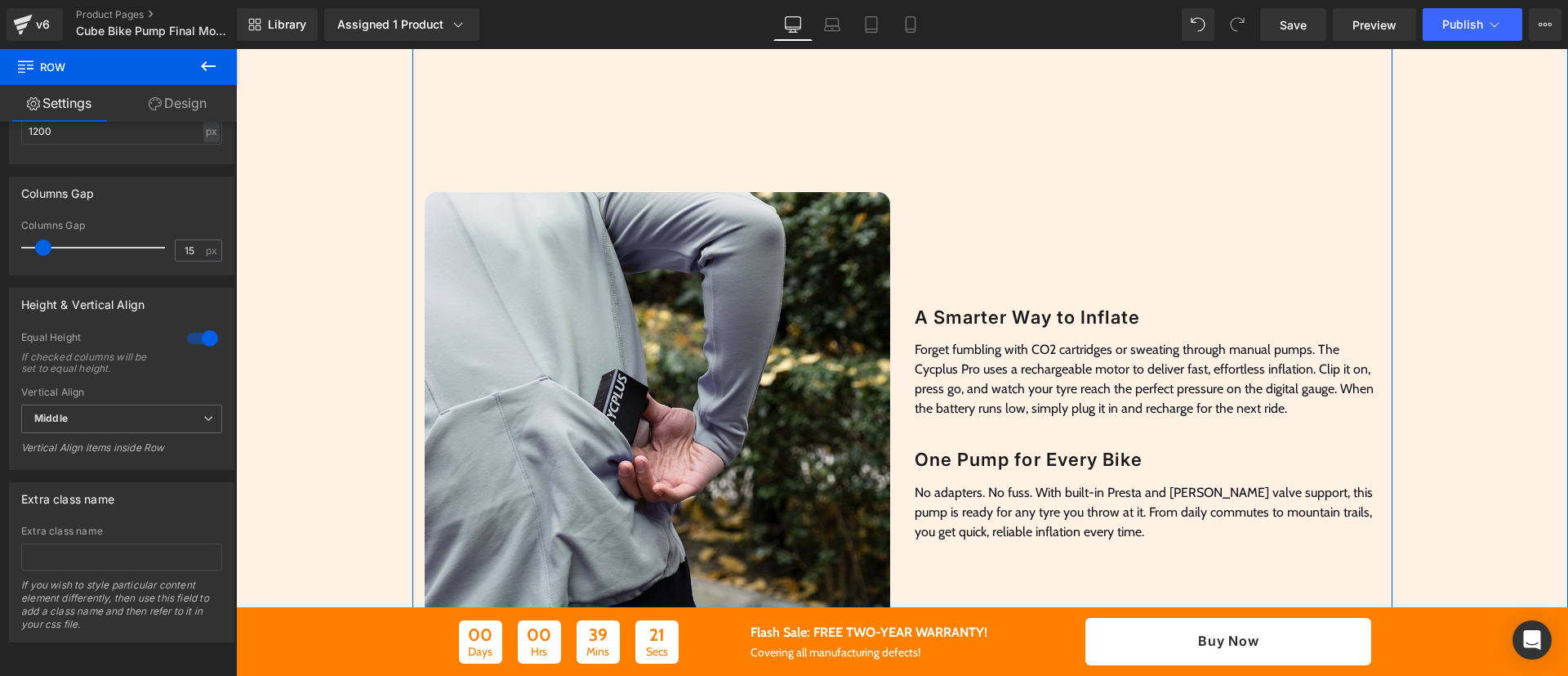
click at [741, 122] on div "Image" at bounding box center [658, 425] width 490 height 987
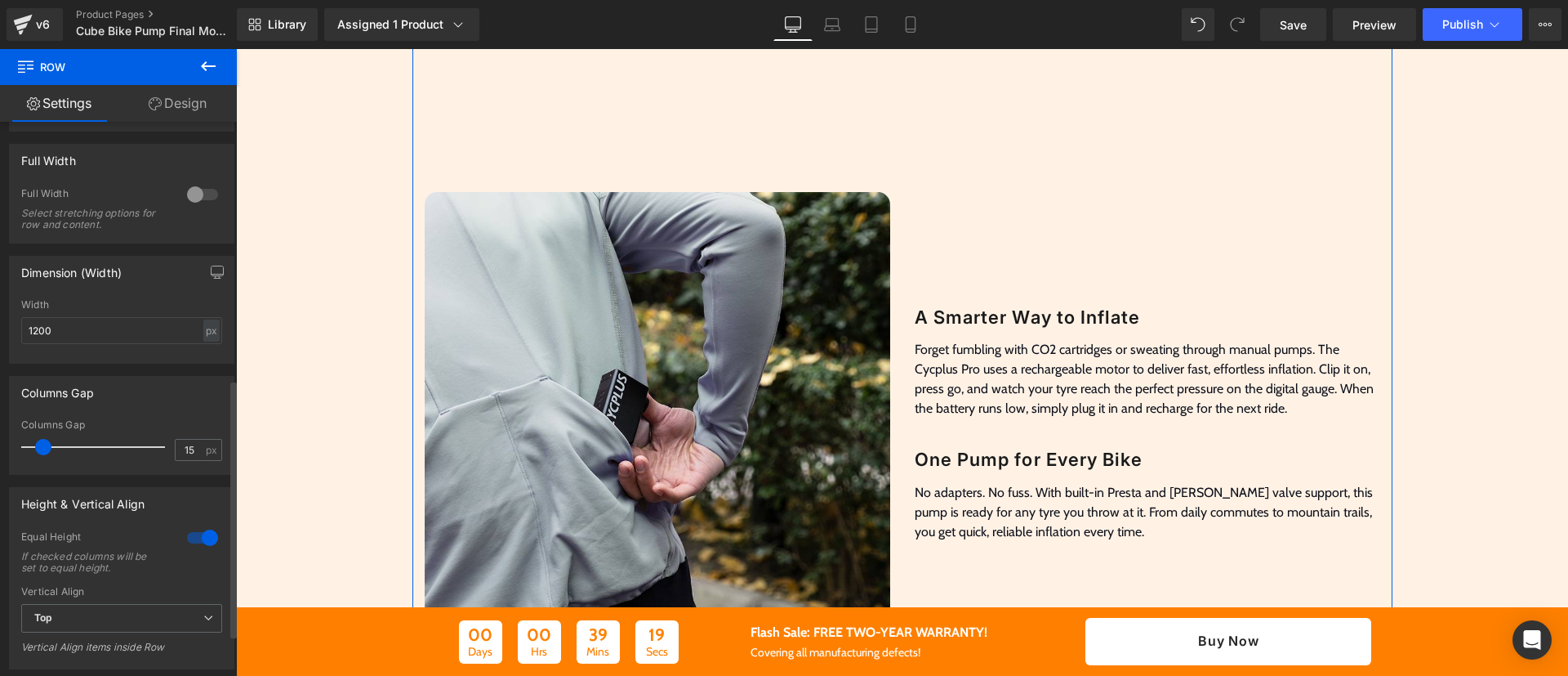
scroll to position [634, 0]
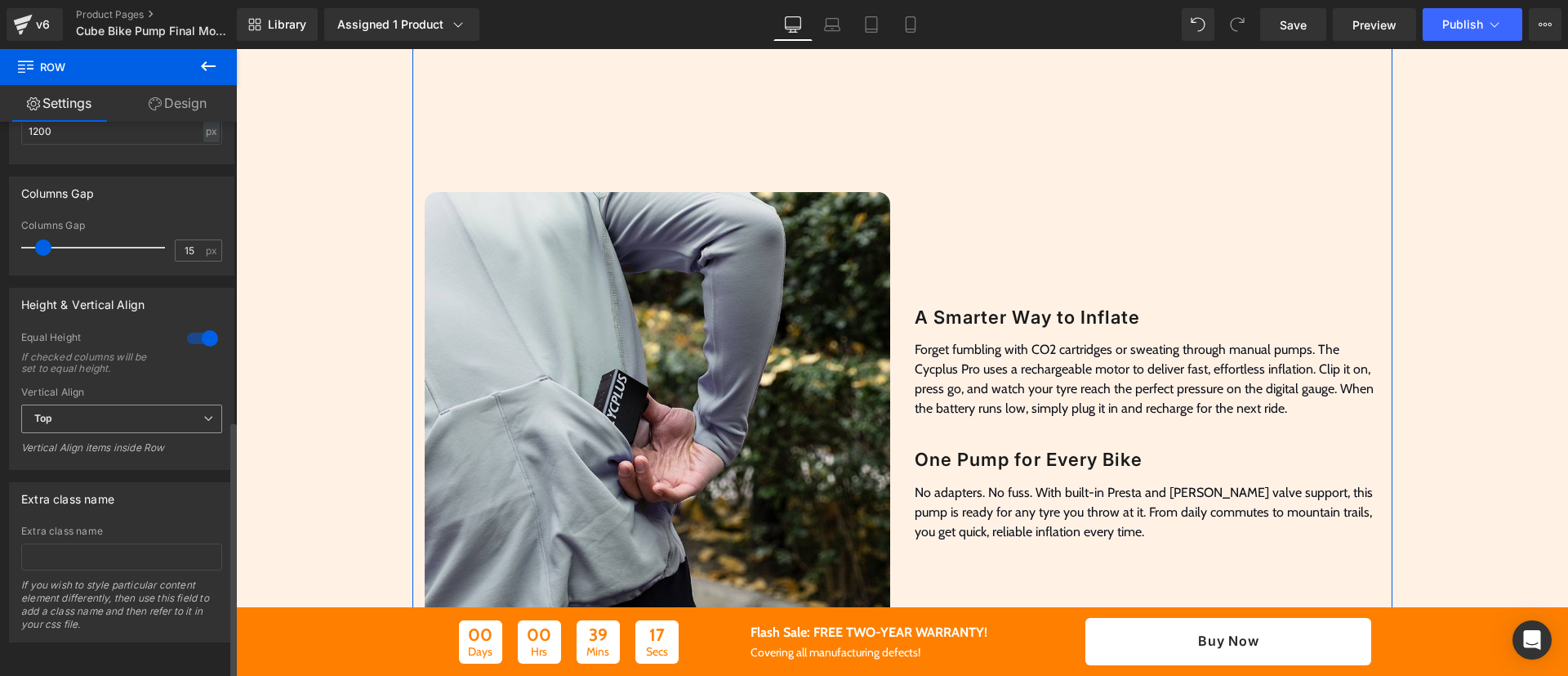
click at [153, 405] on span "Top" at bounding box center [122, 419] width 201 height 29
click at [135, 460] on li "Middle" at bounding box center [118, 472] width 194 height 24
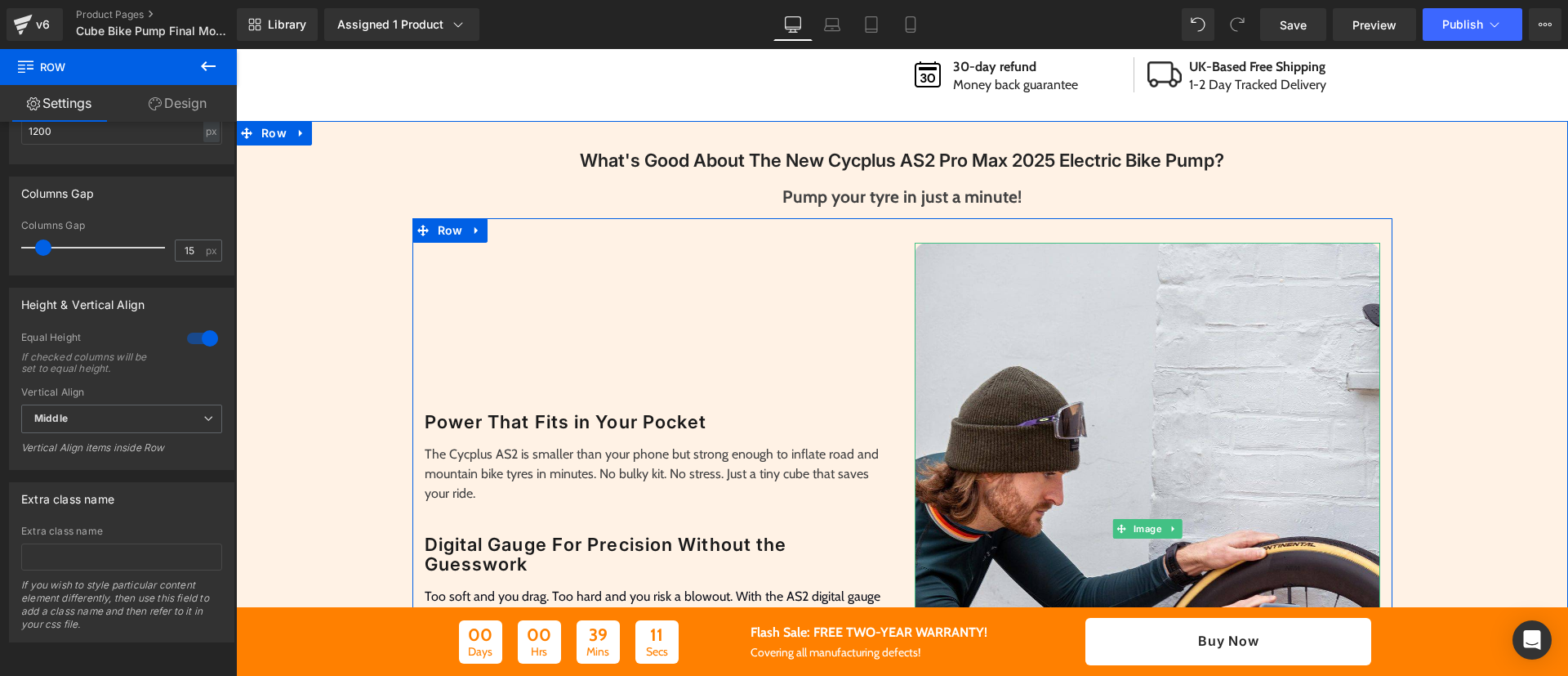
scroll to position [642, 0]
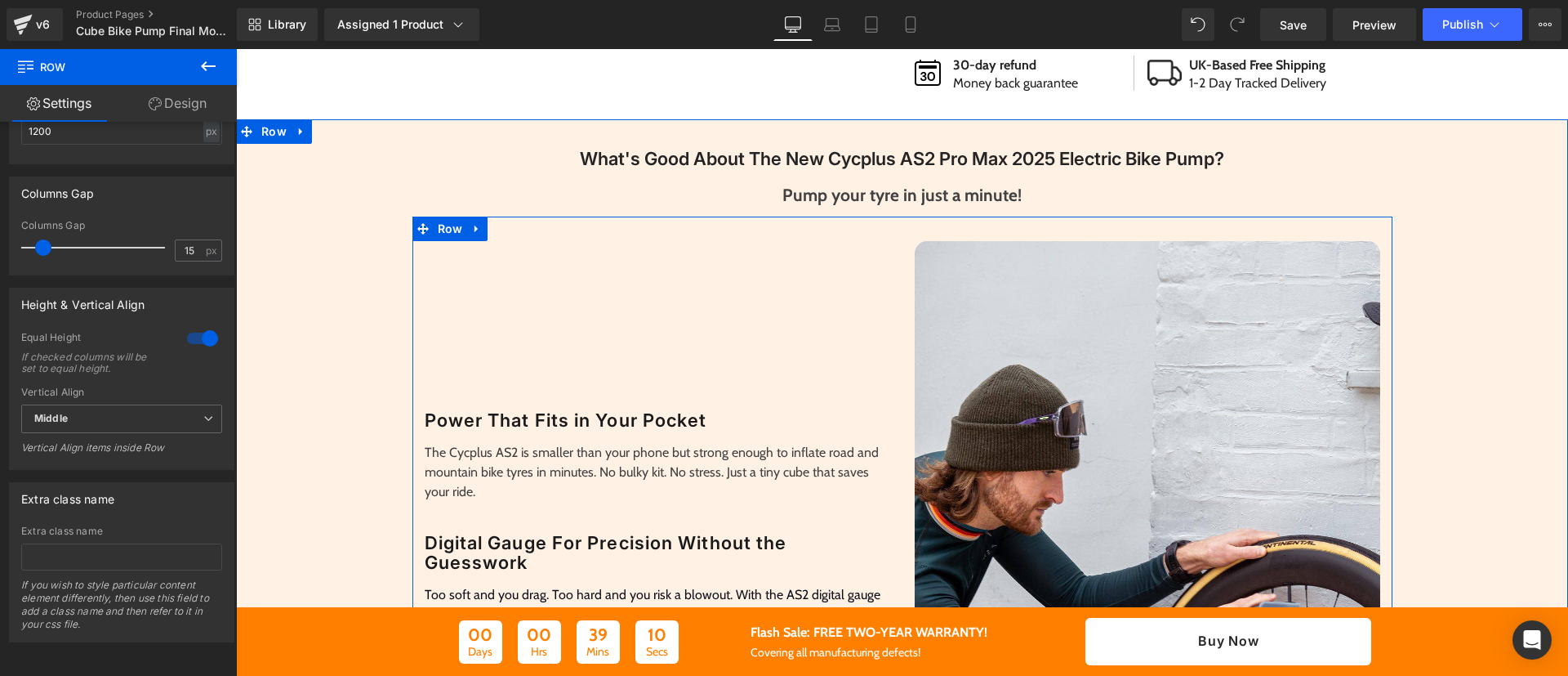
click at [814, 294] on div "Image Power That Fits in Your Pocket Heading The Cycplus AS2 is smaller than yo…" at bounding box center [658, 528] width 490 height 573
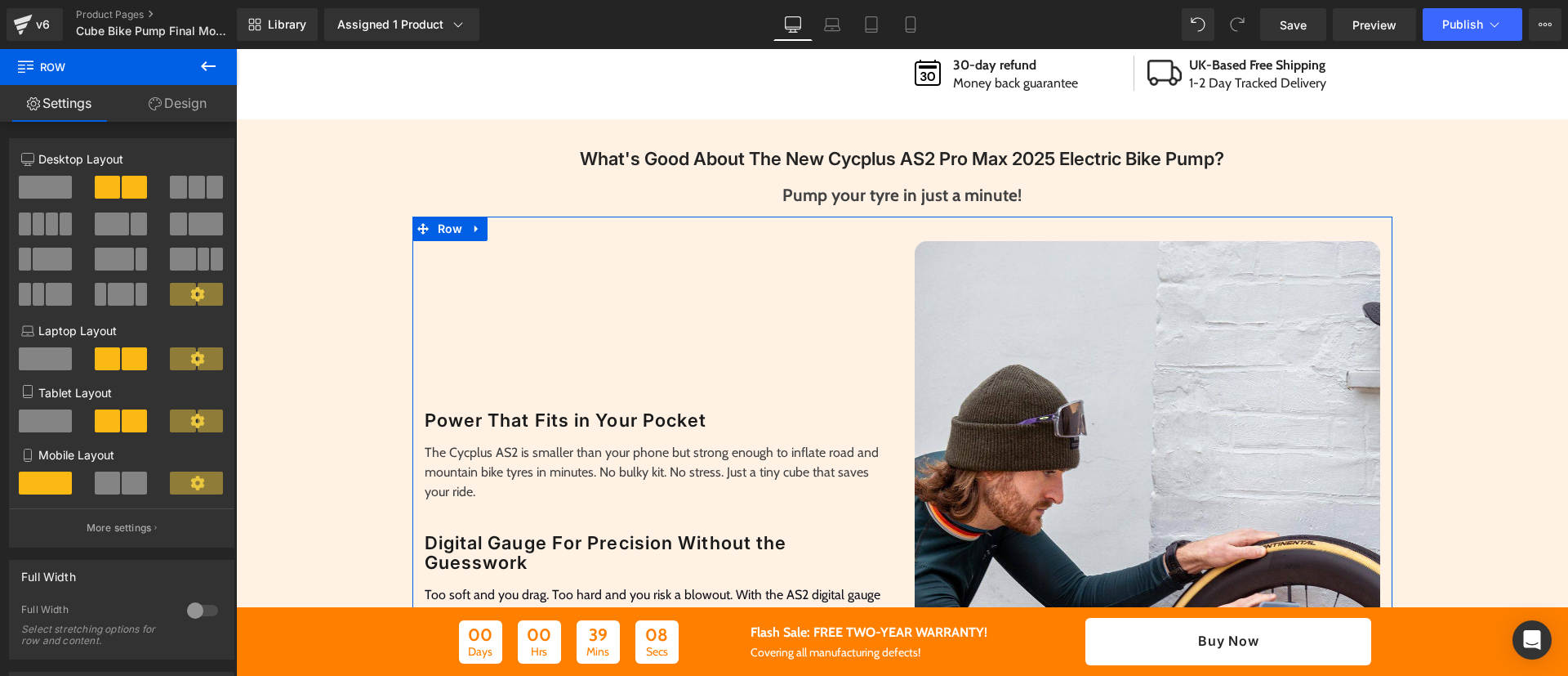
click at [176, 99] on link "Design" at bounding box center [177, 103] width 118 height 37
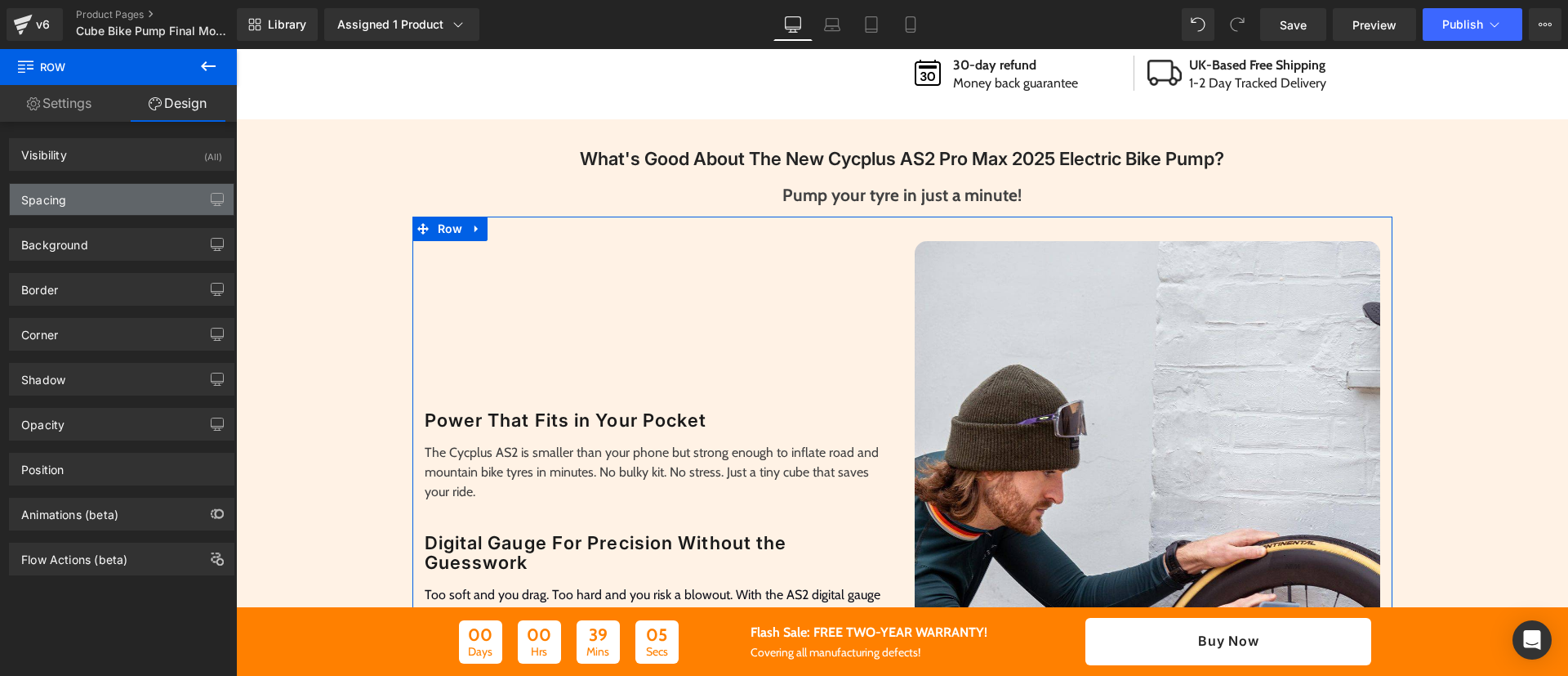
click at [117, 198] on div "Spacing" at bounding box center [122, 199] width 224 height 31
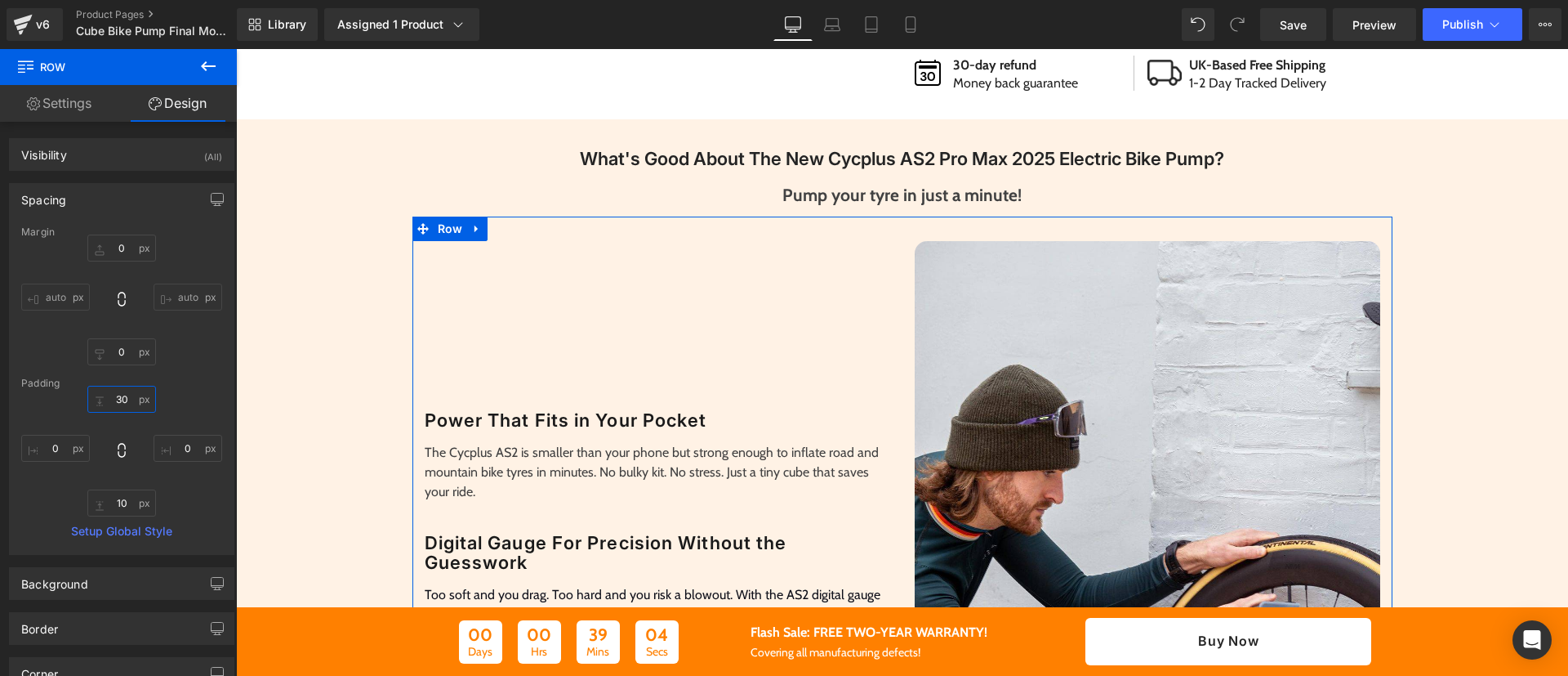
click at [123, 395] on input "30" at bounding box center [122, 399] width 69 height 27
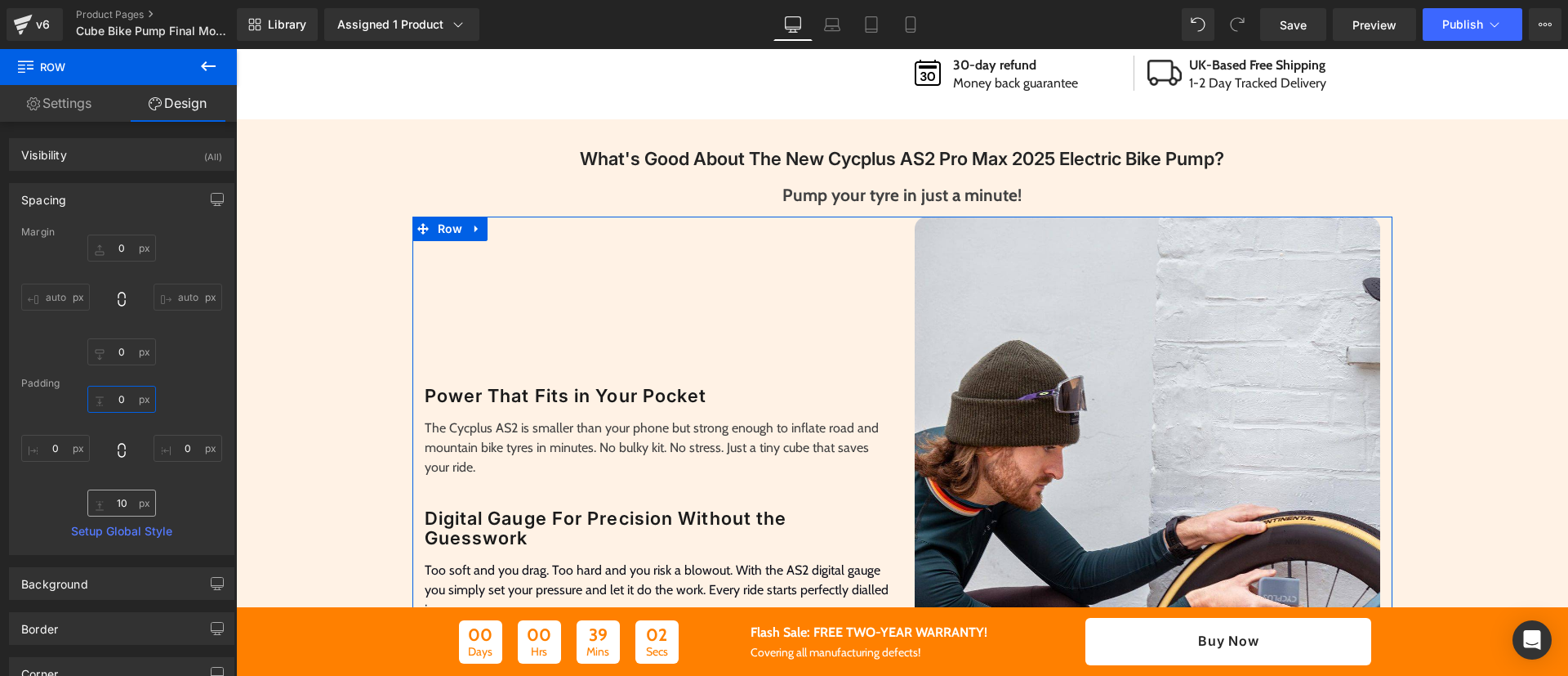
type input "0"
click at [119, 508] on input "10" at bounding box center [122, 503] width 69 height 27
type input "0"
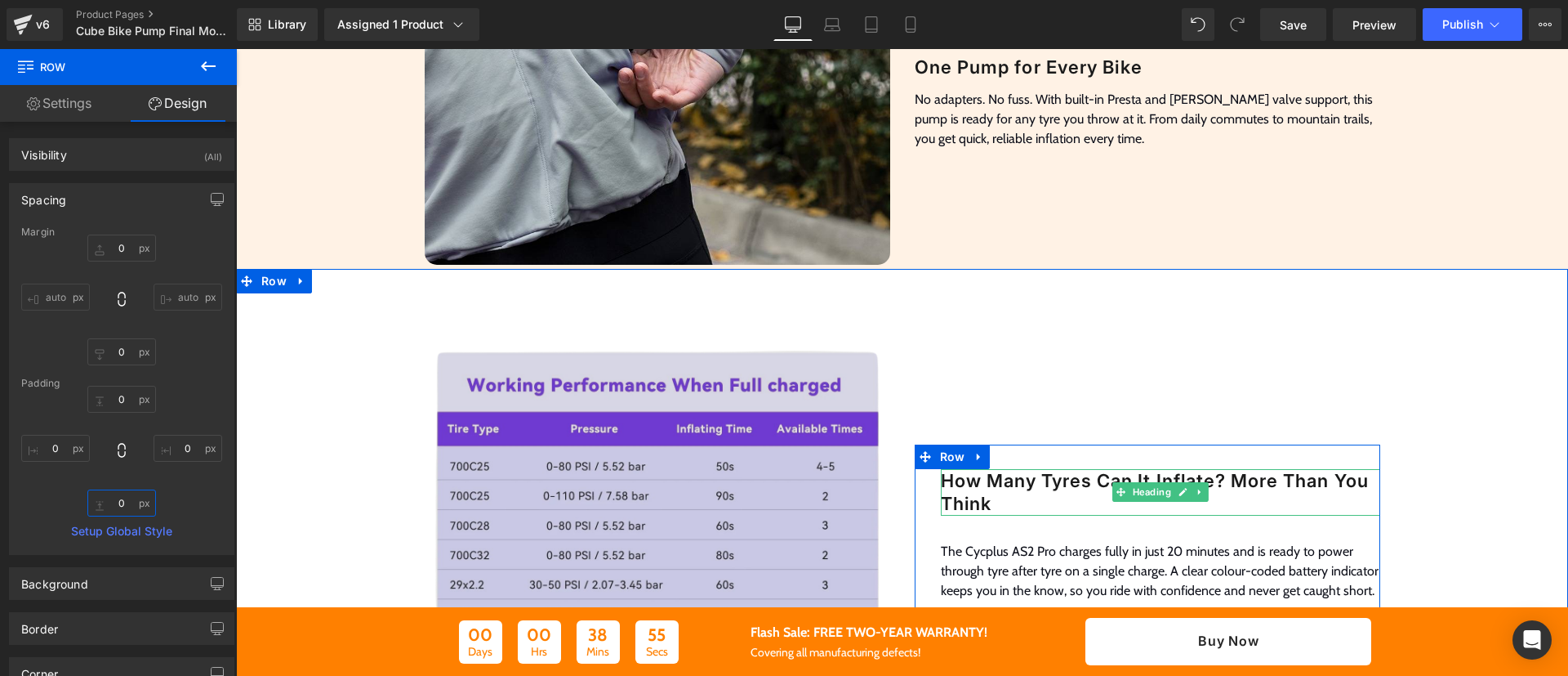
scroll to position [1630, 0]
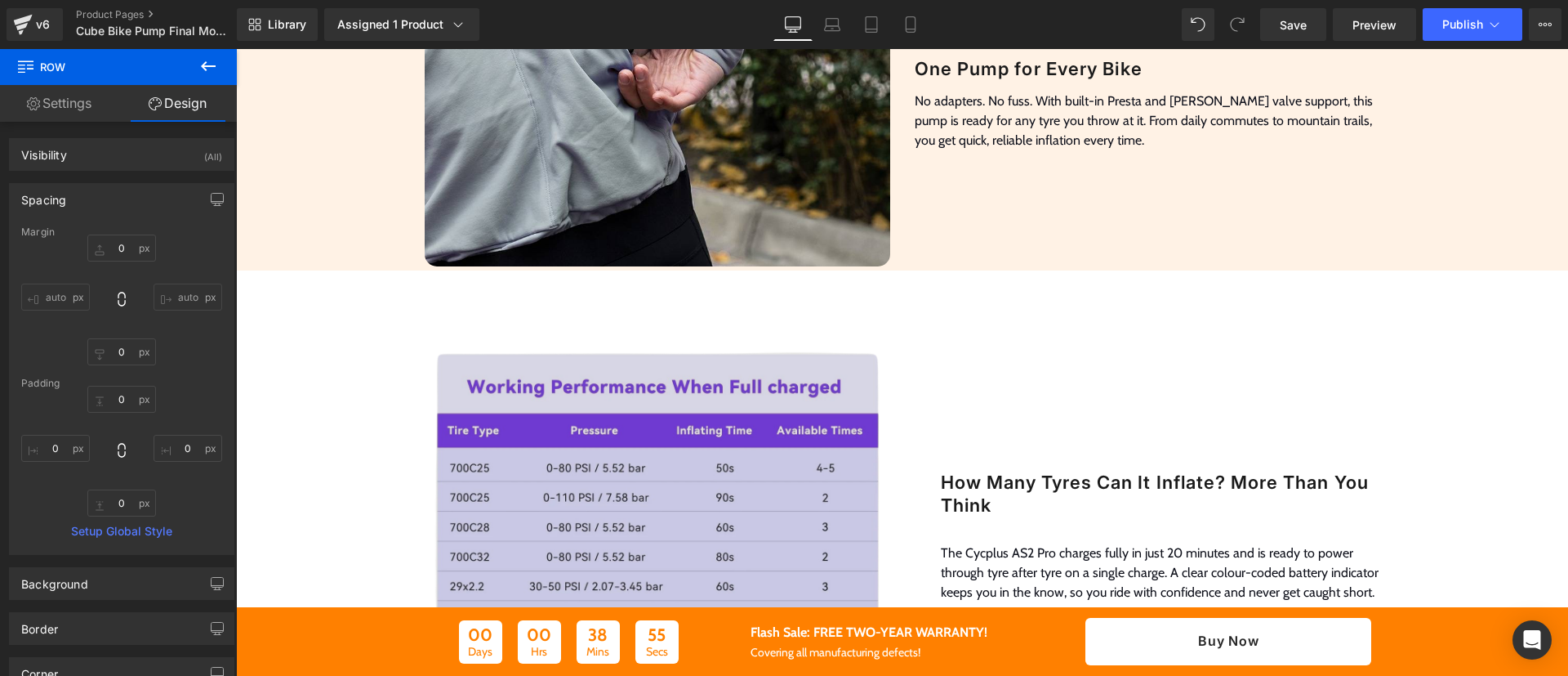
click at [826, 350] on img at bounding box center [657, 527] width 465 height 465
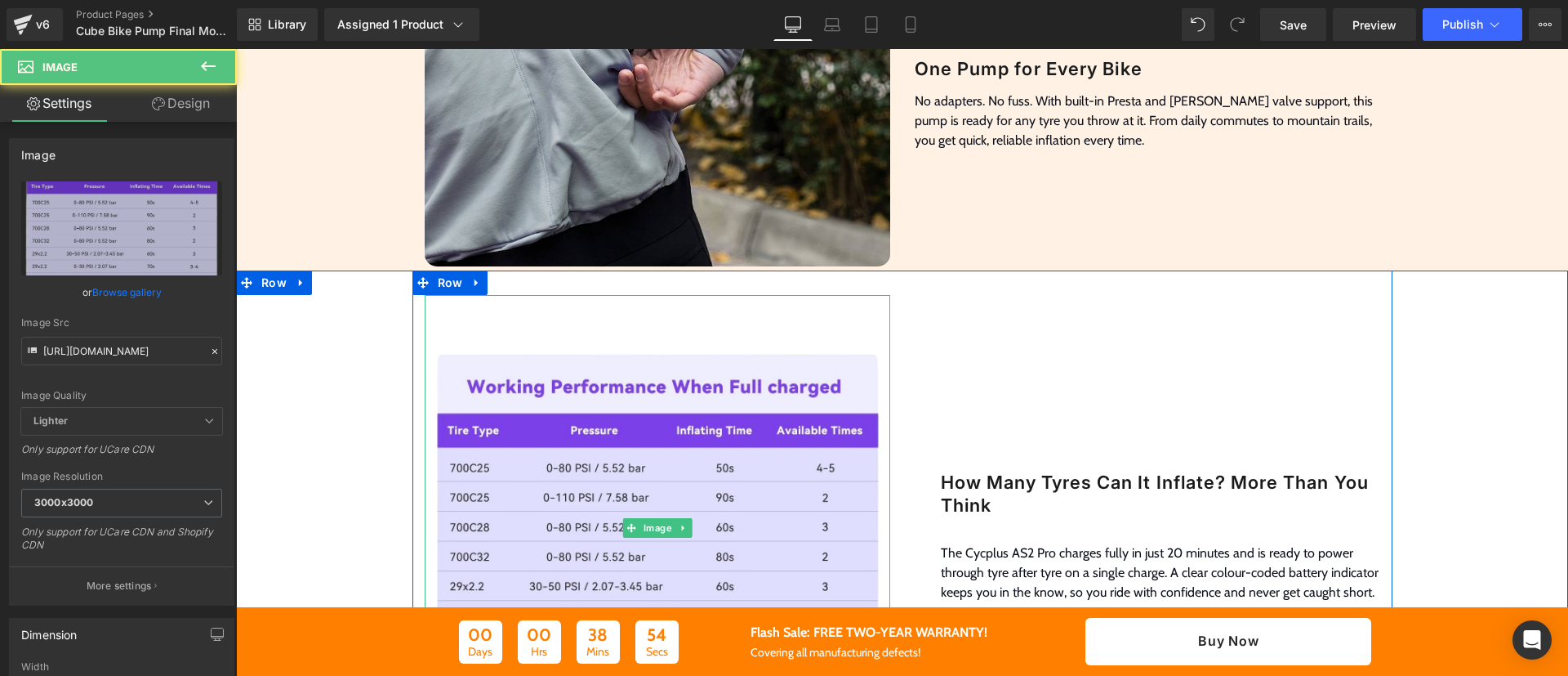
click at [1003, 342] on div "How Many Tyres Can It Inflate? More Than You Think Heading The Cycplus AS2 Pro …" at bounding box center [1147, 527] width 490 height 465
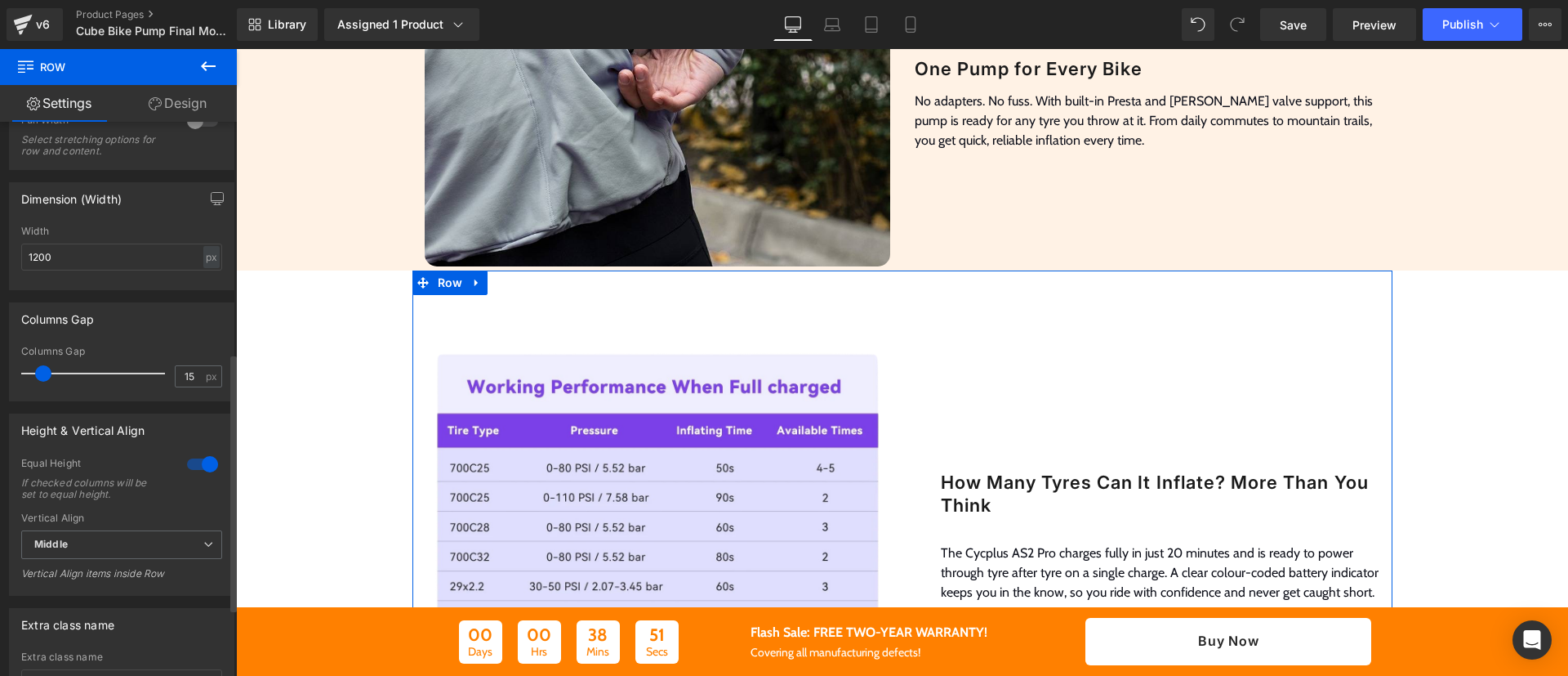
scroll to position [491, 0]
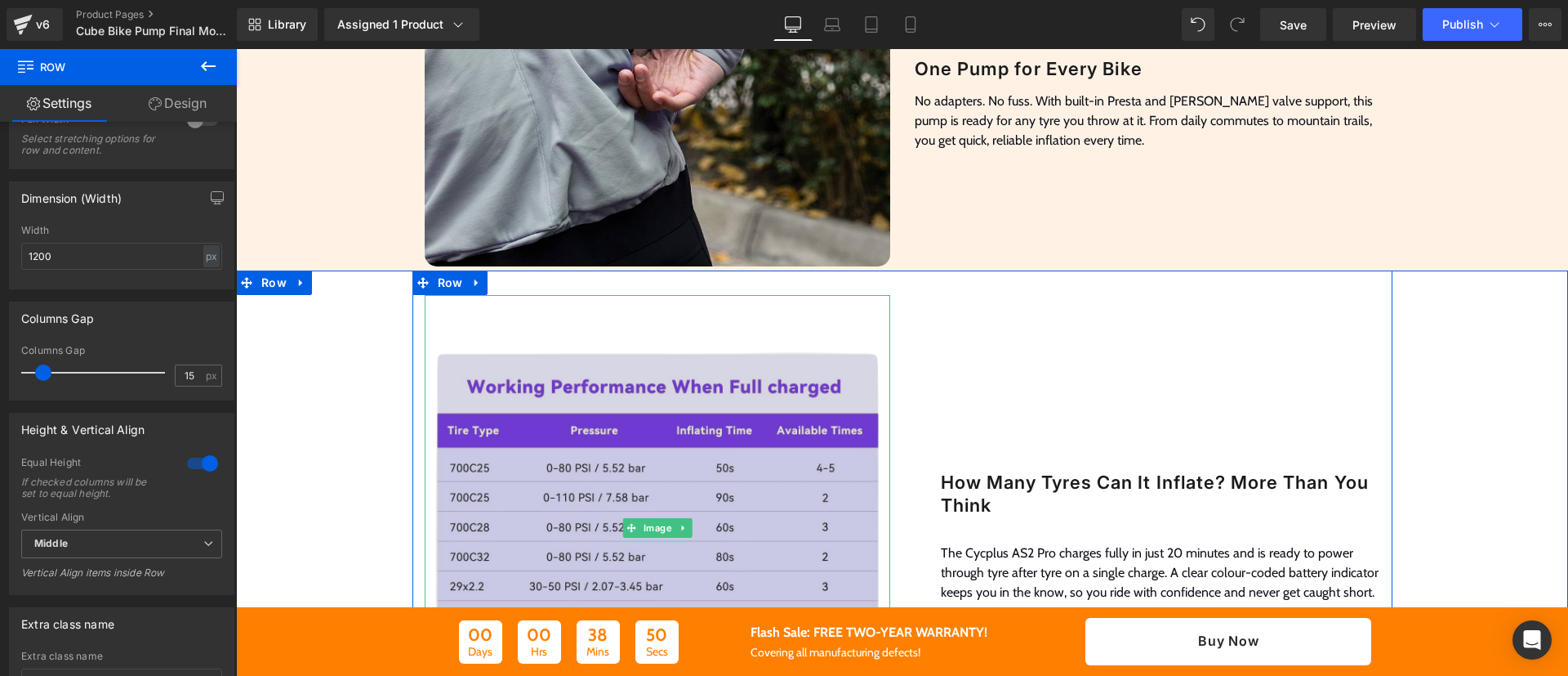
click at [647, 321] on img at bounding box center [657, 527] width 465 height 465
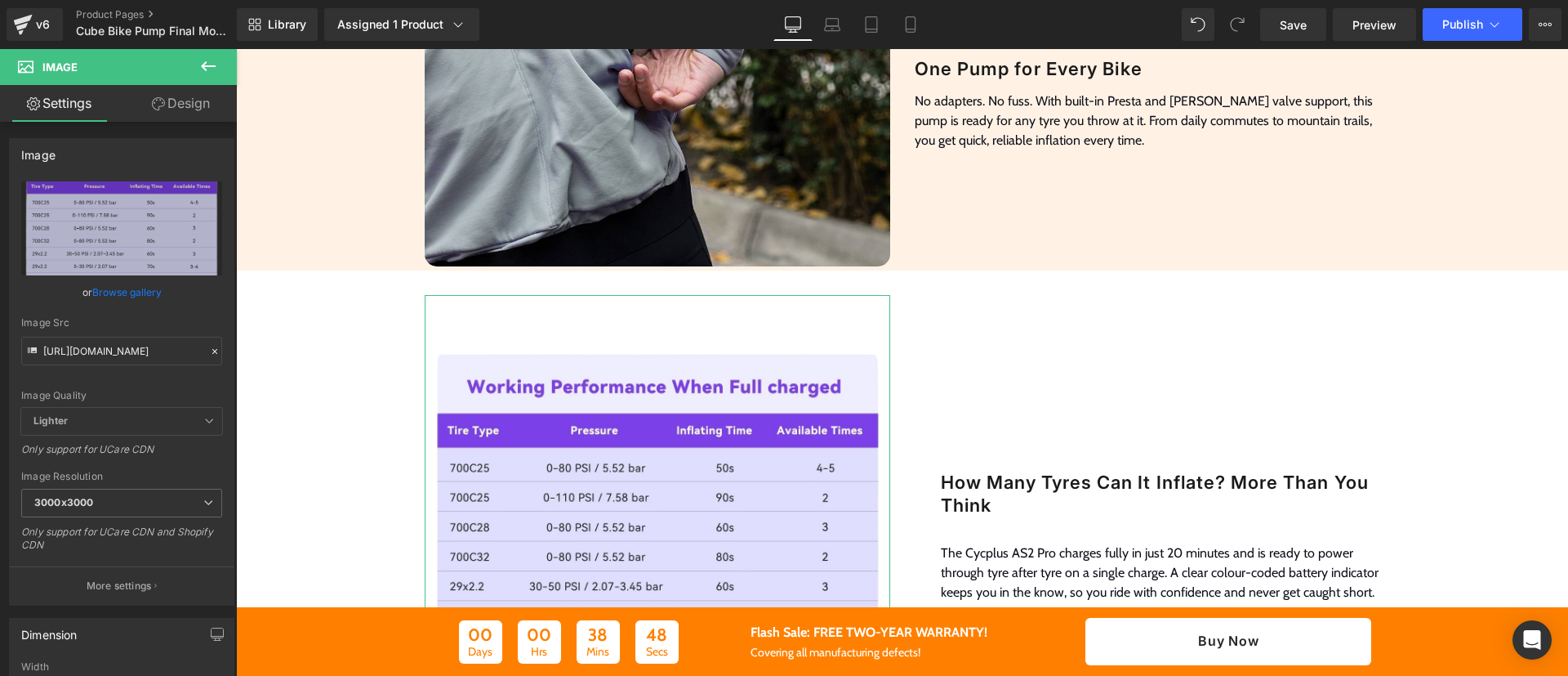
click at [161, 99] on icon at bounding box center [158, 104] width 13 height 13
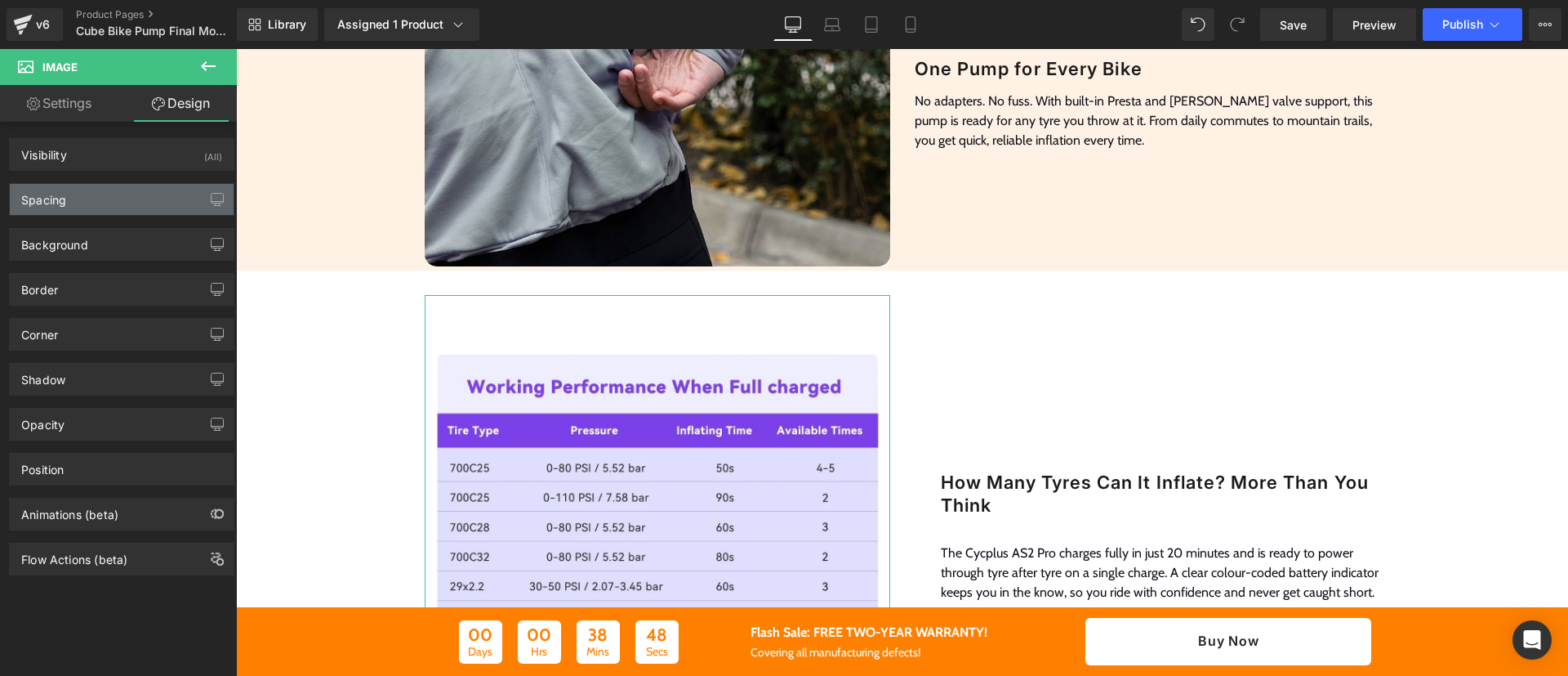
click at [76, 204] on div "Spacing" at bounding box center [122, 199] width 224 height 31
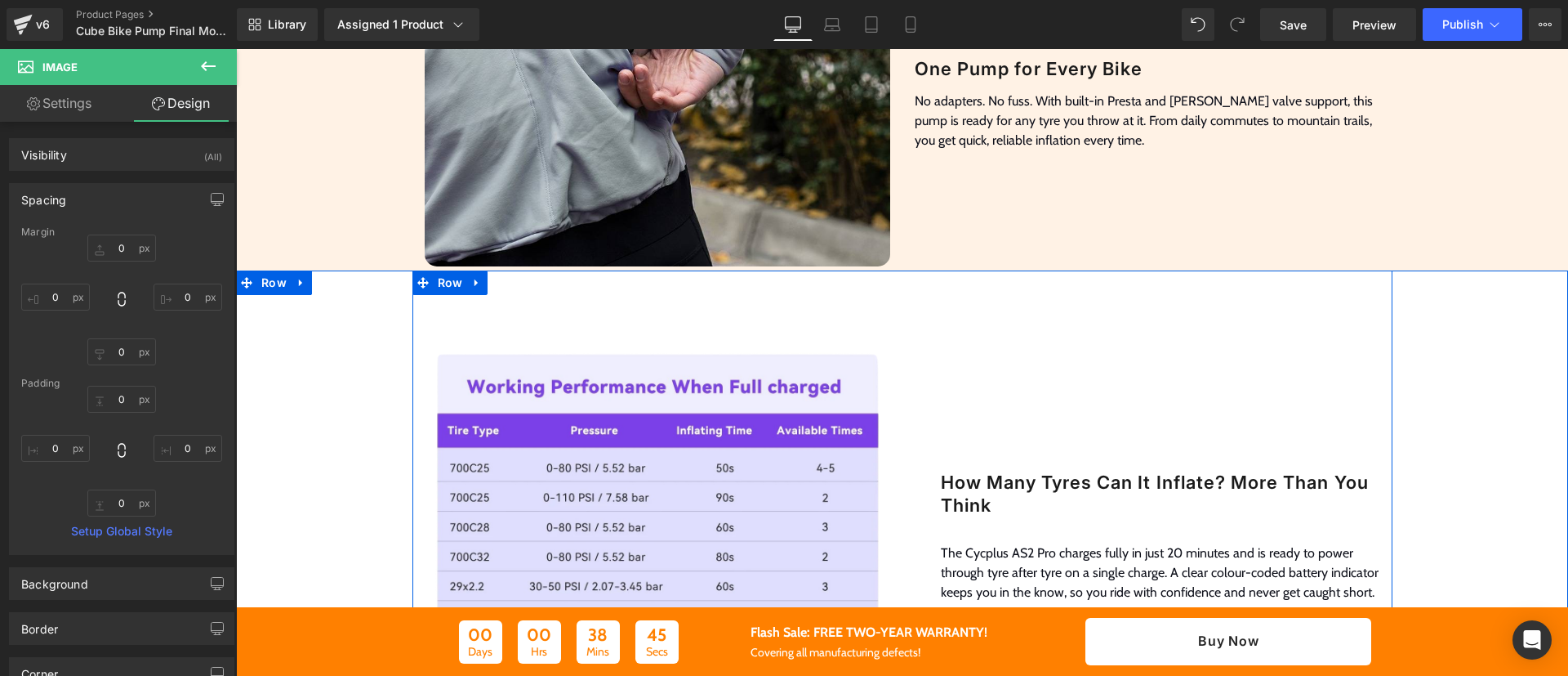
click at [594, 283] on div "Image How Many Tyres Can It Inflate? More Than You Think Heading The Cycplus AS…" at bounding box center [902, 520] width 980 height 499
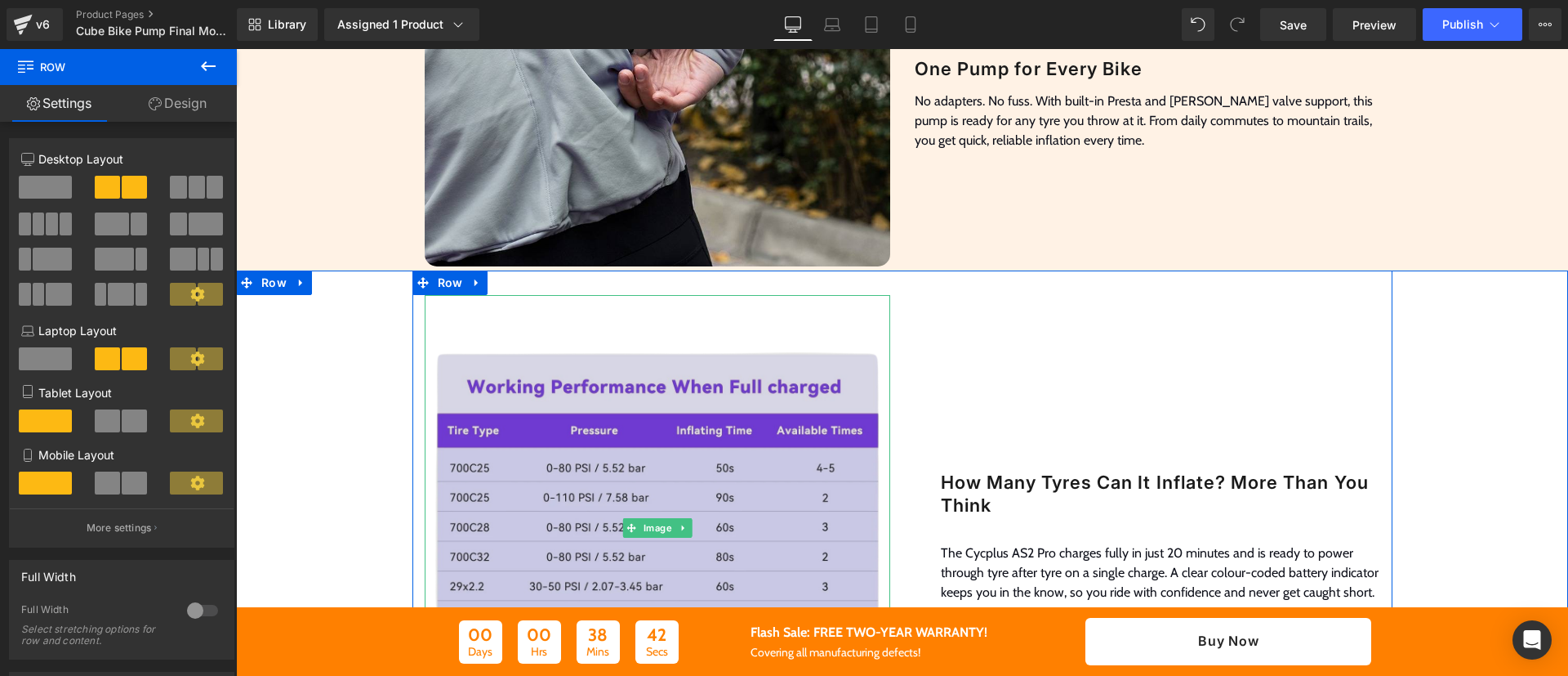
click at [625, 340] on img at bounding box center [657, 527] width 465 height 465
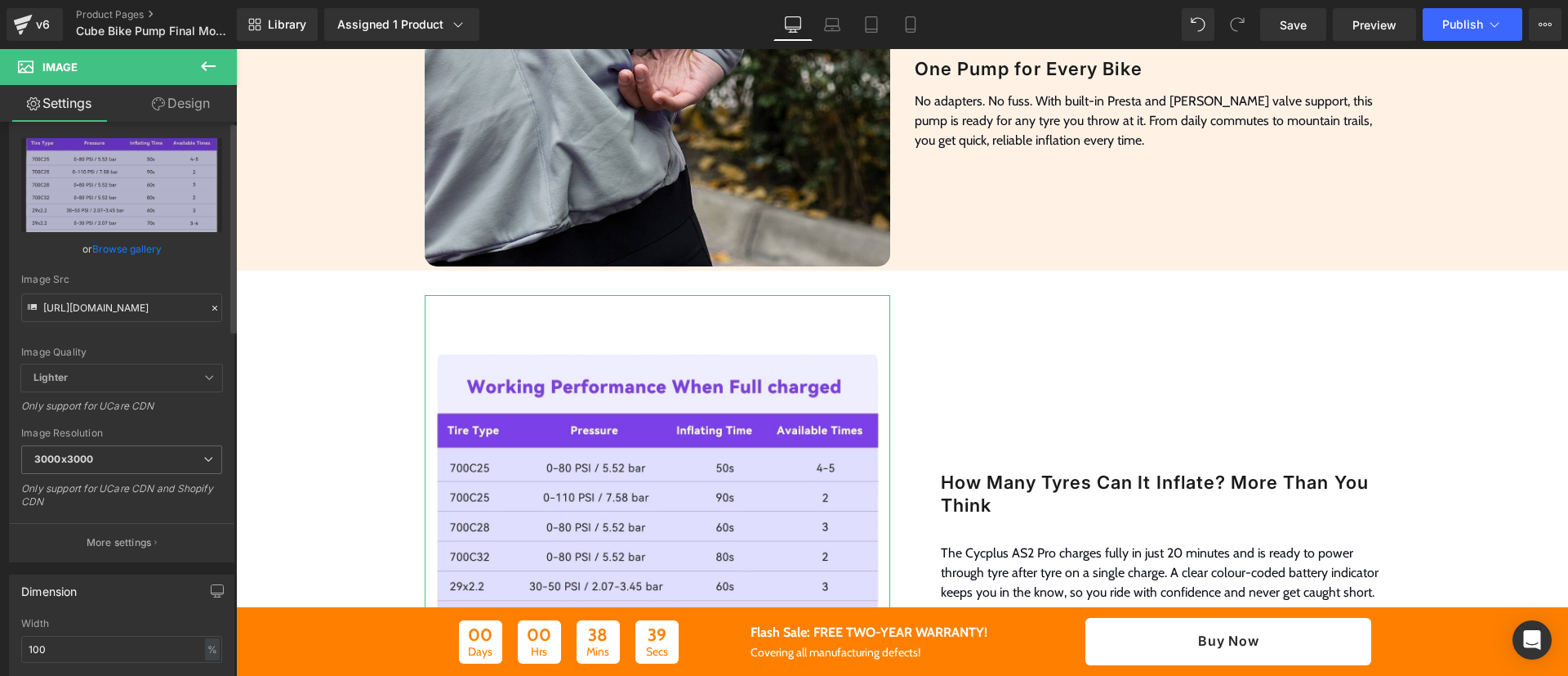
scroll to position [0, 0]
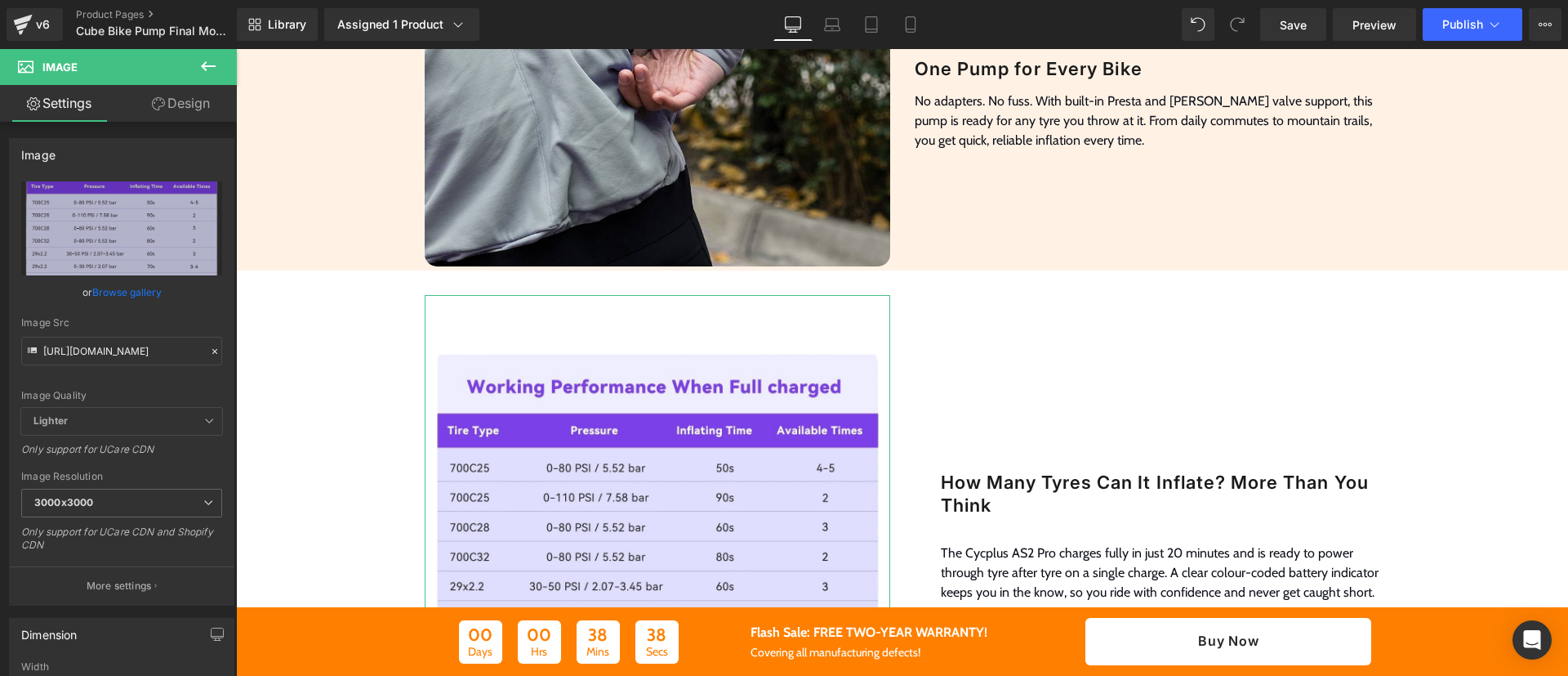
drag, startPoint x: 179, startPoint y: 97, endPoint x: 394, endPoint y: 450, distance: 413.3
click at [179, 98] on link "Design" at bounding box center [181, 103] width 118 height 37
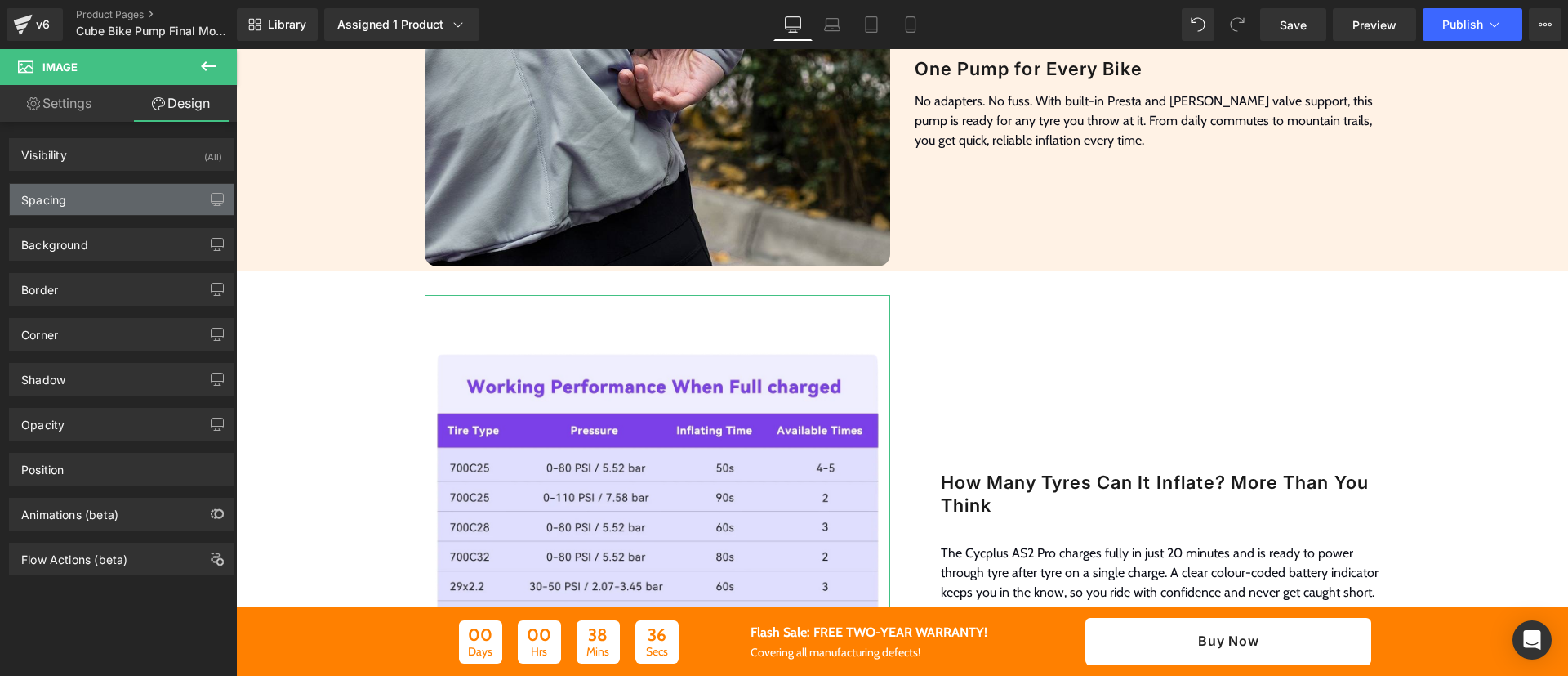
click at [116, 203] on div "Spacing" at bounding box center [122, 199] width 224 height 31
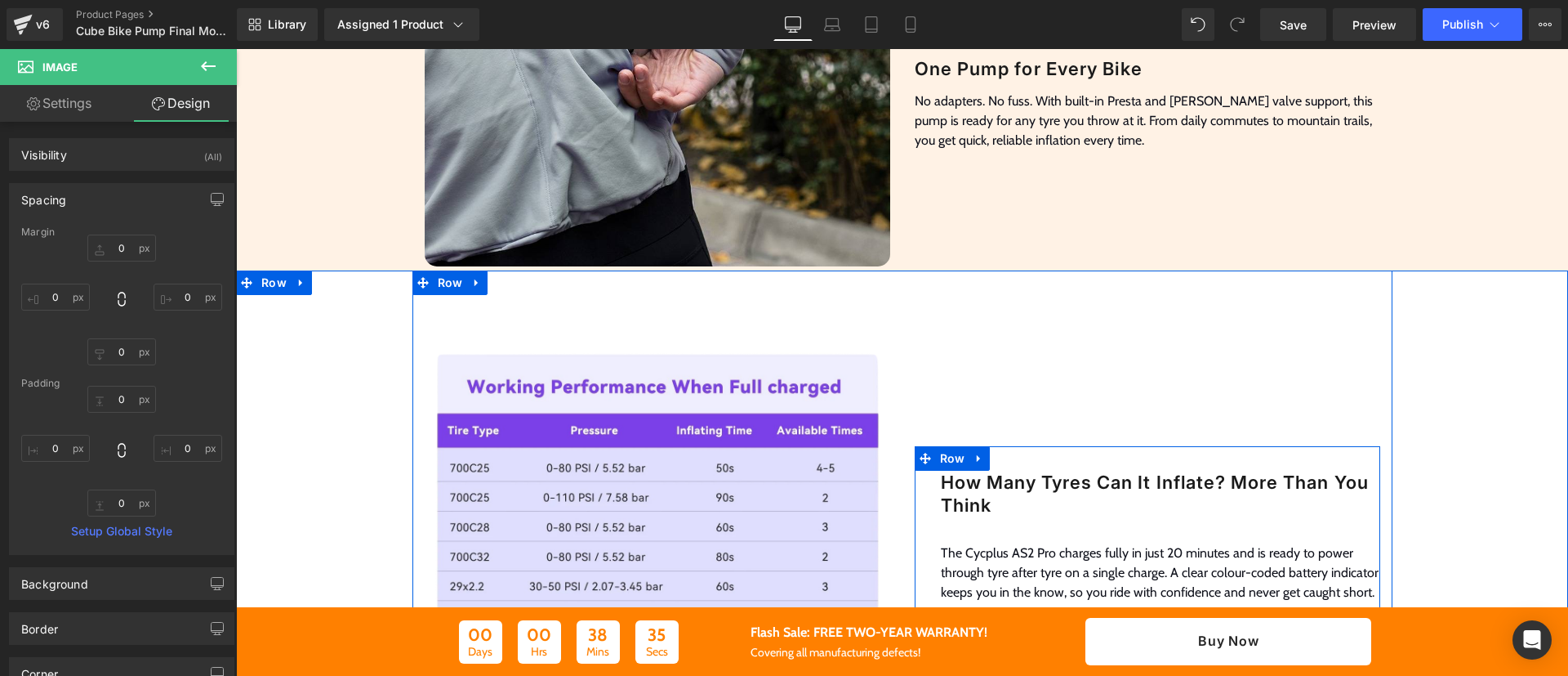
scroll to position [1929, 0]
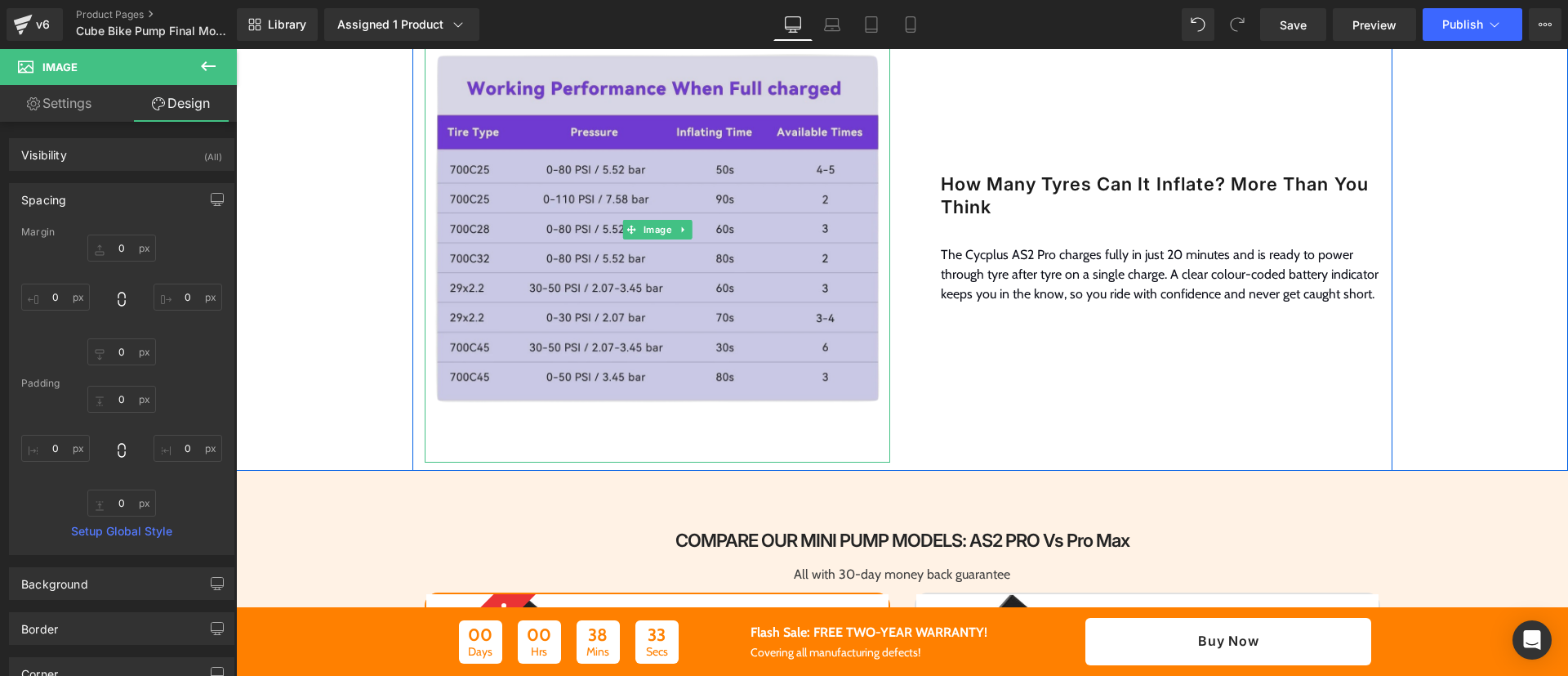
click at [841, 88] on img at bounding box center [657, 229] width 465 height 465
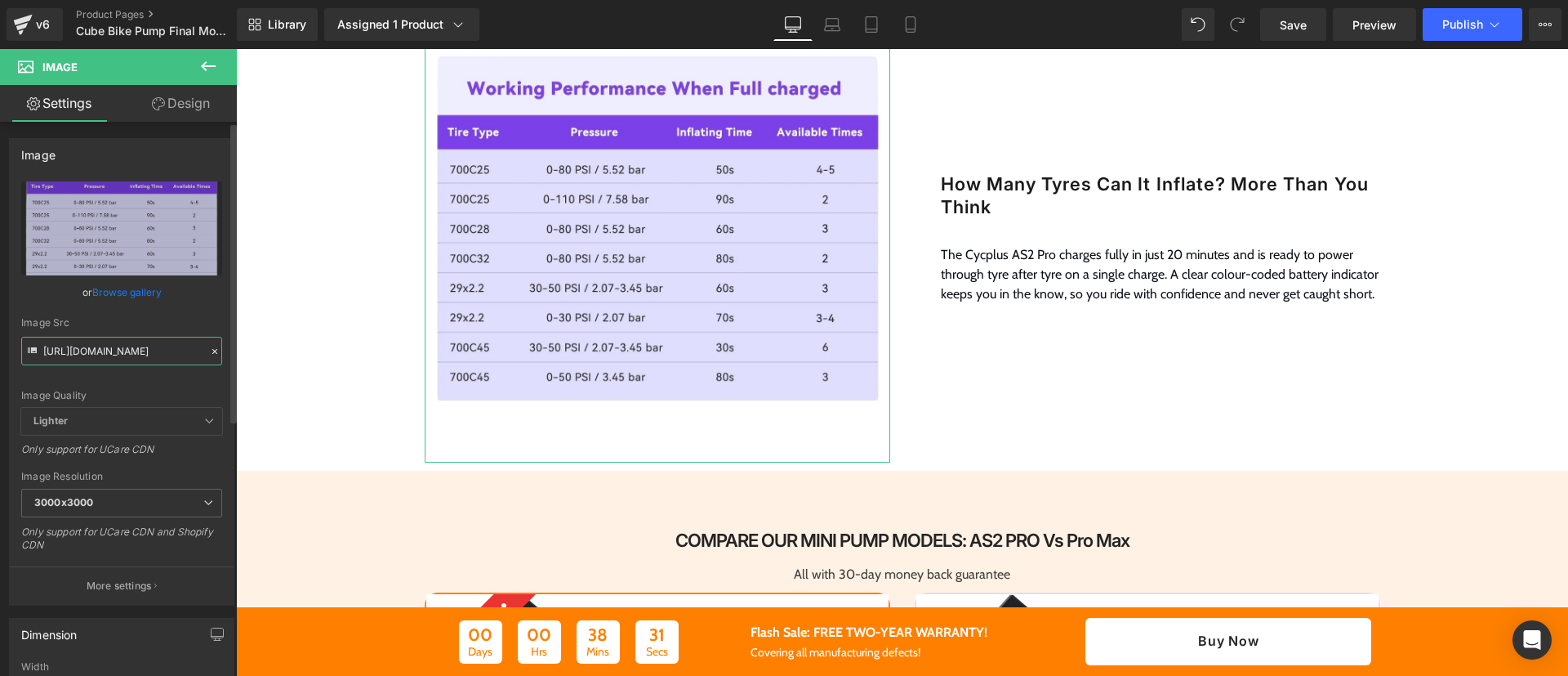
click at [140, 354] on input "[URL][DOMAIN_NAME]" at bounding box center [122, 352] width 201 height 29
click at [163, 354] on input "[URL][DOMAIN_NAME]" at bounding box center [122, 352] width 201 height 29
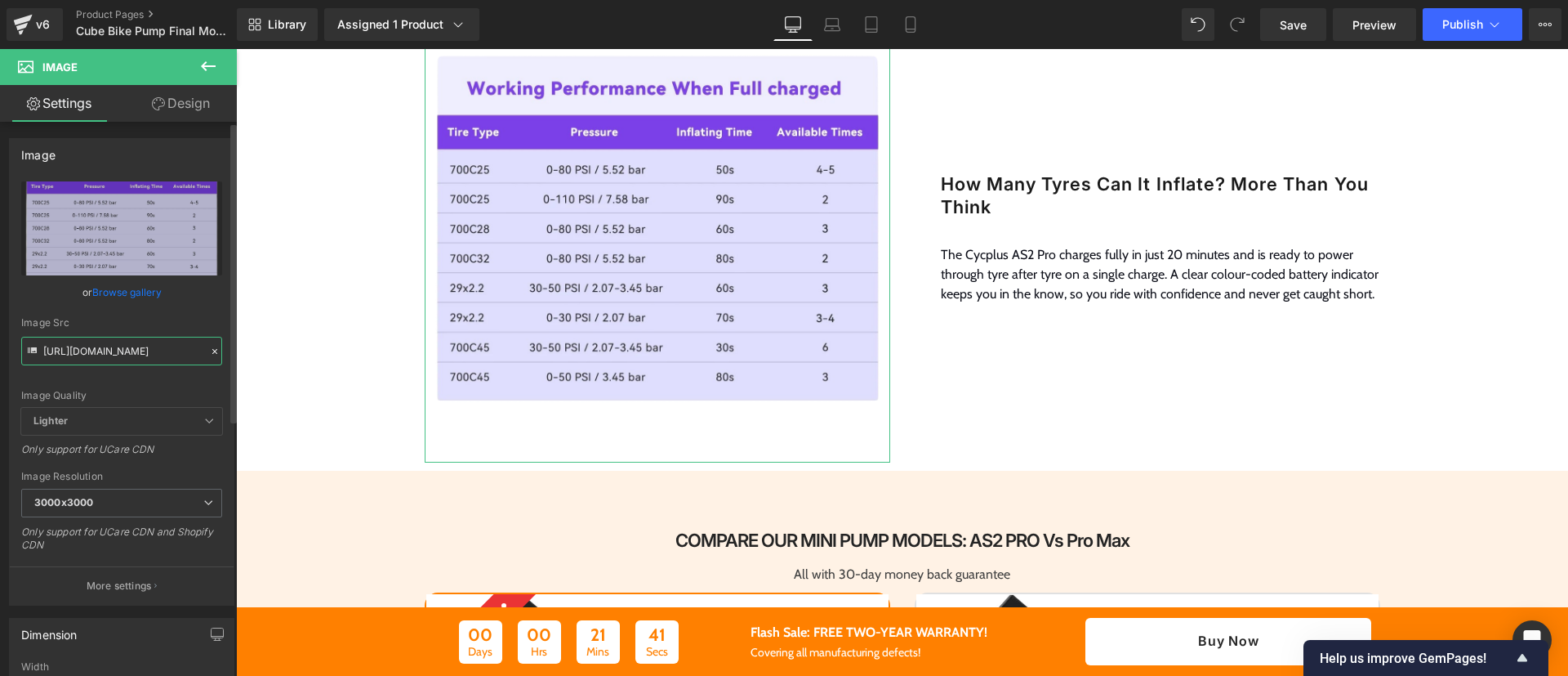
click at [163, 354] on input "[URL][DOMAIN_NAME]" at bounding box center [122, 352] width 201 height 29
paste input "Number_of_tire_inflations_chart.jpg?v=1760201053"
type input "[URL][DOMAIN_NAME]"
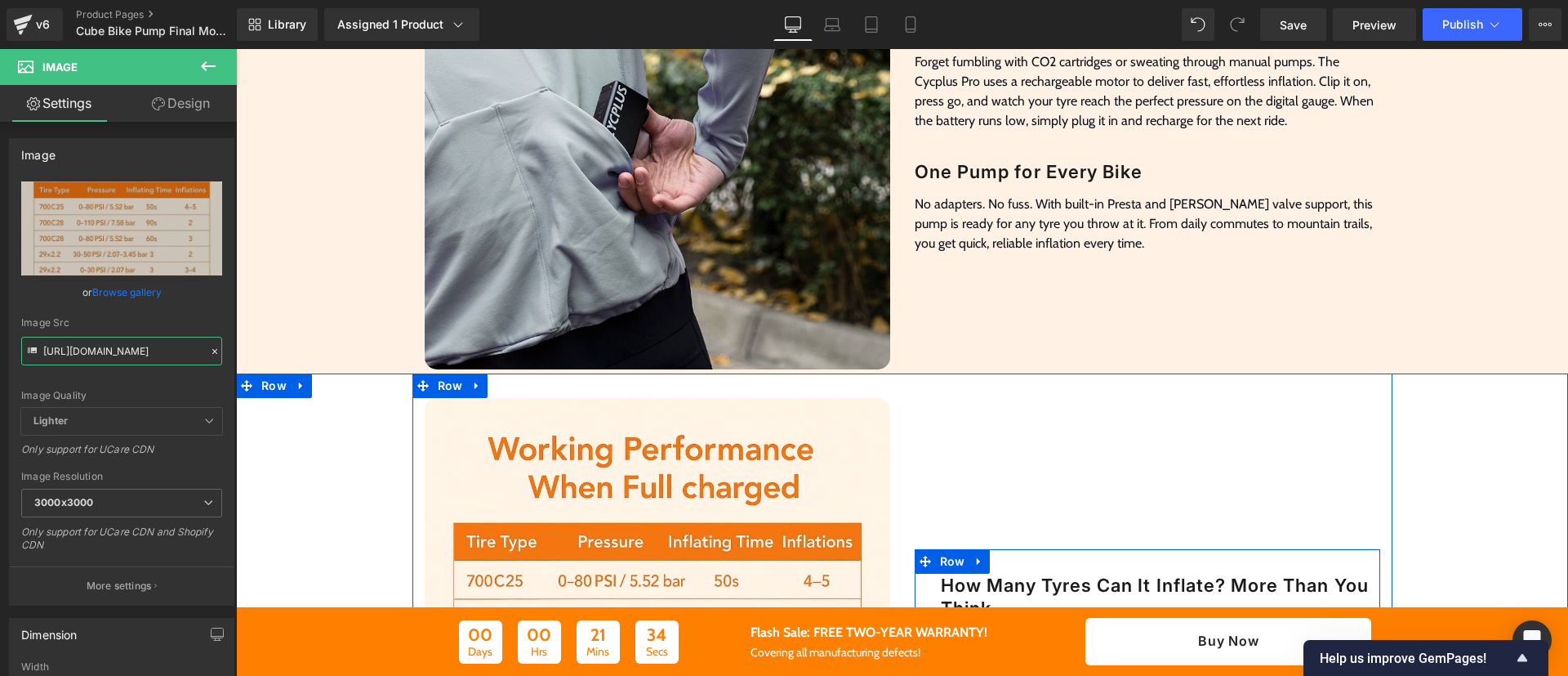
scroll to position [1529, 0]
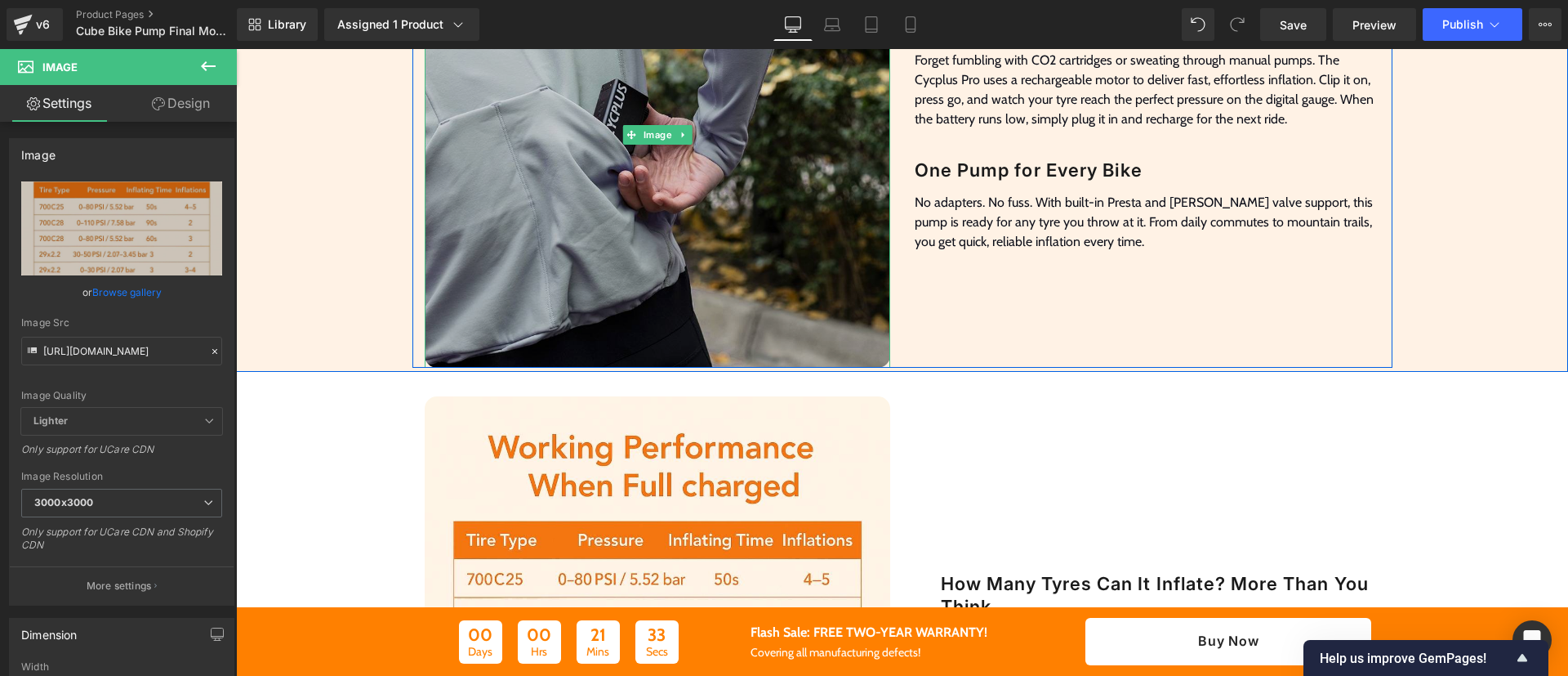
click at [710, 230] on img at bounding box center [657, 134] width 465 height 465
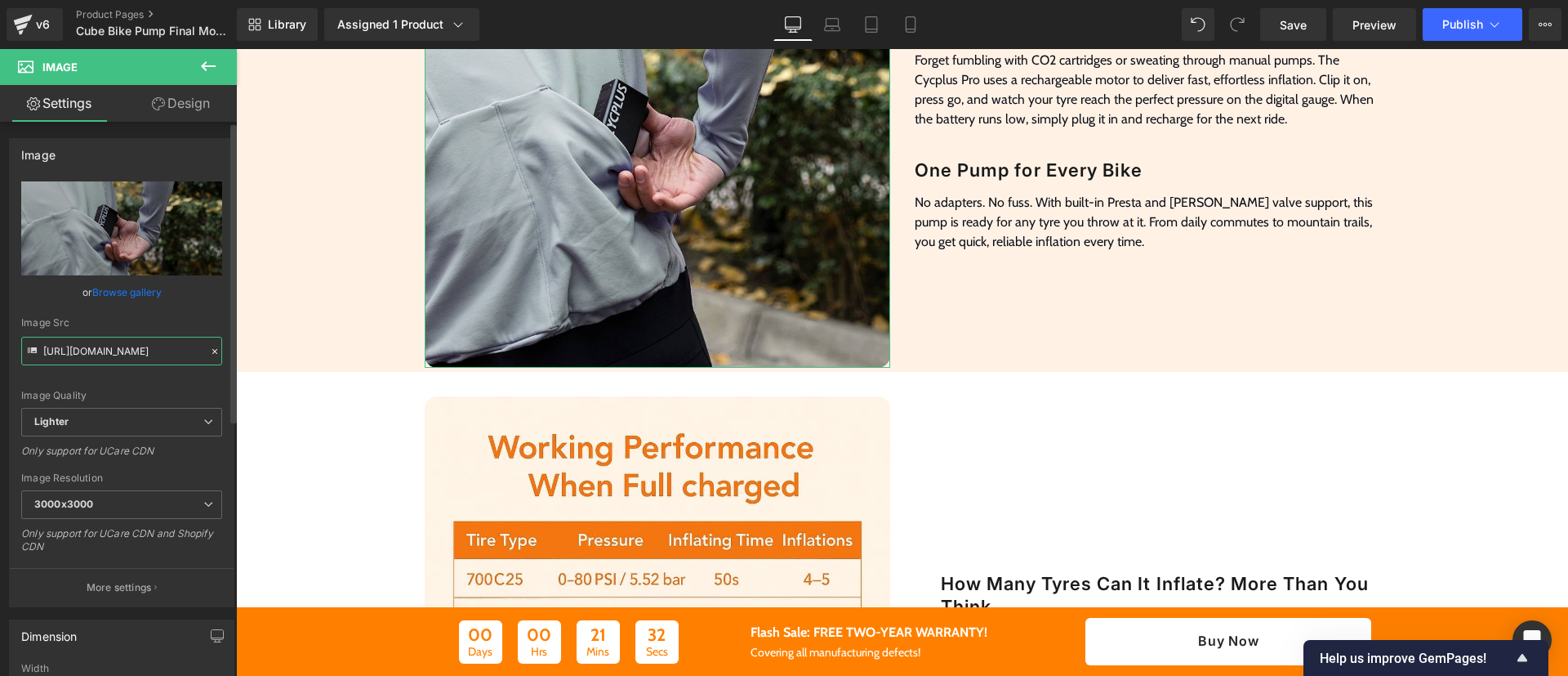
click at [110, 352] on input "[URL][DOMAIN_NAME]" at bounding box center [122, 352] width 201 height 29
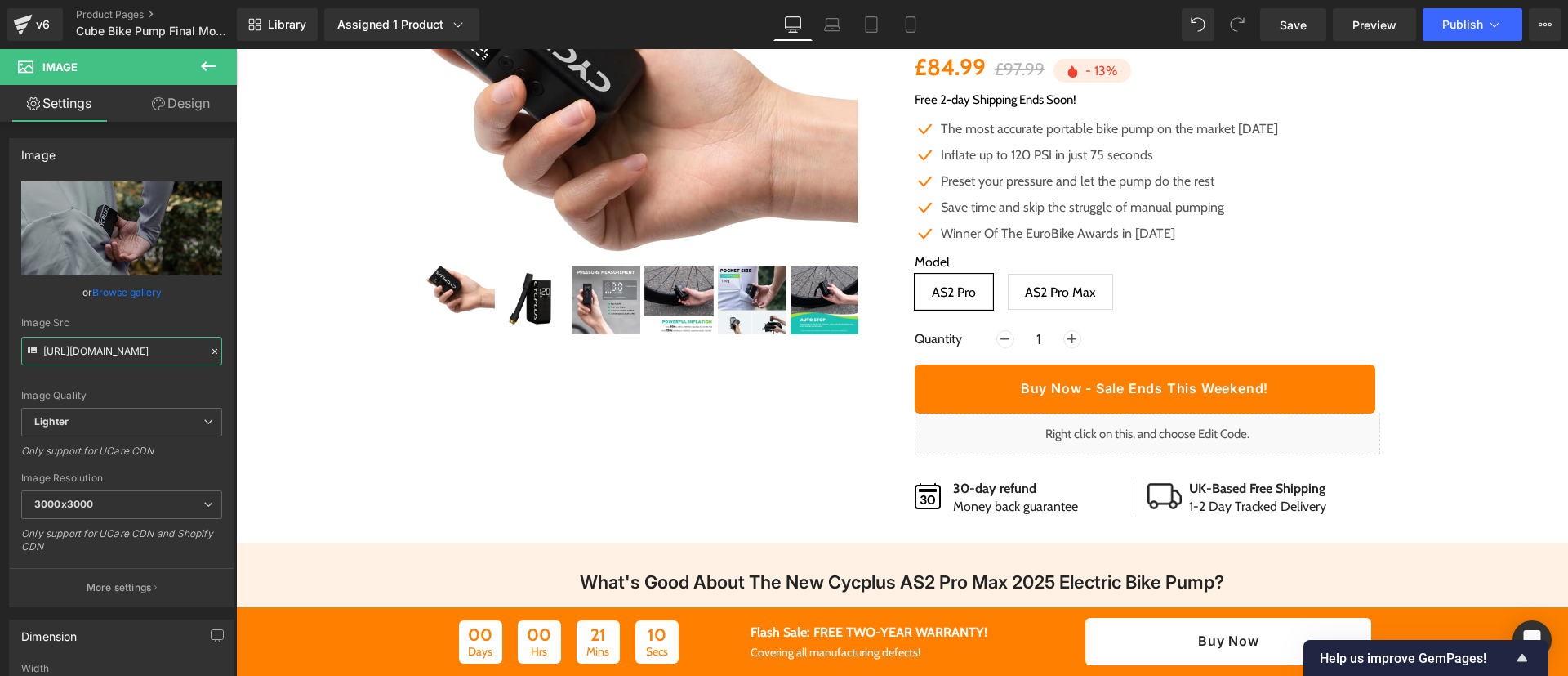
scroll to position [0, 0]
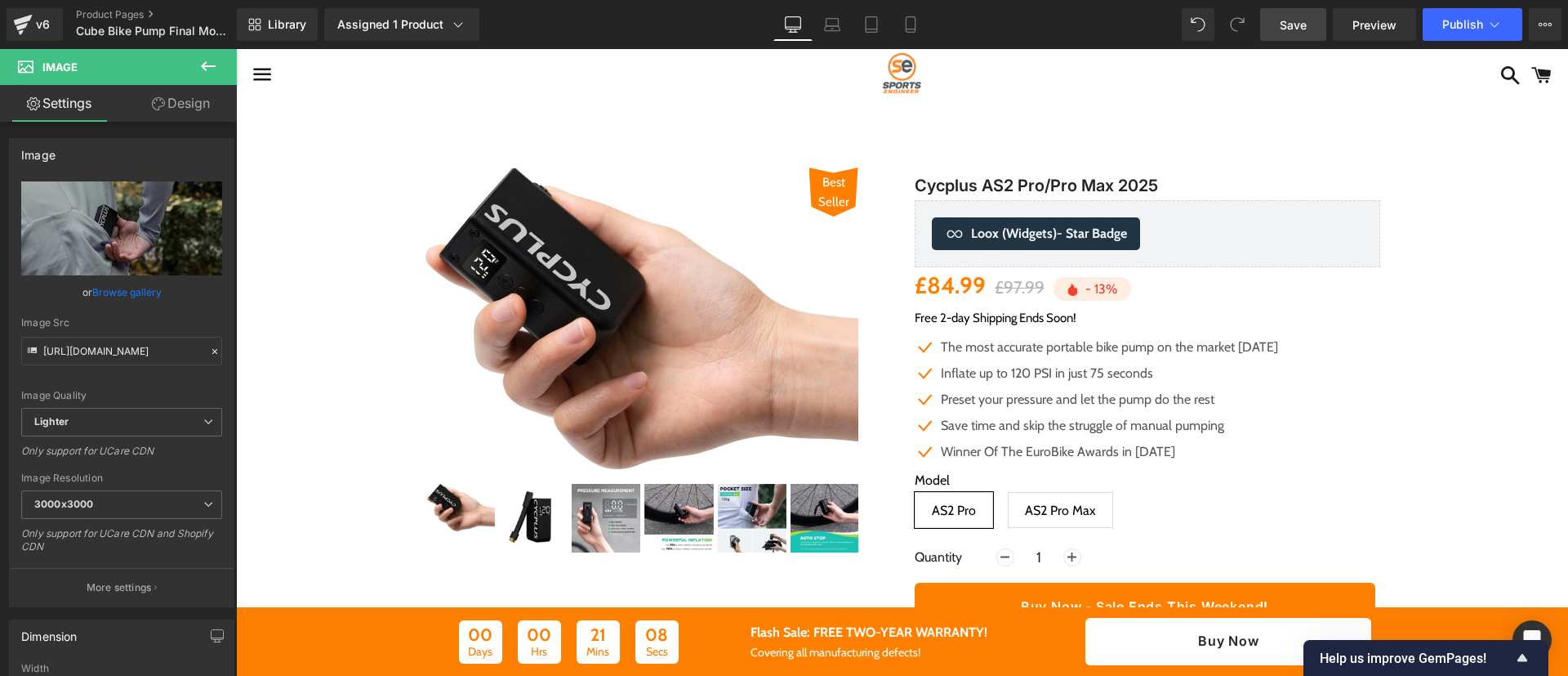
click at [1310, 23] on link "Save" at bounding box center [1293, 24] width 66 height 33
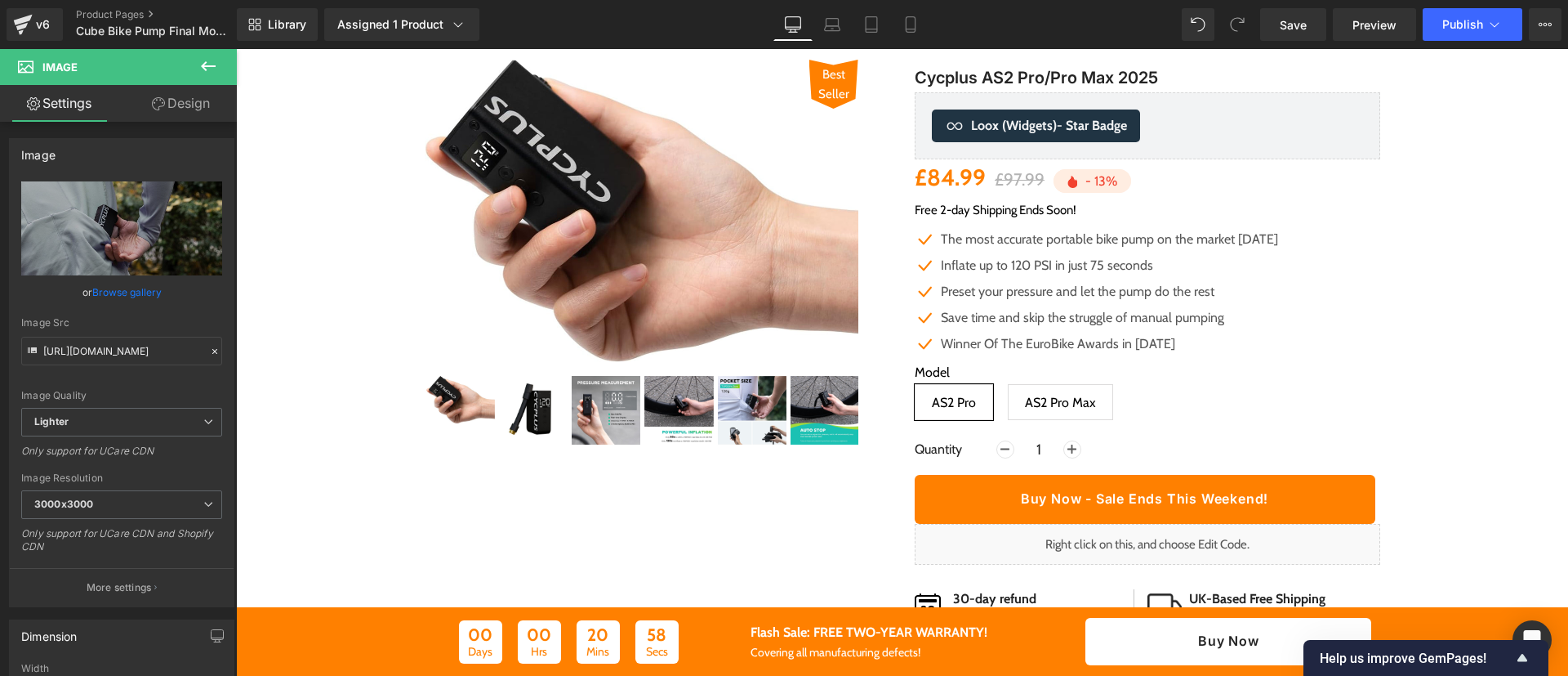
scroll to position [93, 0]
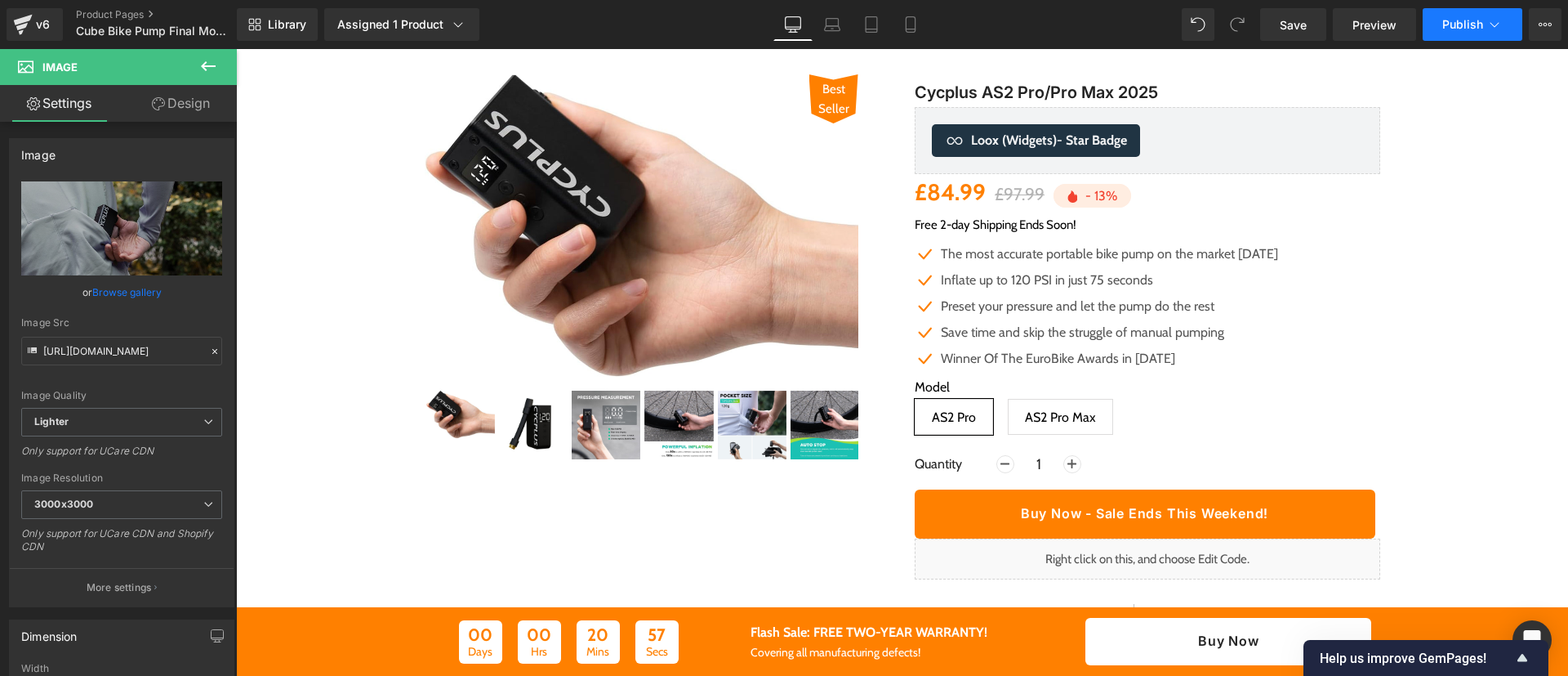
click at [1492, 24] on icon at bounding box center [1495, 23] width 9 height 5
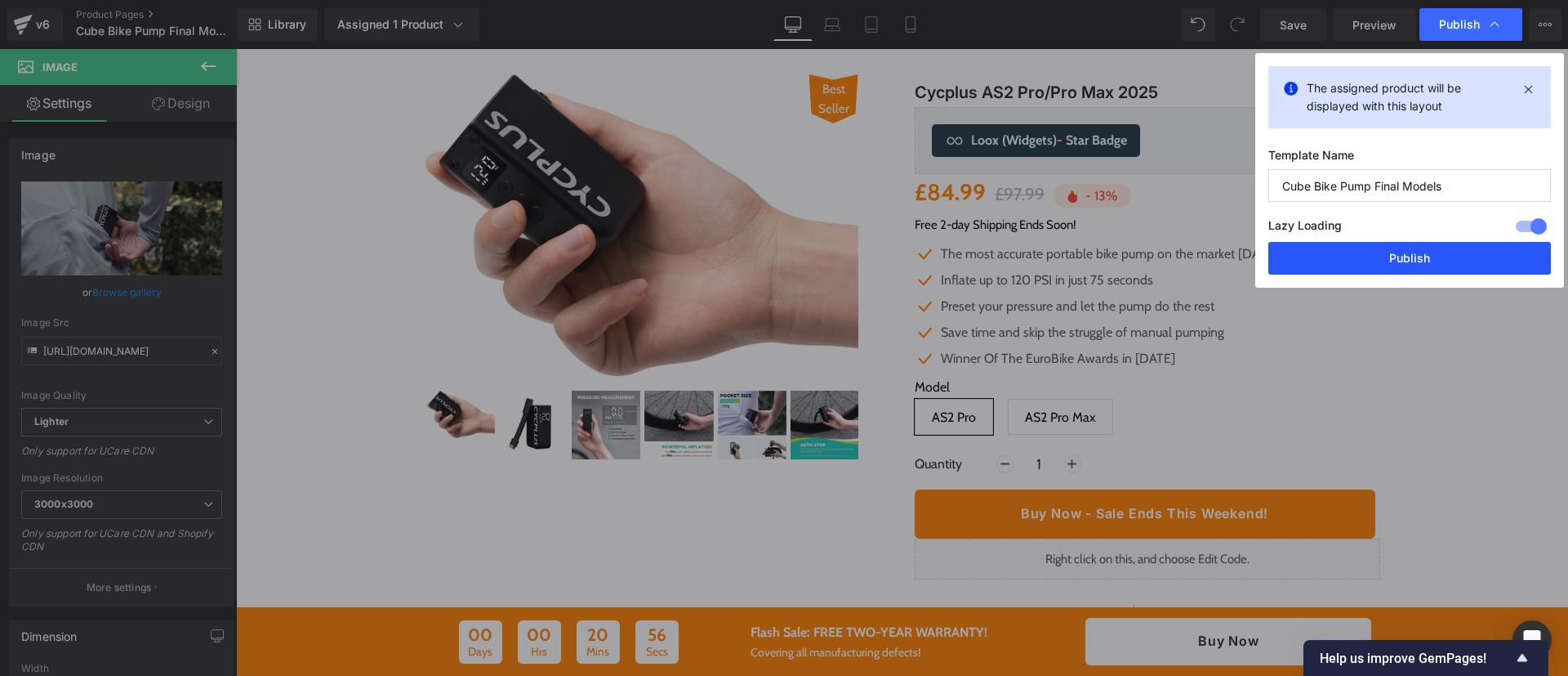
click at [1471, 260] on button "Publish" at bounding box center [1409, 258] width 283 height 33
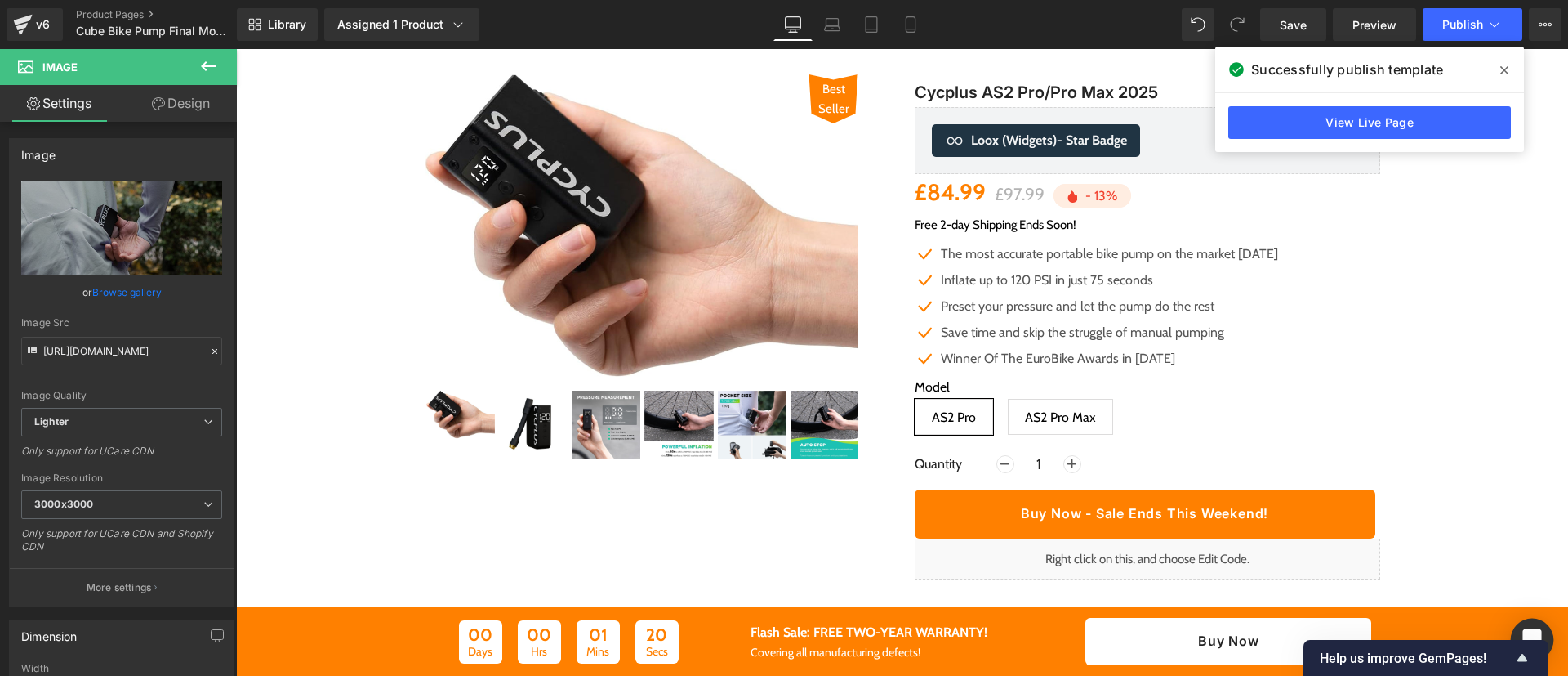
click at [1541, 627] on div "Open Intercom Messenger" at bounding box center [1533, 641] width 43 height 43
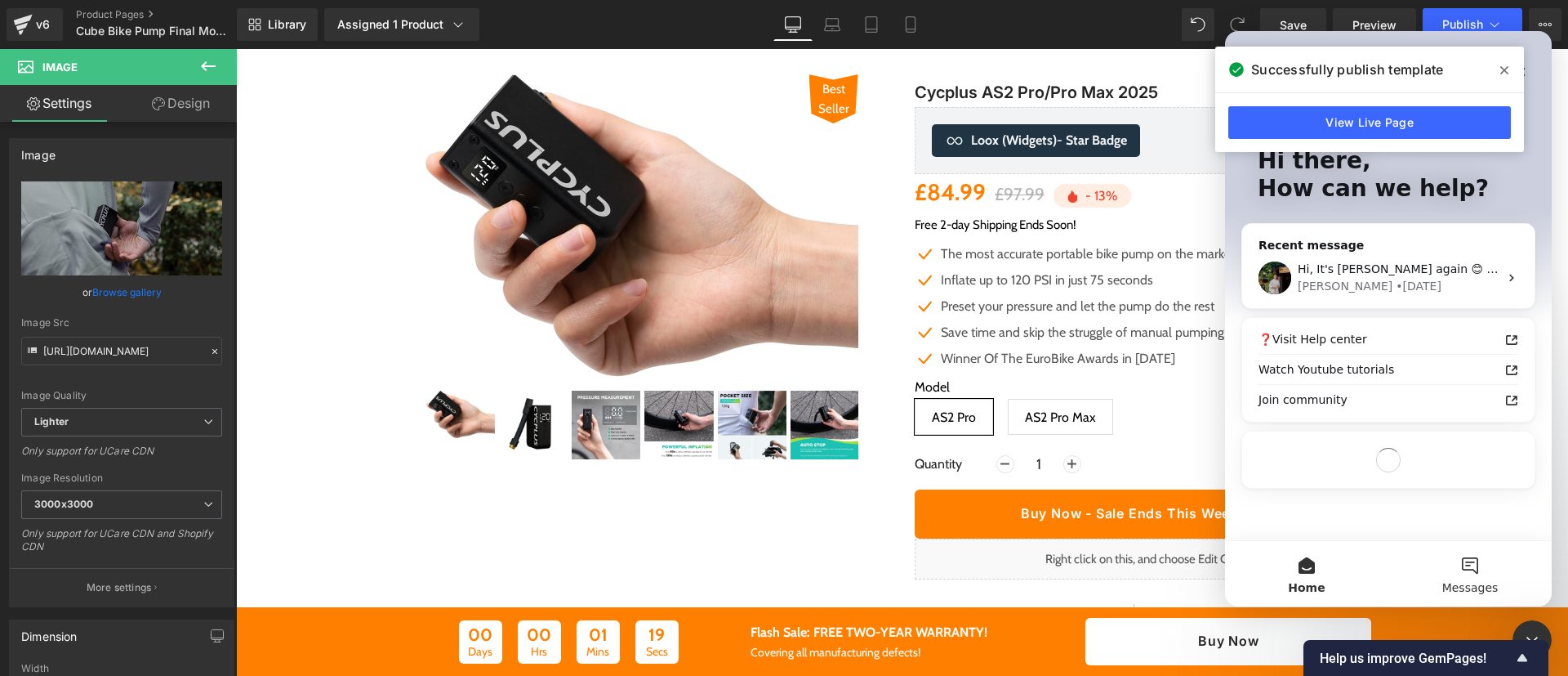
scroll to position [0, 0]
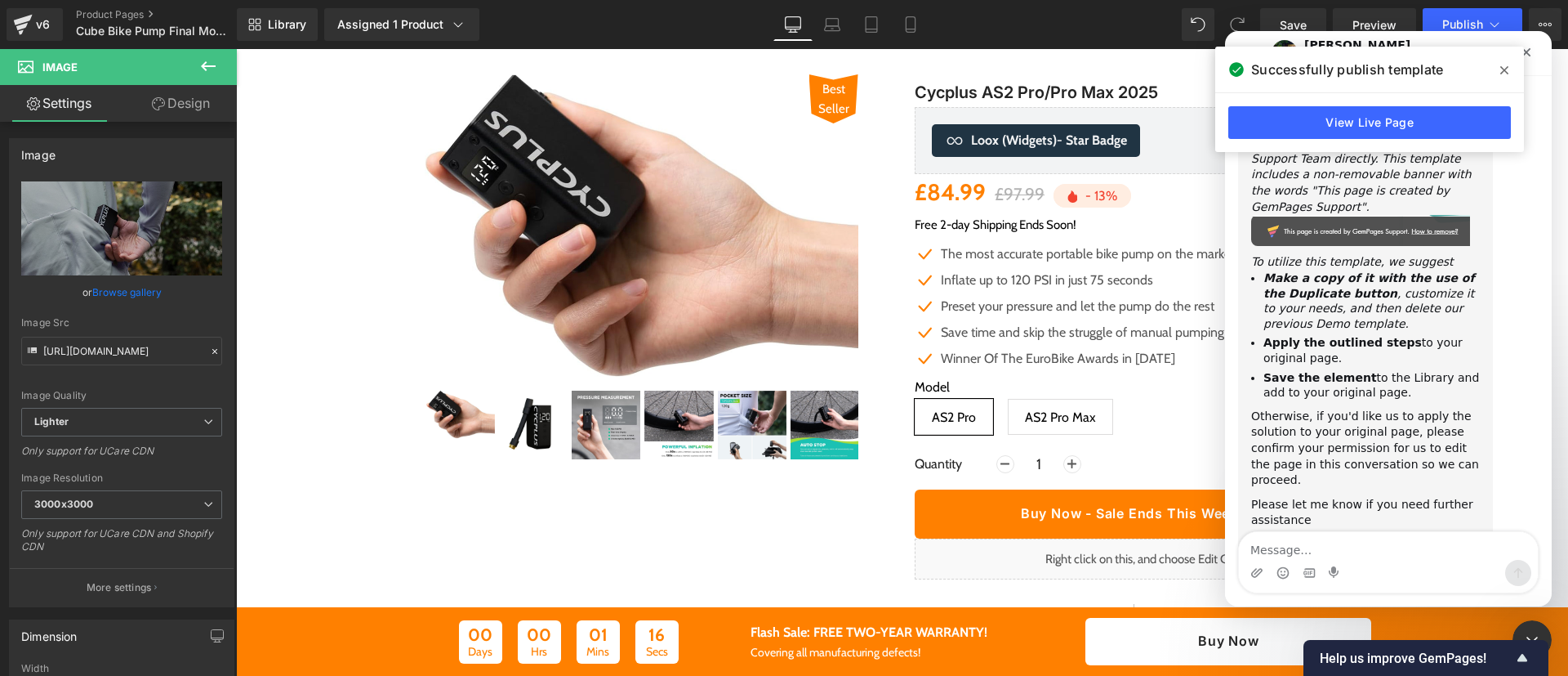
scroll to position [4993, 0]
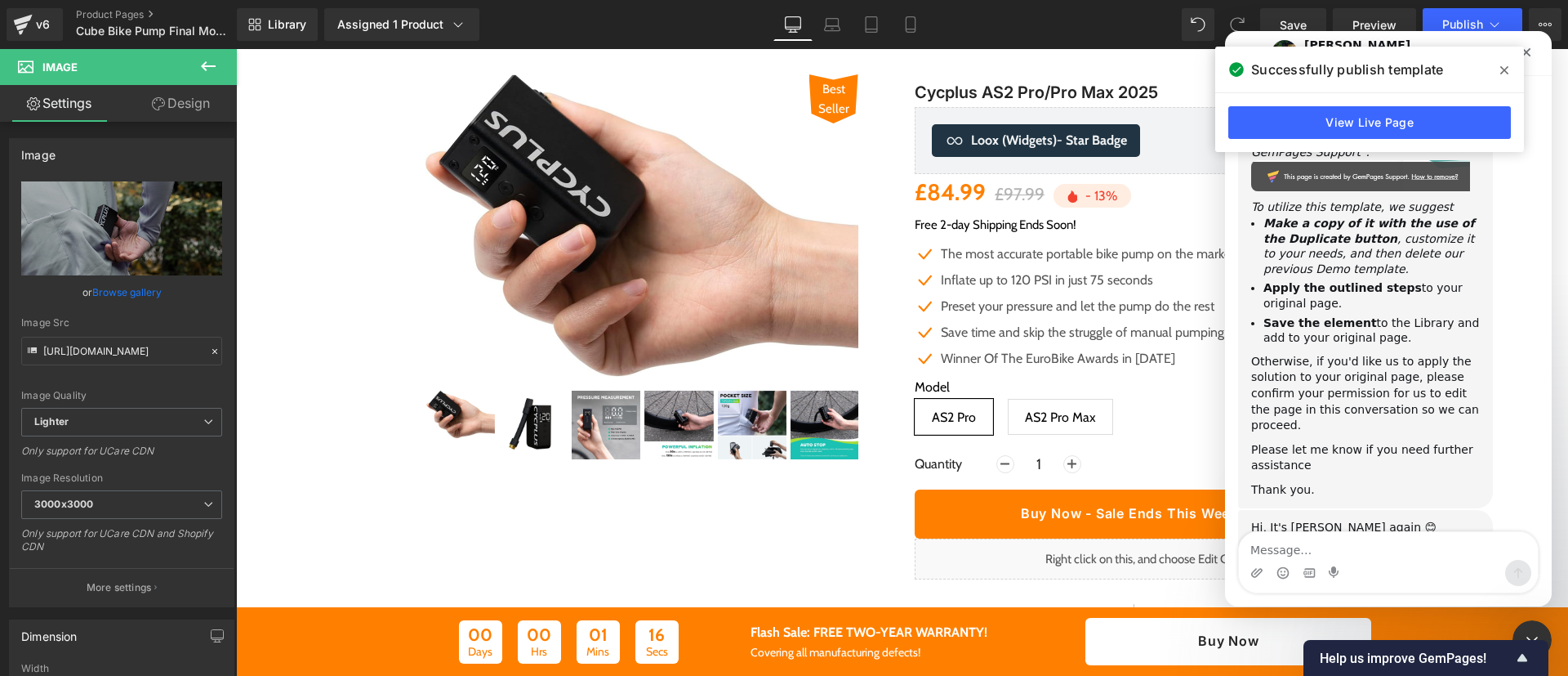
type textarea "h"
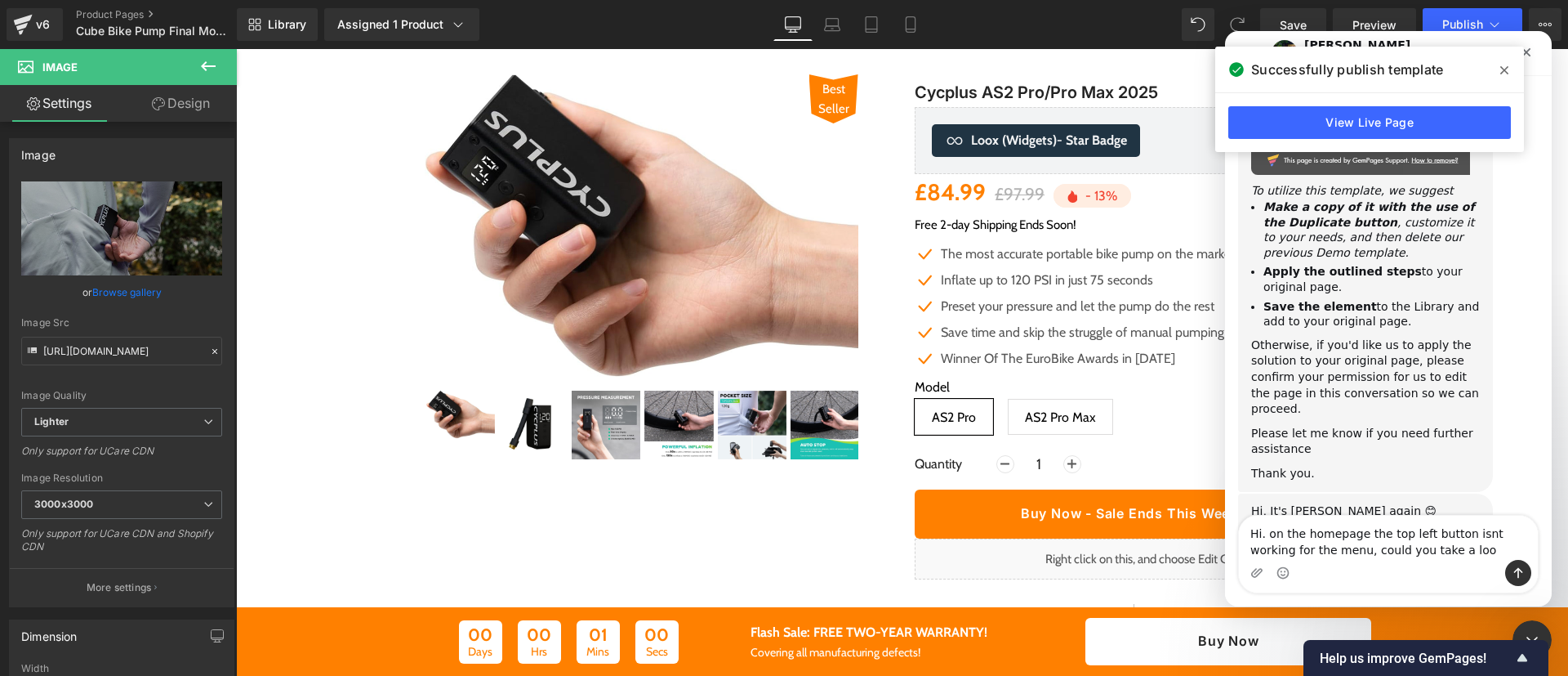
type textarea "Hi. on the homepage the top left button isnt working for the menu, could you ta…"
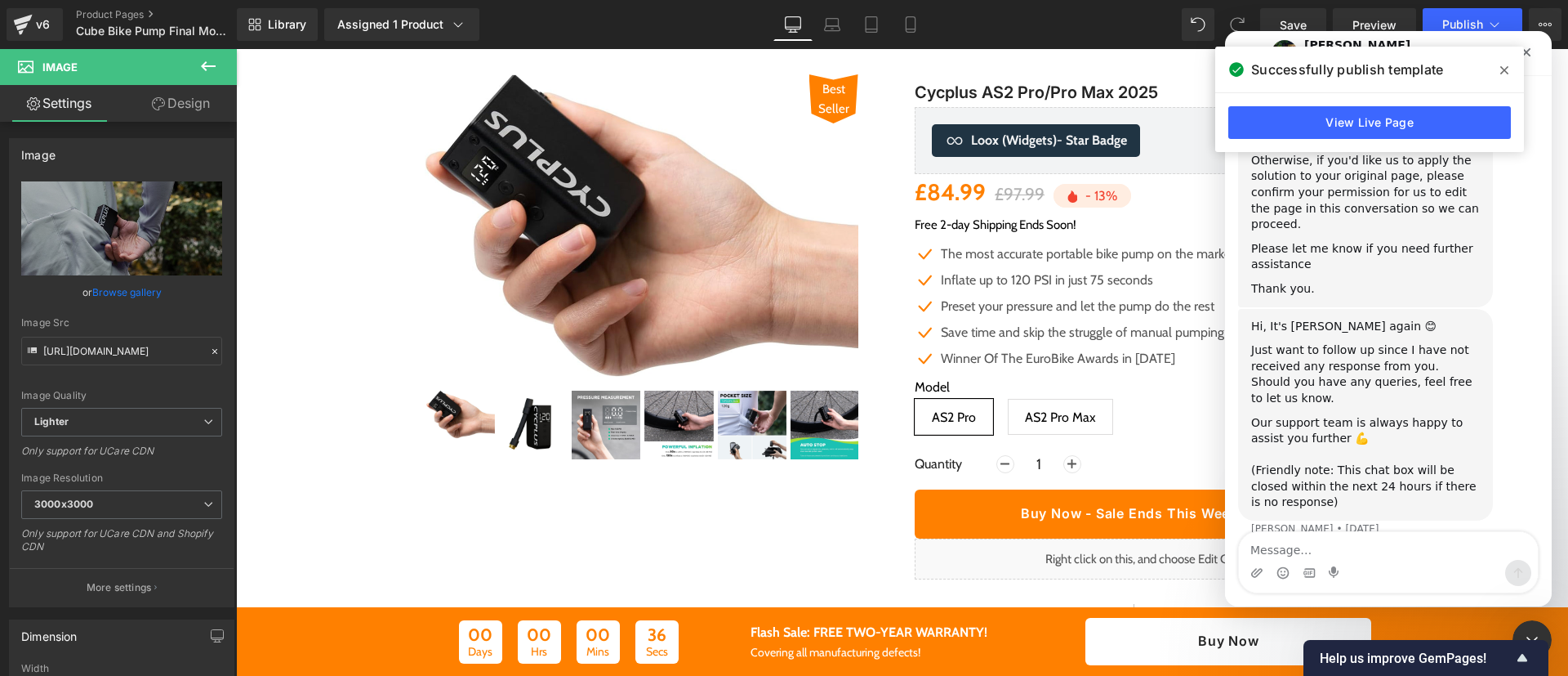
scroll to position [5196, 0]
